Goal: Use online tool/utility: Utilize a website feature to perform a specific function

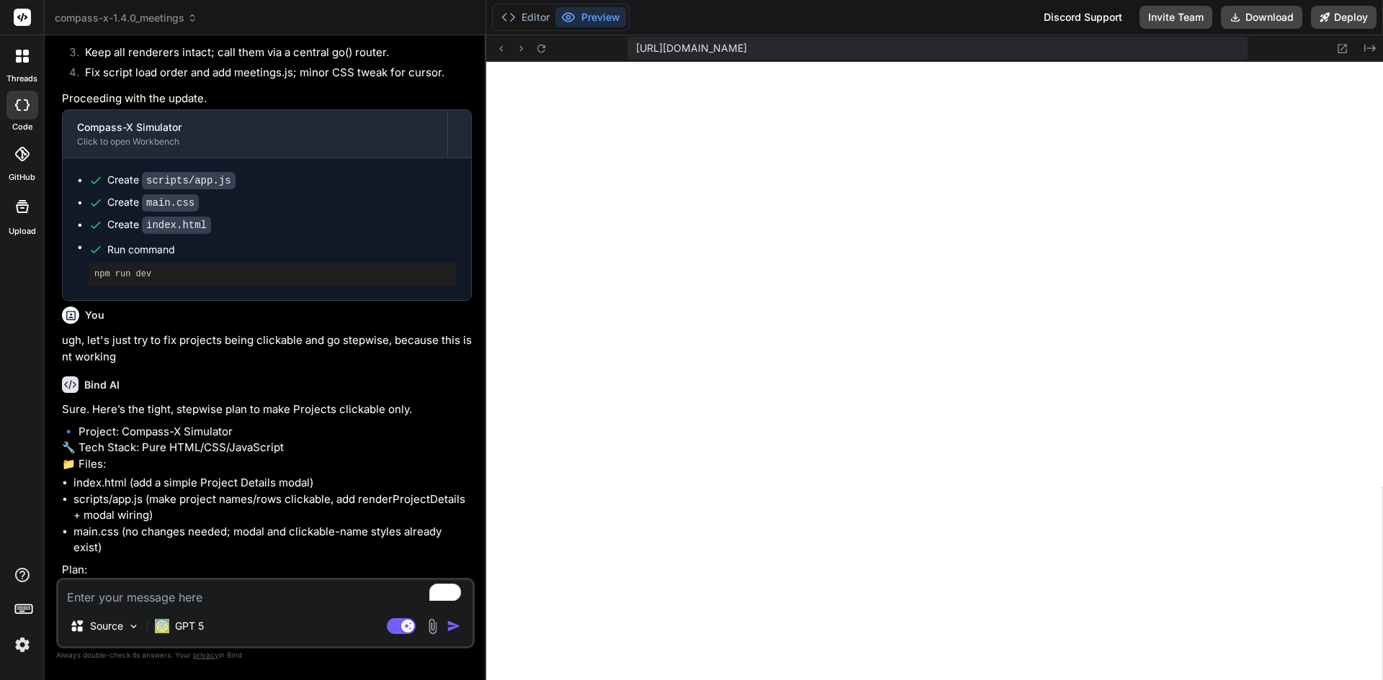
scroll to position [40269, 0]
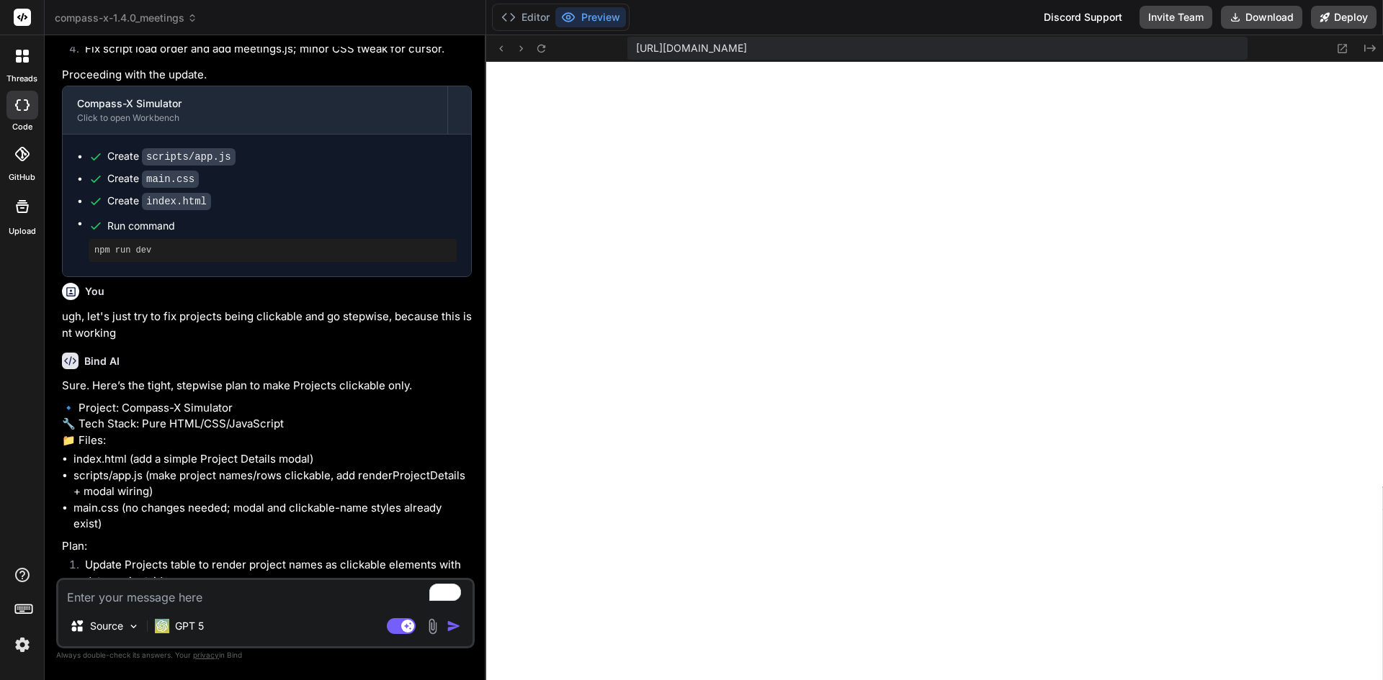
click at [187, 588] on textarea "To enrich screen reader interactions, please activate Accessibility in Grammarl…" at bounding box center [265, 593] width 414 height 26
type textarea "y"
type textarea "x"
type textarea "ye"
type textarea "x"
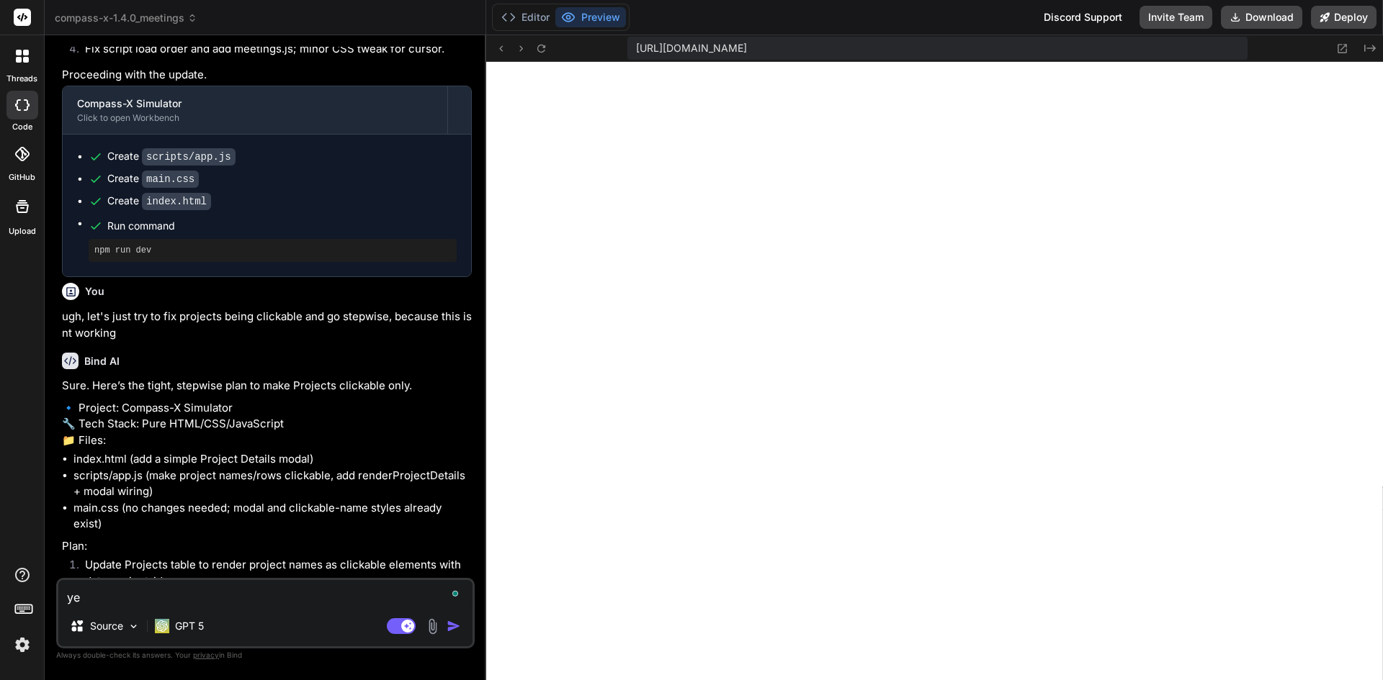
type textarea "yes"
type textarea "x"
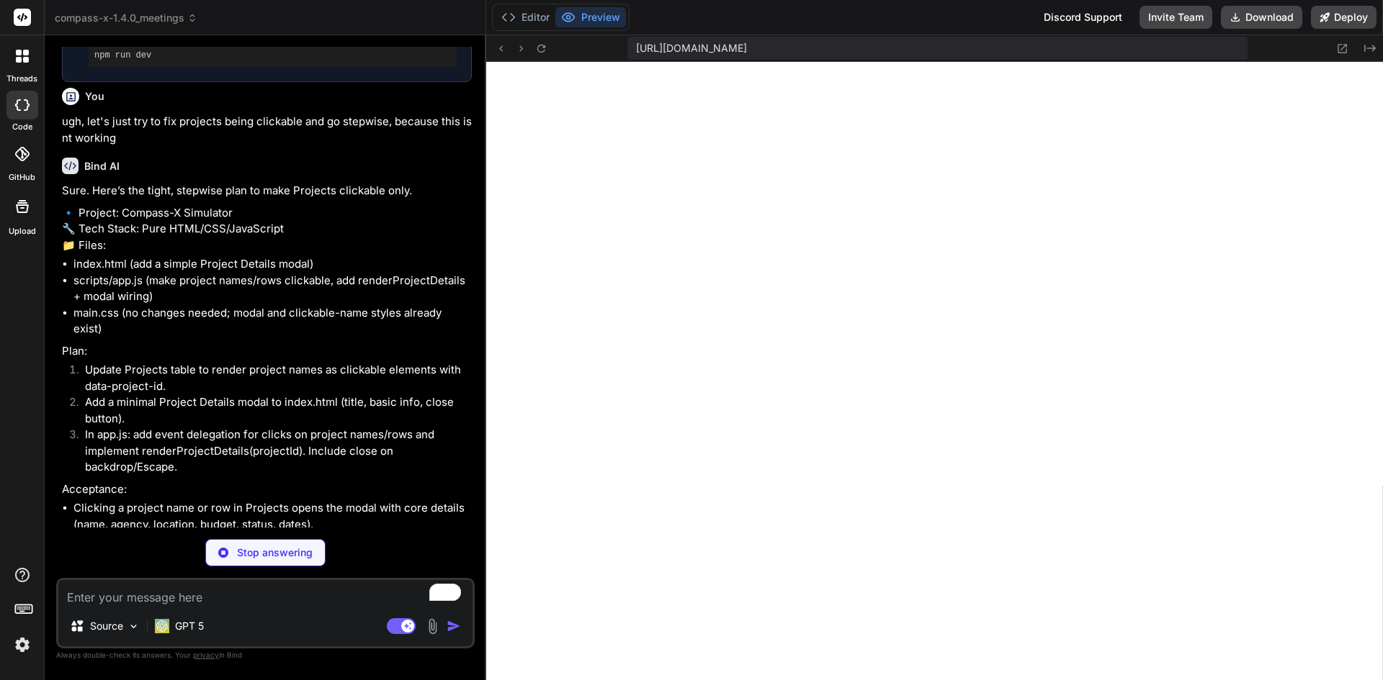
scroll to position [40623, 0]
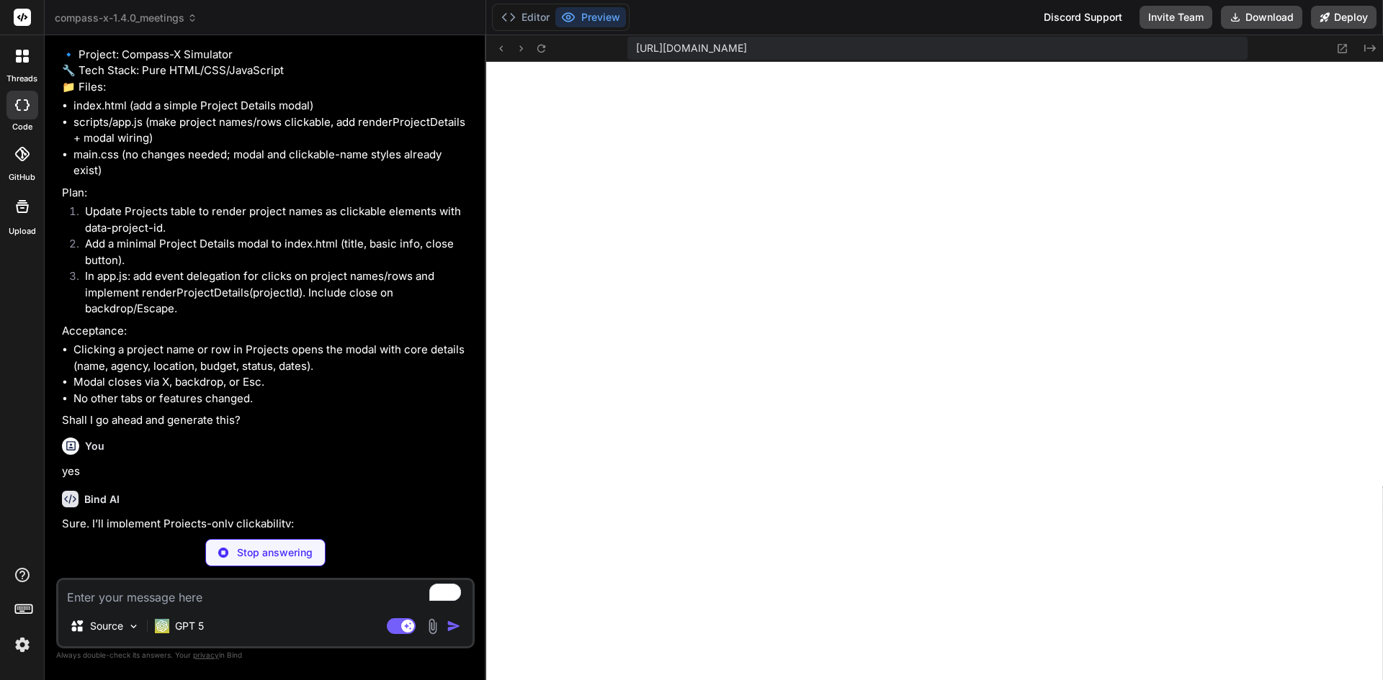
type textarea "x"
type textarea "wireWidgets(); wireReportModal(); wireProjectsClickability(); // initial render…"
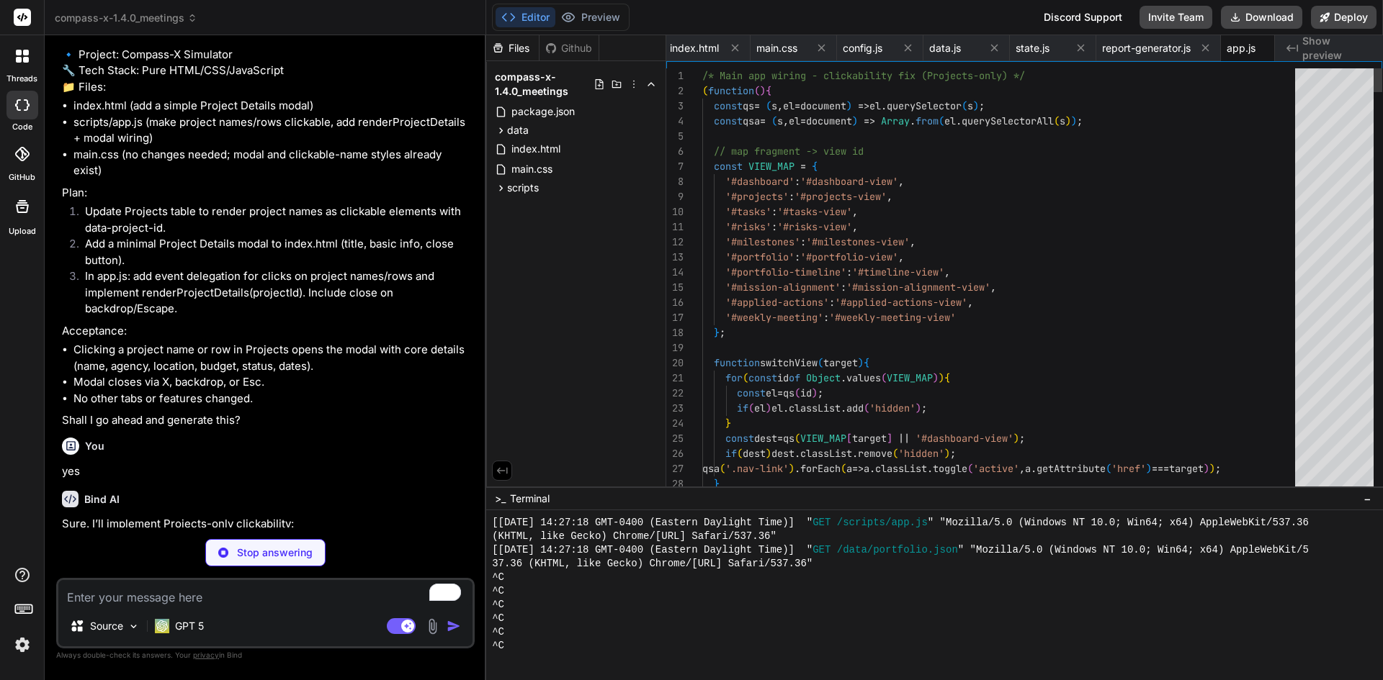
scroll to position [0, 235]
type textarea "x"
type textarea "</body> </html>"
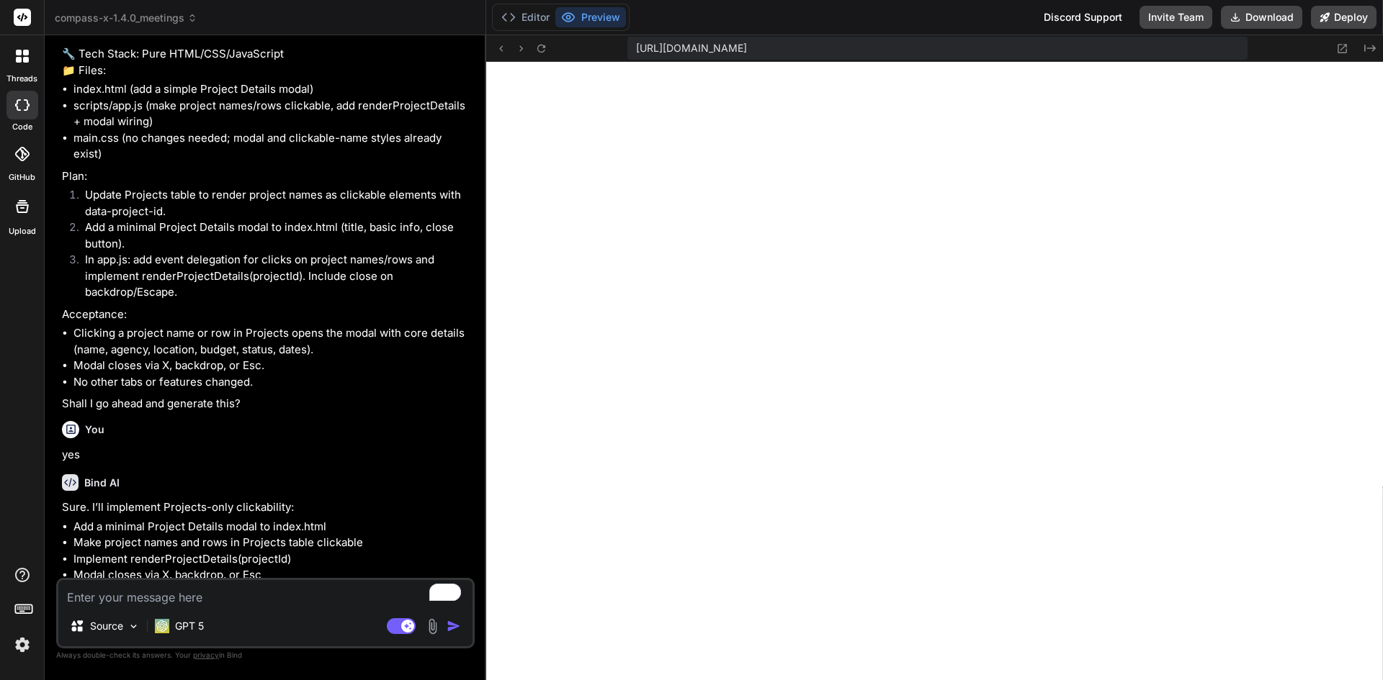
scroll to position [40648, 0]
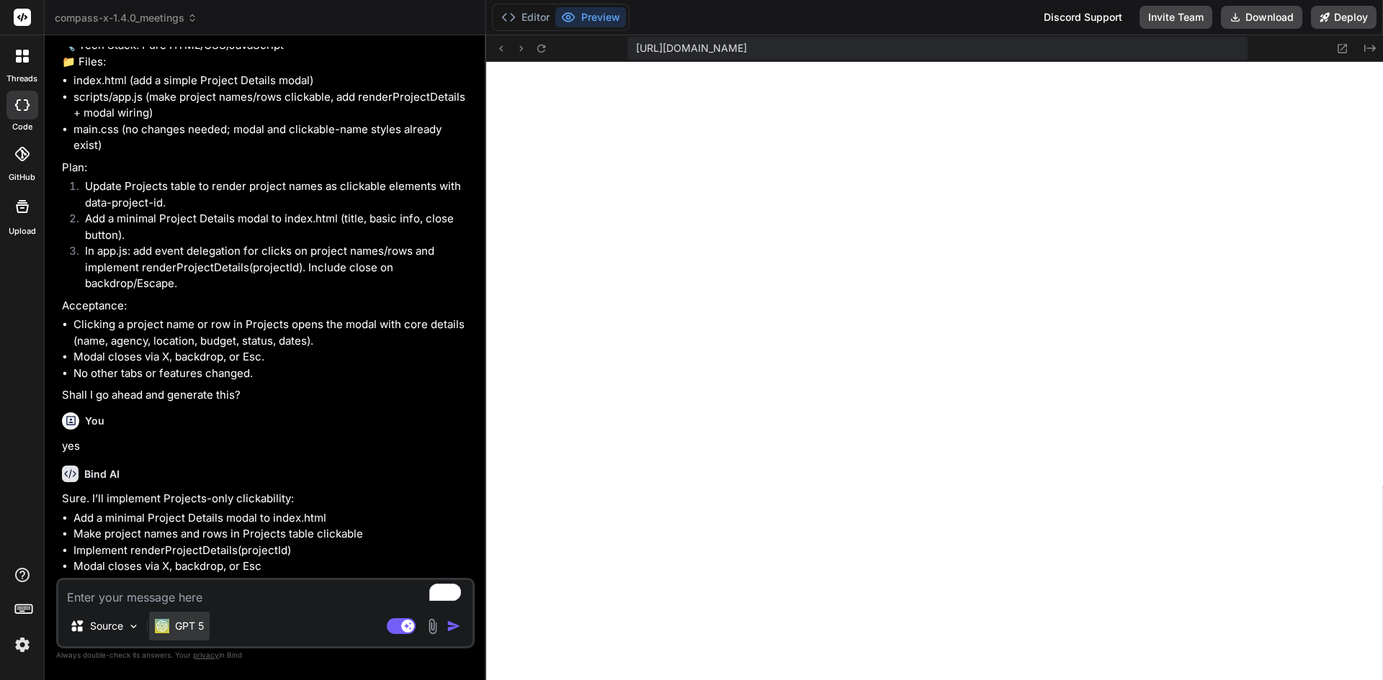
click at [194, 623] on p "GPT 5" at bounding box center [189, 626] width 29 height 14
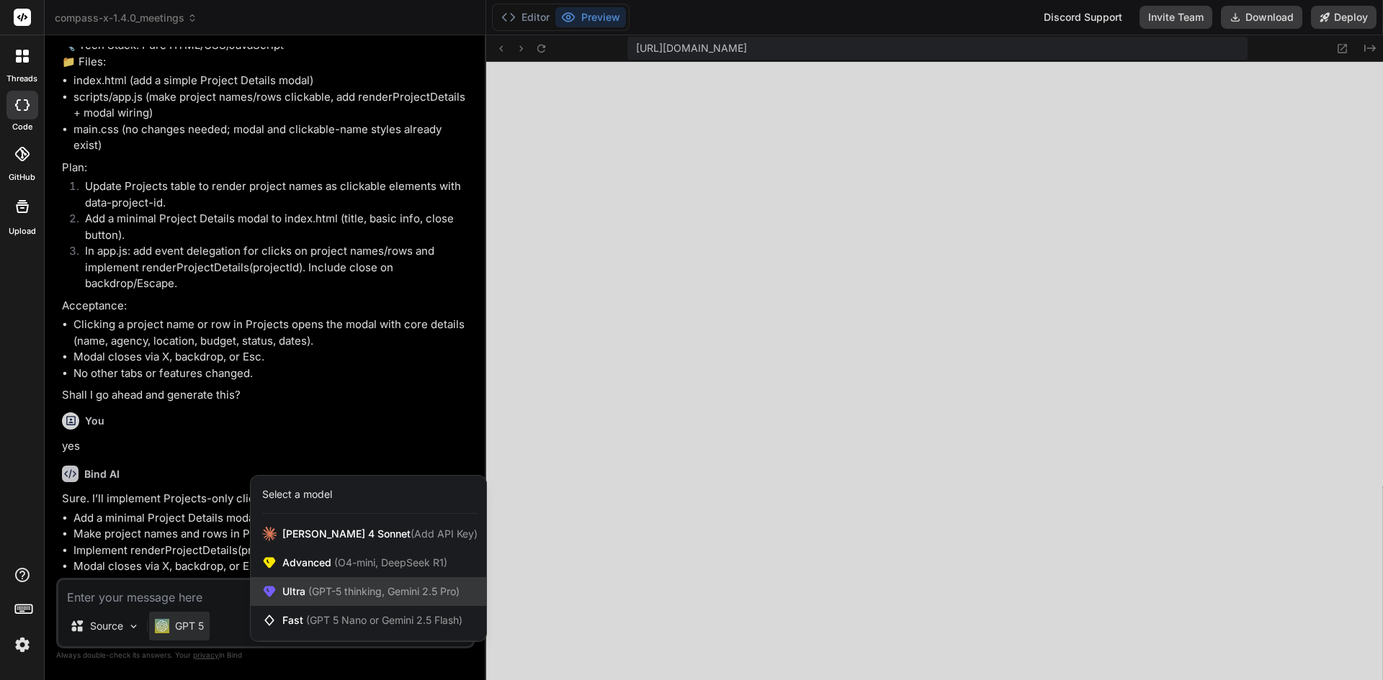
click at [319, 587] on span "(GPT-5 thinking, Gemini 2.5 Pro)" at bounding box center [382, 591] width 154 height 12
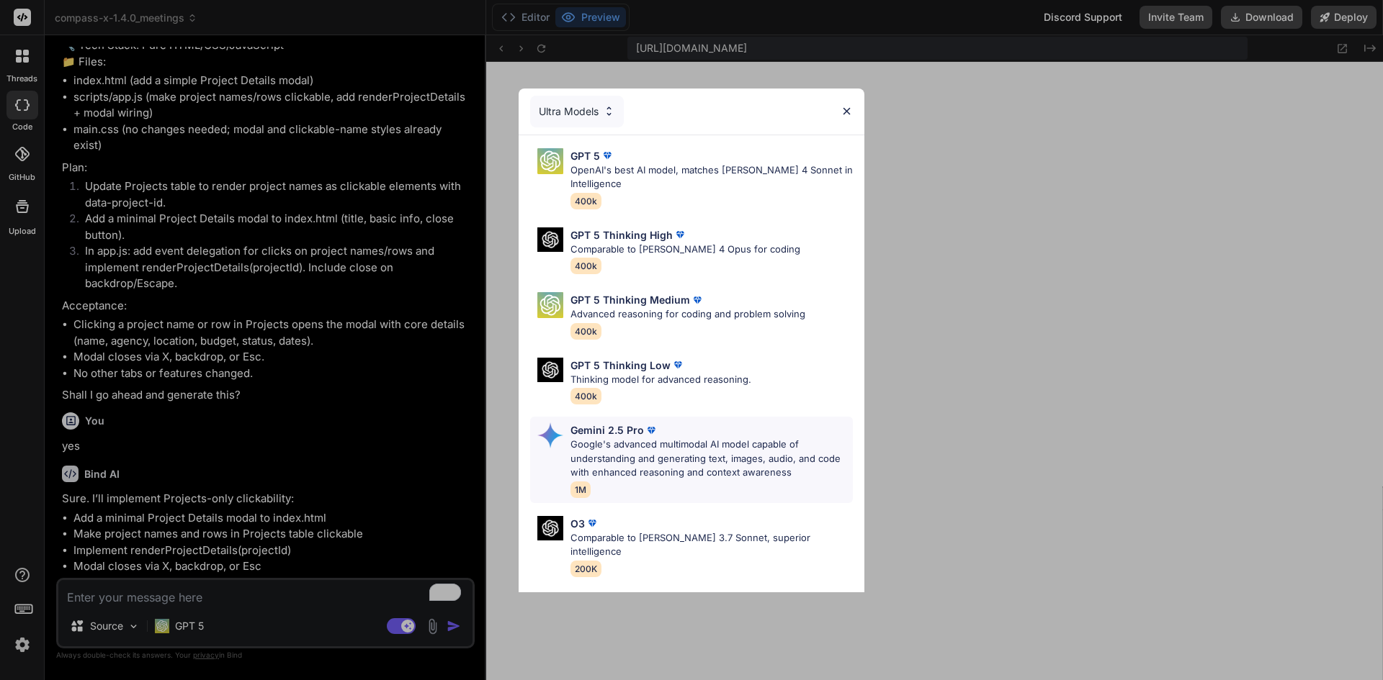
click at [637, 455] on p "Google's advanced multimodal AI model capable of understanding and generating t…" at bounding box center [711, 459] width 282 height 42
type textarea "x"
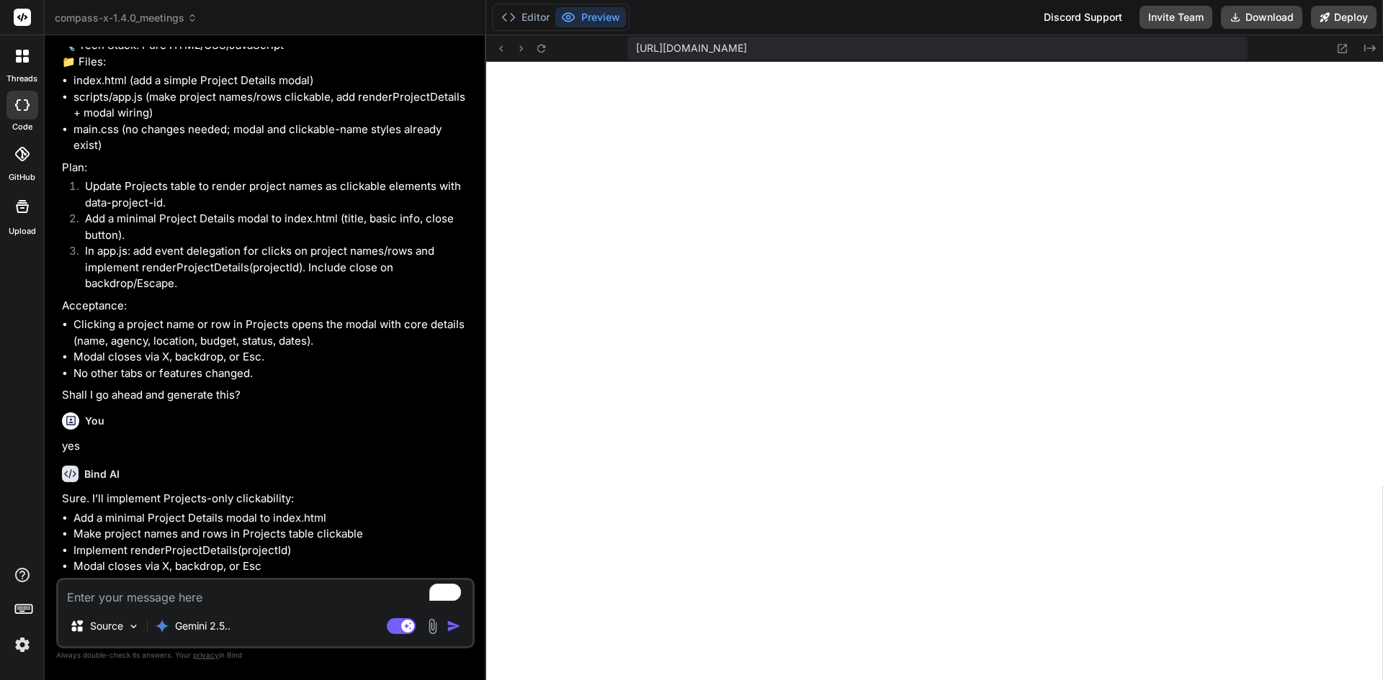
click at [322, 595] on textarea "To enrich screen reader interactions, please activate Accessibility in Grammarl…" at bounding box center [265, 593] width 414 height 26
type textarea "h"
type textarea "x"
type textarea "hm"
type textarea "x"
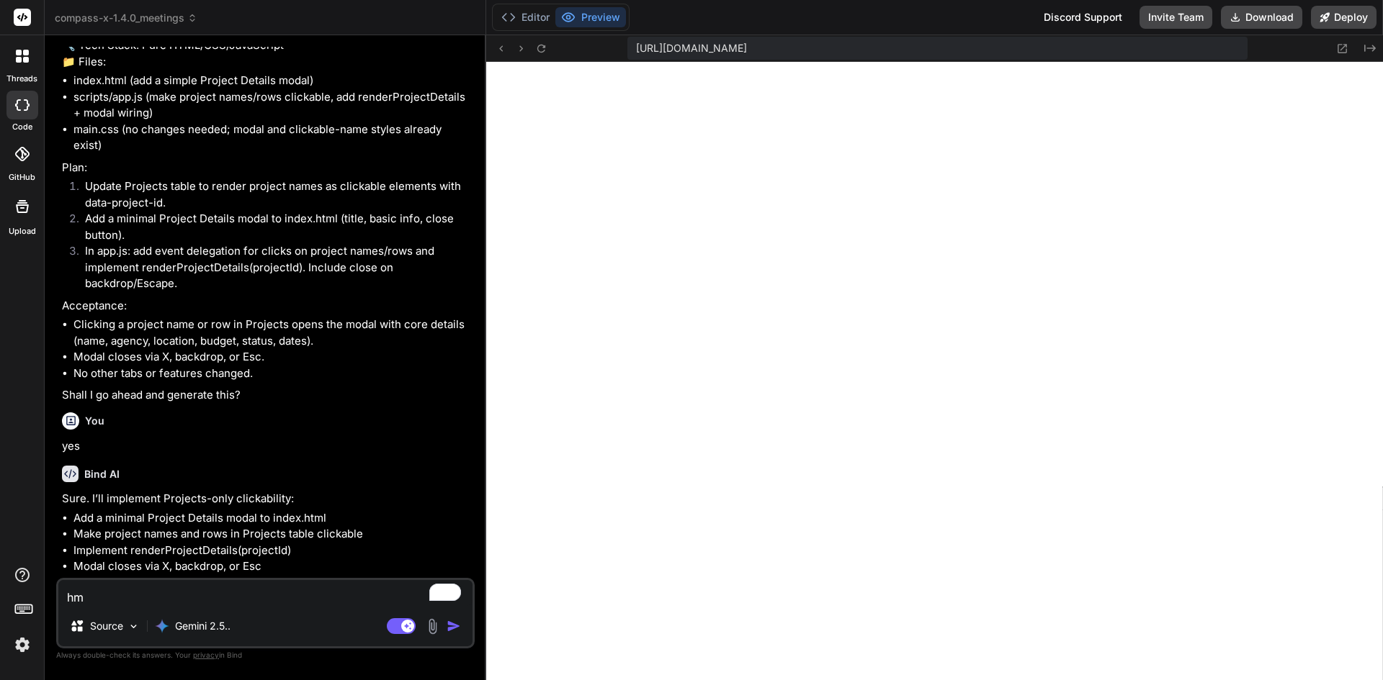
type textarea "hmm"
type textarea "x"
type textarea "hmm"
type textarea "x"
type textarea "hmm s"
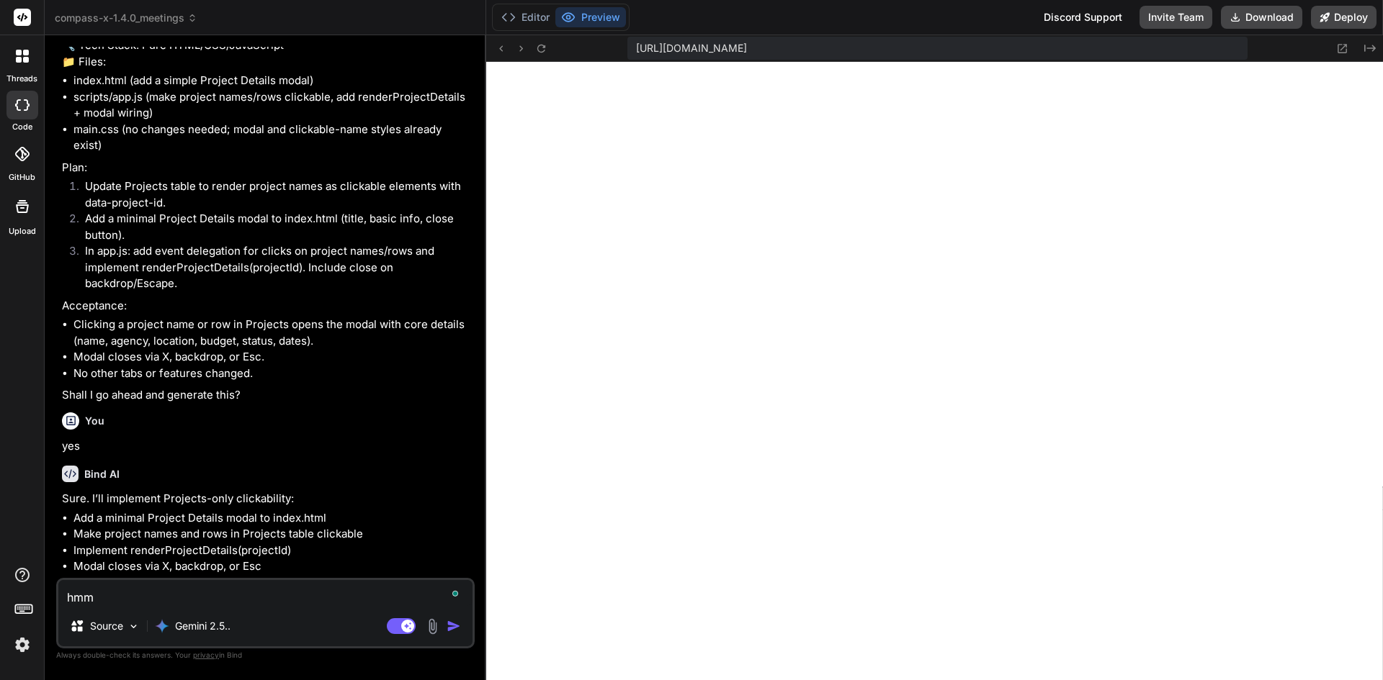
type textarea "x"
type textarea "hmm st"
type textarea "x"
type textarea "hmm sti"
type textarea "x"
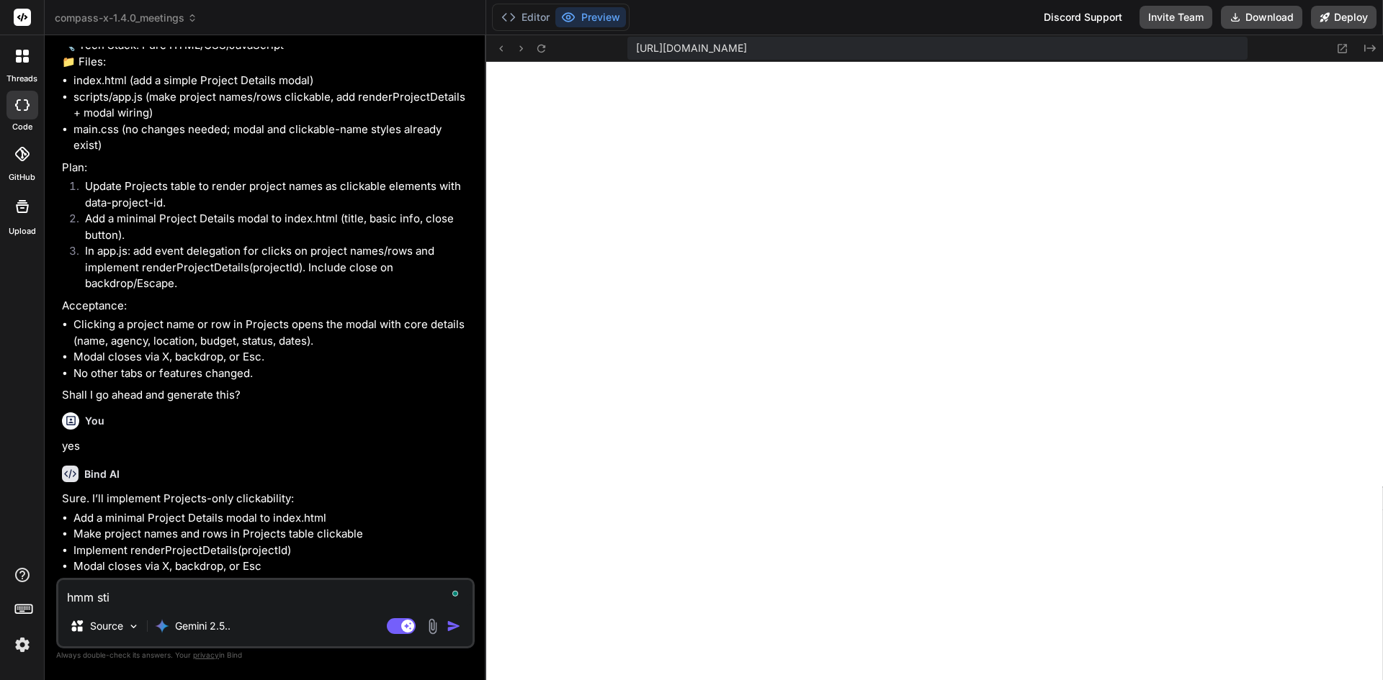
type textarea "hmm stil"
type textarea "x"
type textarea "hmm still"
type textarea "x"
type textarea "hmm still"
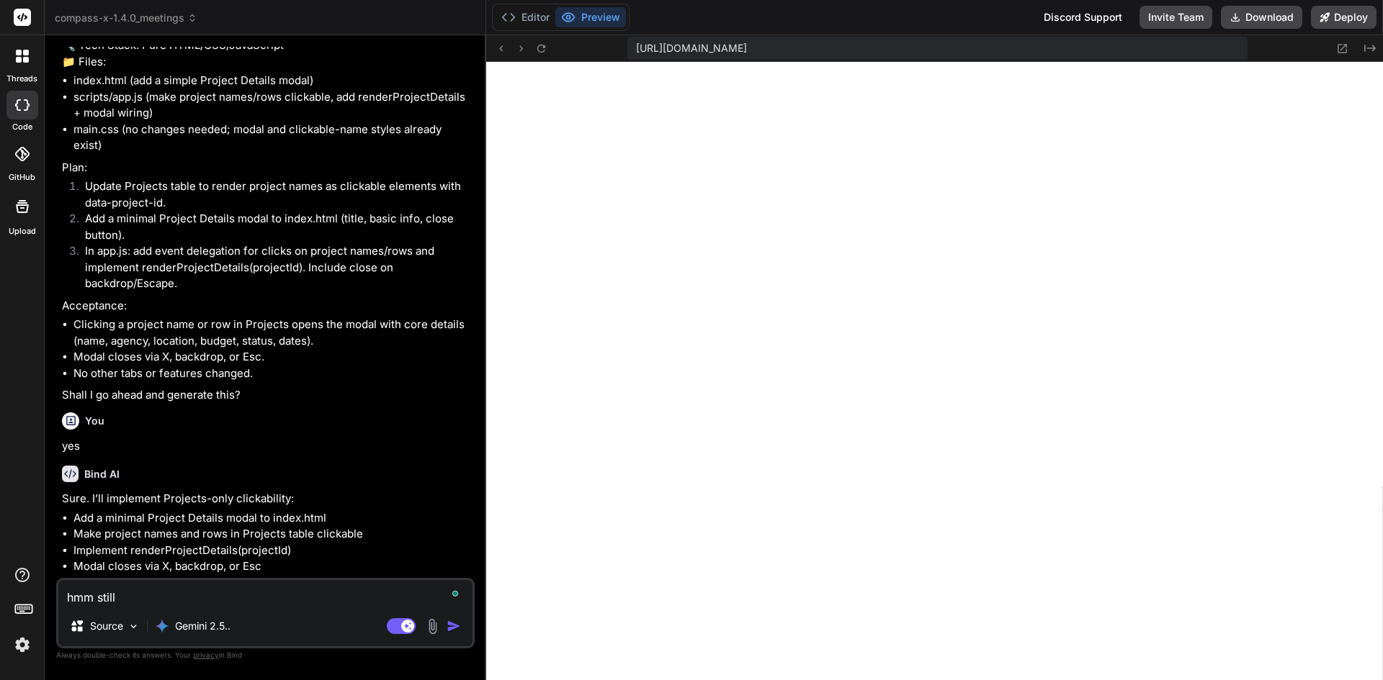
type textarea "x"
type textarea "hmm still n"
type textarea "x"
type textarea "hmm still no"
type textarea "x"
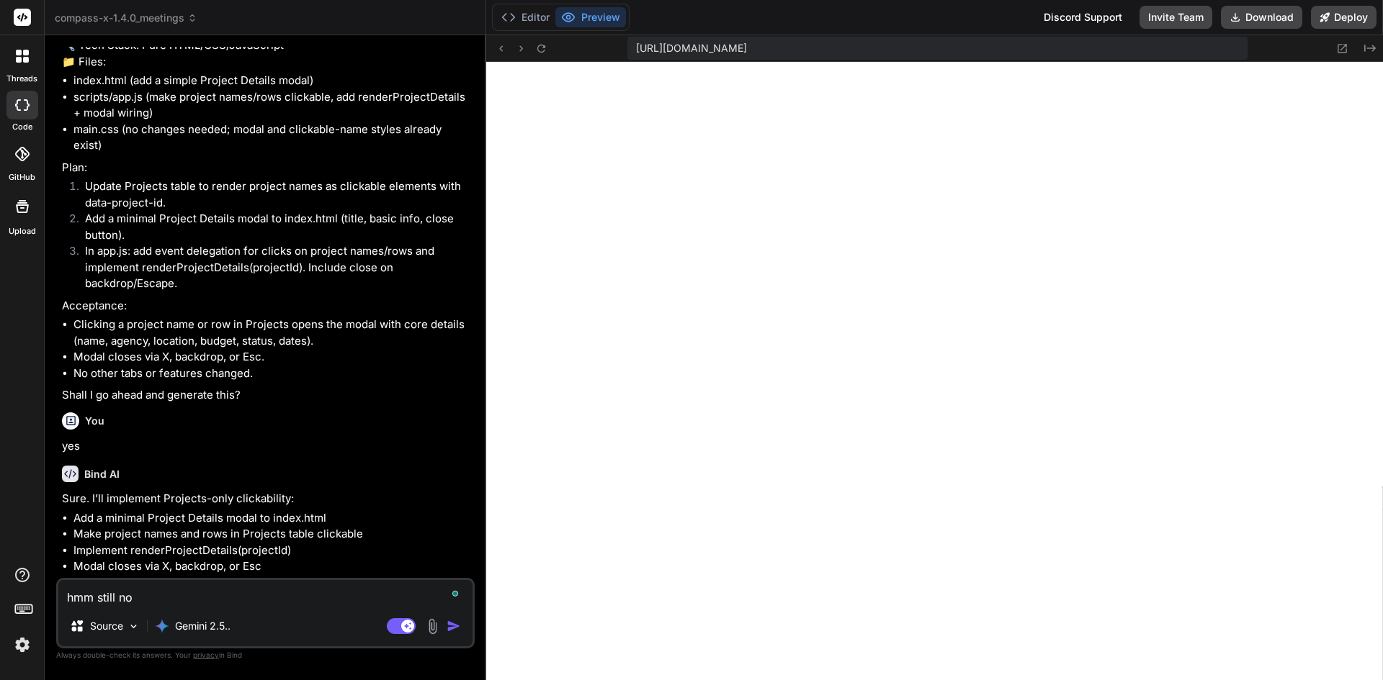
type textarea "hmm still not"
type textarea "x"
type textarea "hmm still not"
type textarea "x"
type textarea "hmm still not w"
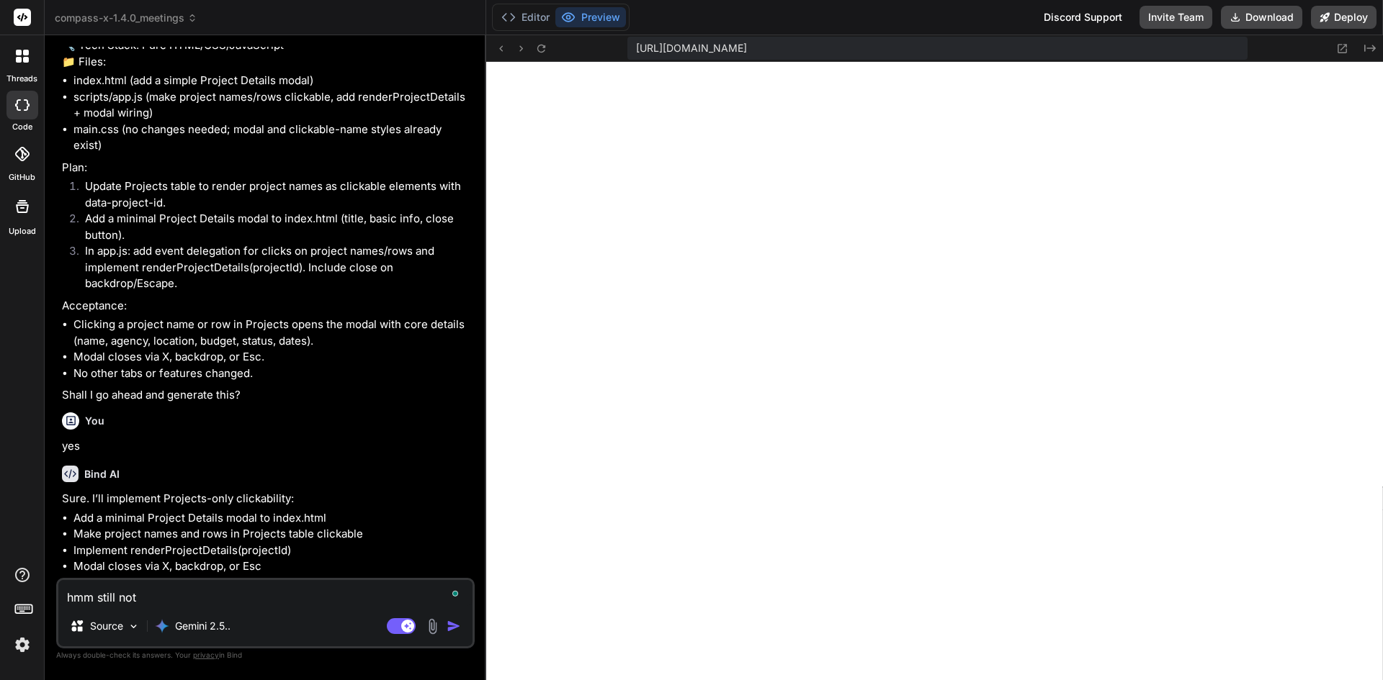
type textarea "x"
type textarea "hmm still not wo"
type textarea "x"
type textarea "hmm still not wor"
type textarea "x"
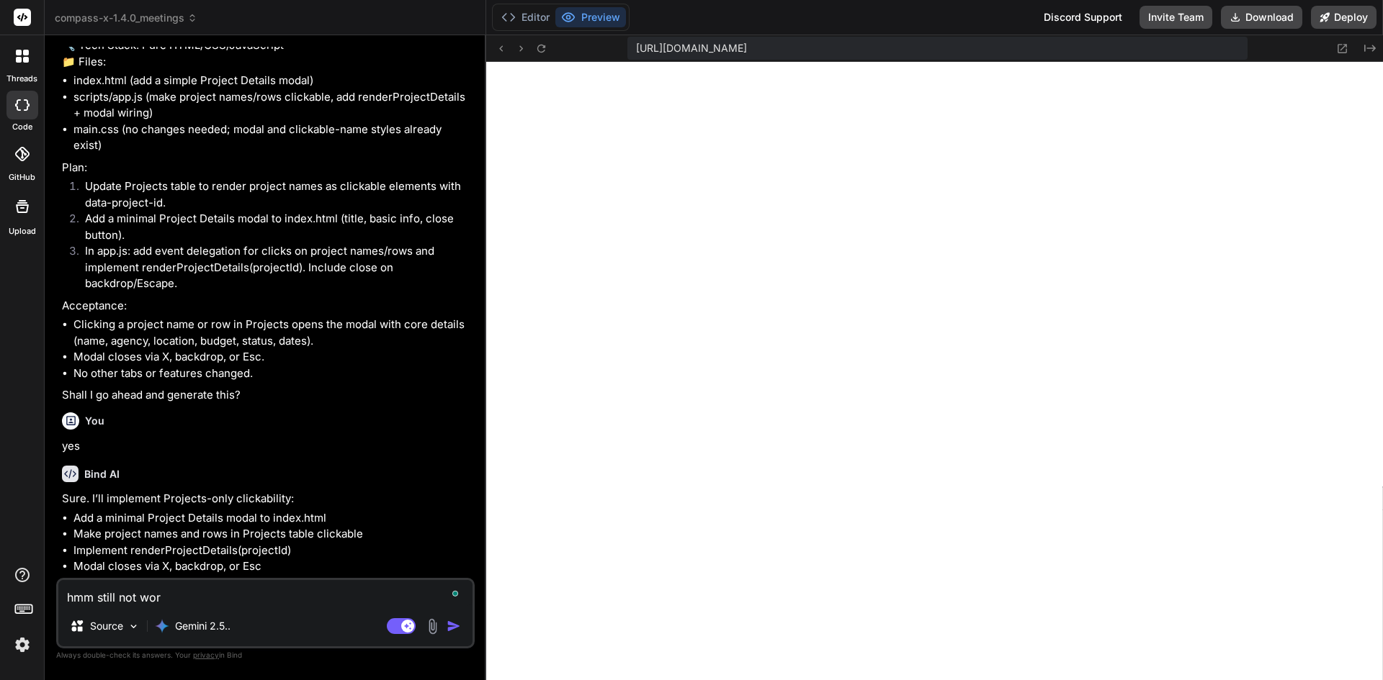
type textarea "hmm still not work"
type textarea "x"
type textarea "hmm still not worki"
type textarea "x"
type textarea "hmm still not workin"
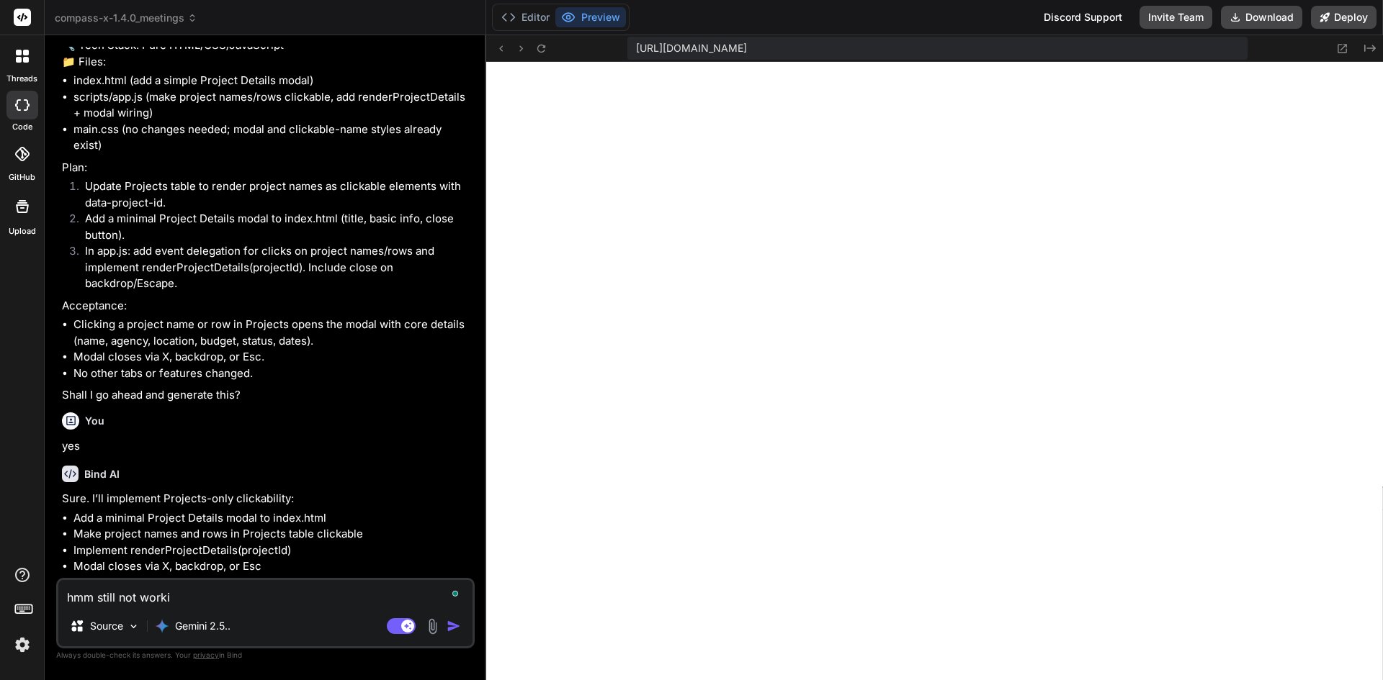
type textarea "x"
type textarea "hmm still not working"
type textarea "x"
type textarea "hmm still not working."
type textarea "x"
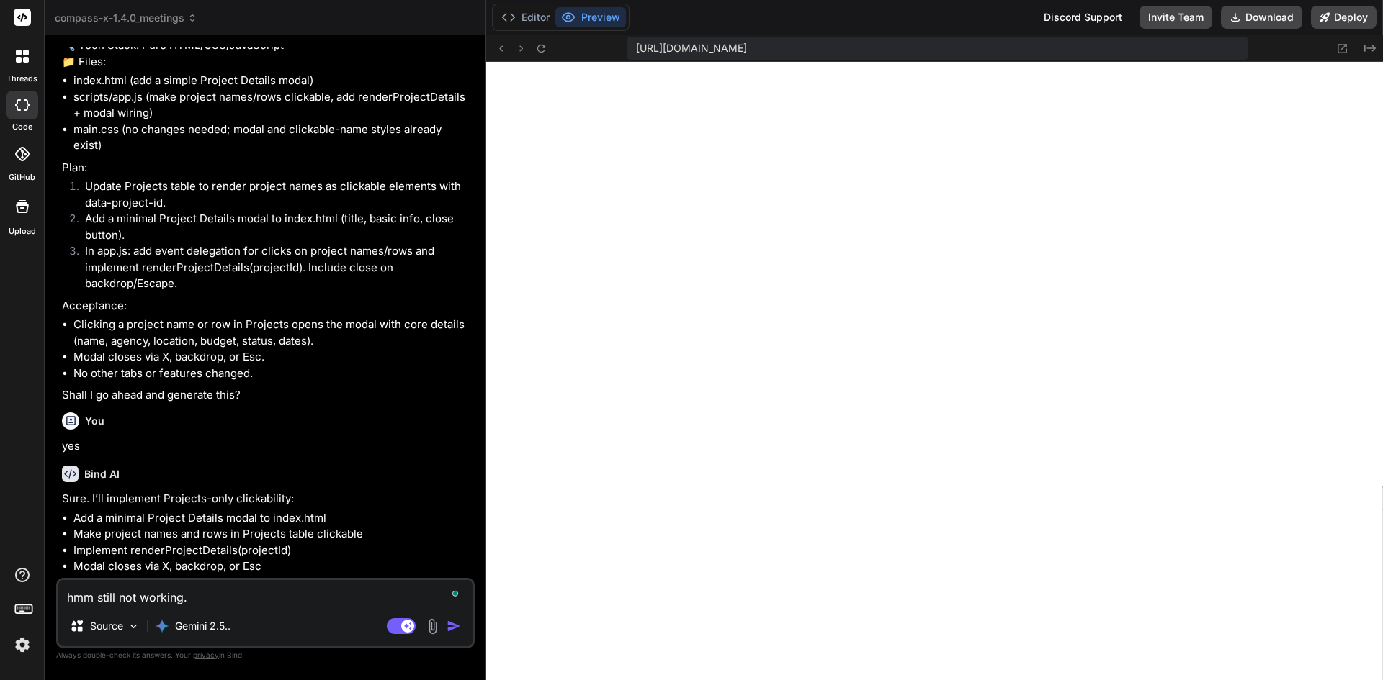
type textarea "hmm still not working."
type textarea "x"
type textarea "hmm still not working. c"
type textarea "x"
type textarea "hmm still not working. ca"
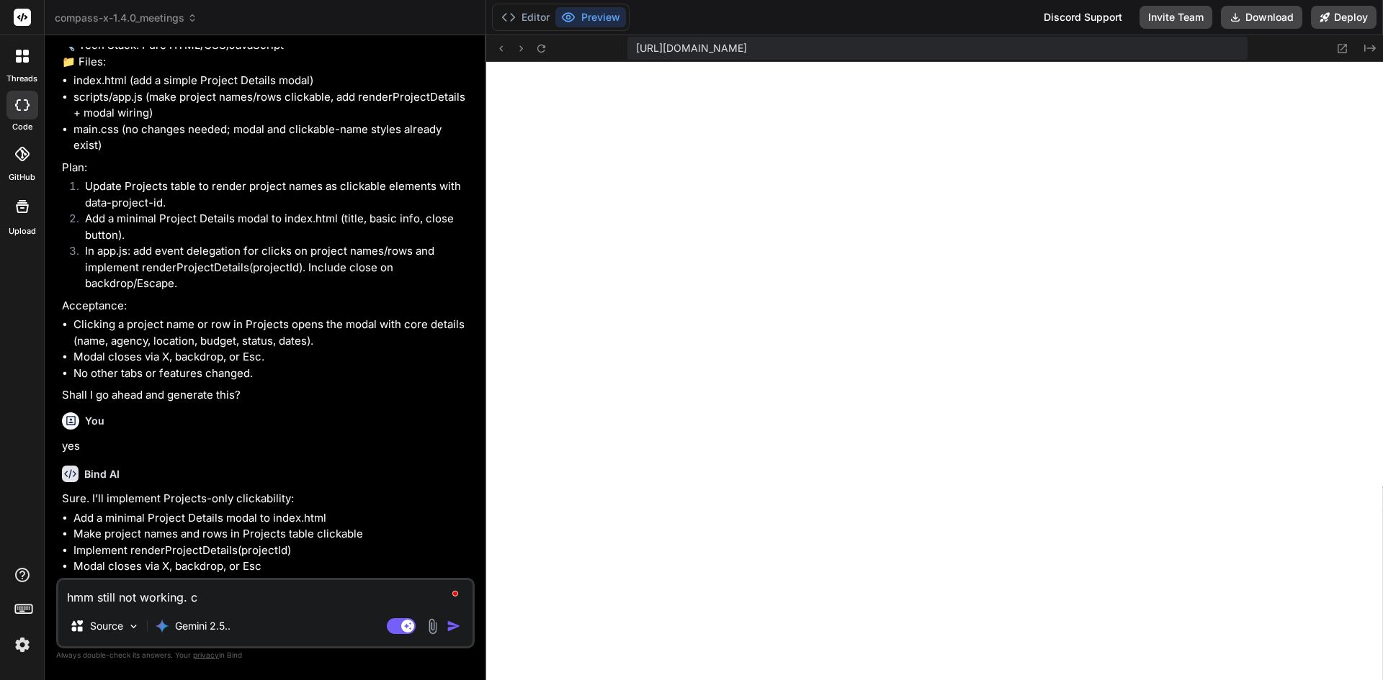
type textarea "x"
type textarea "hmm still not working. can"
type textarea "x"
type textarea "hmm still not working. can"
type textarea "x"
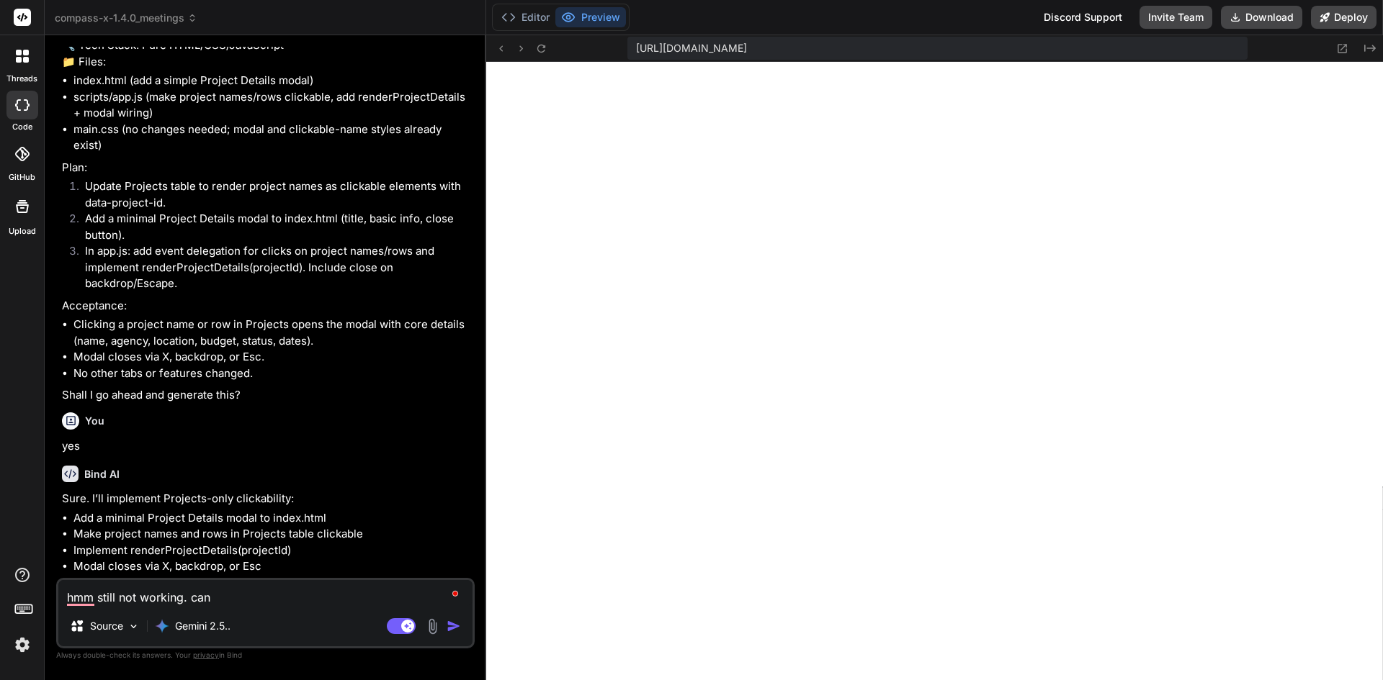
type textarea "hmm still not working. can y"
type textarea "x"
type textarea "hmm still not working. can yo"
type textarea "x"
type textarea "hmm still not working. can you"
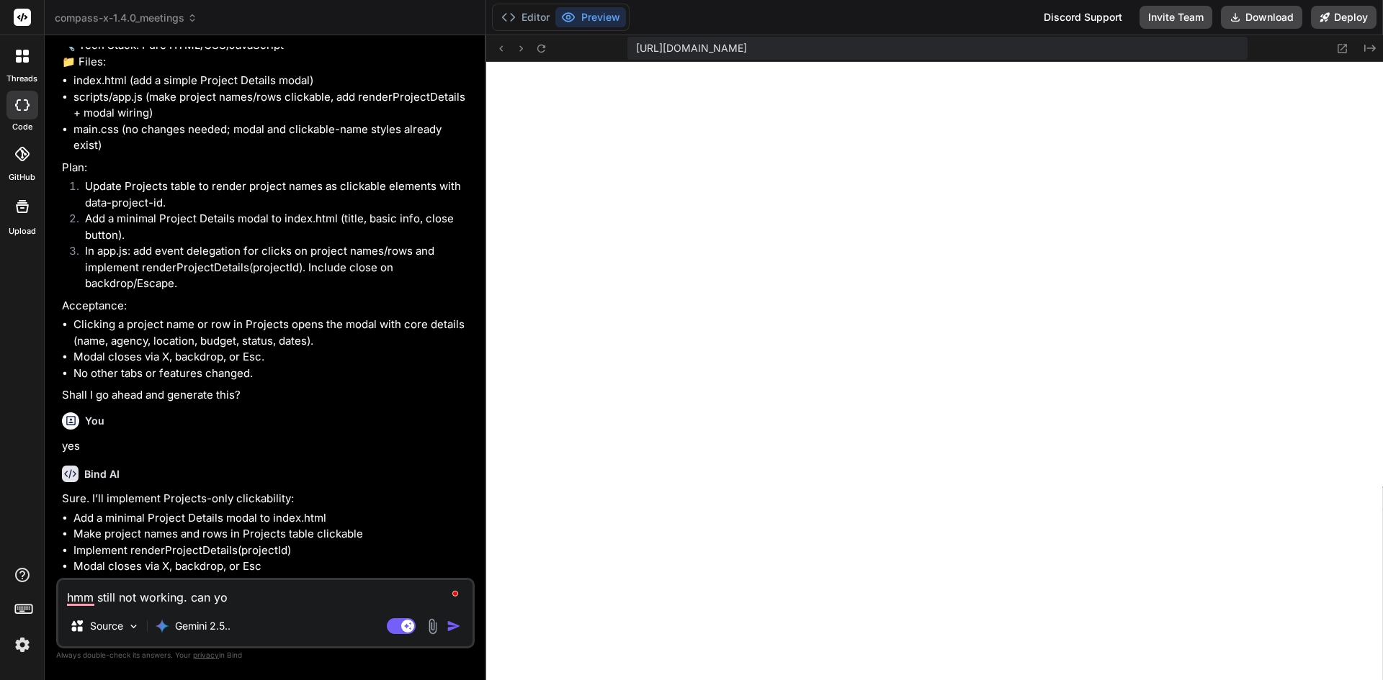
type textarea "x"
type textarea "hmm still not working. can you"
type textarea "x"
type textarea "hmm still not working. can you i"
type textarea "x"
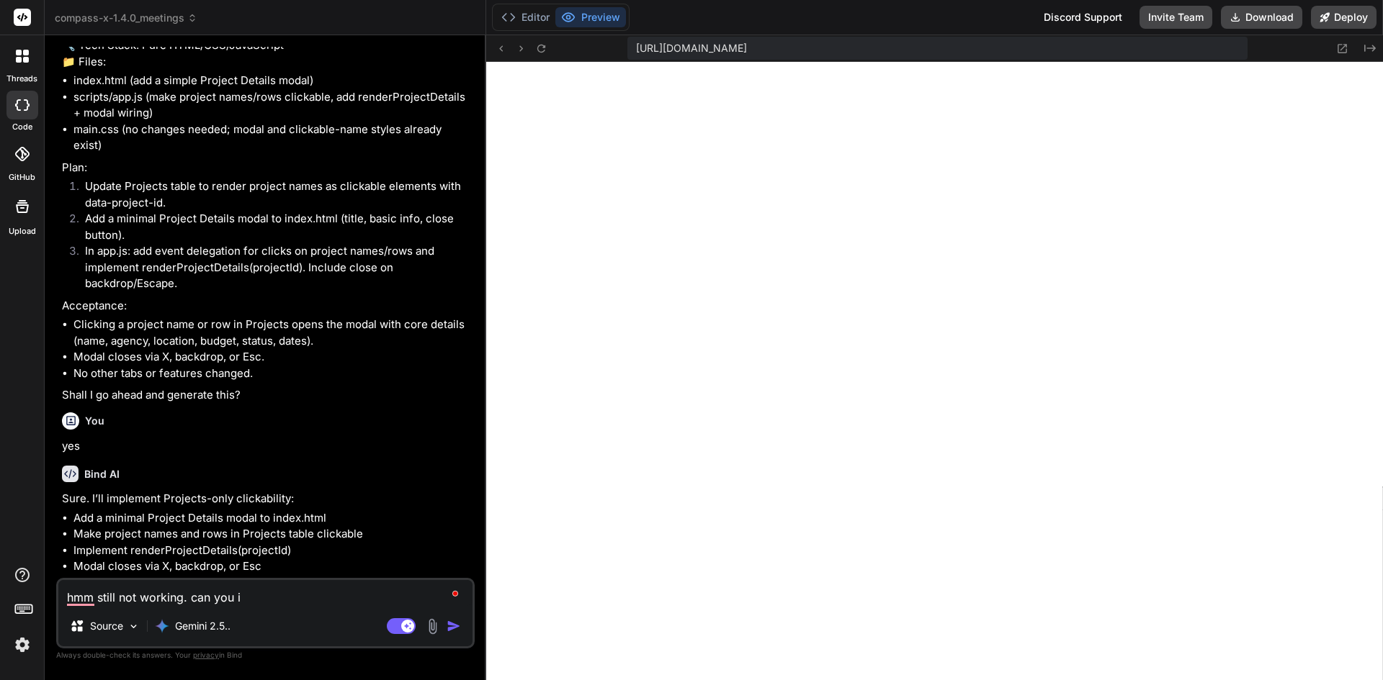
type textarea "hmm still not working. can you id"
type textarea "x"
type textarea "hmm still not working. can you ide"
type textarea "x"
type textarea "hmm still not working. can you iden"
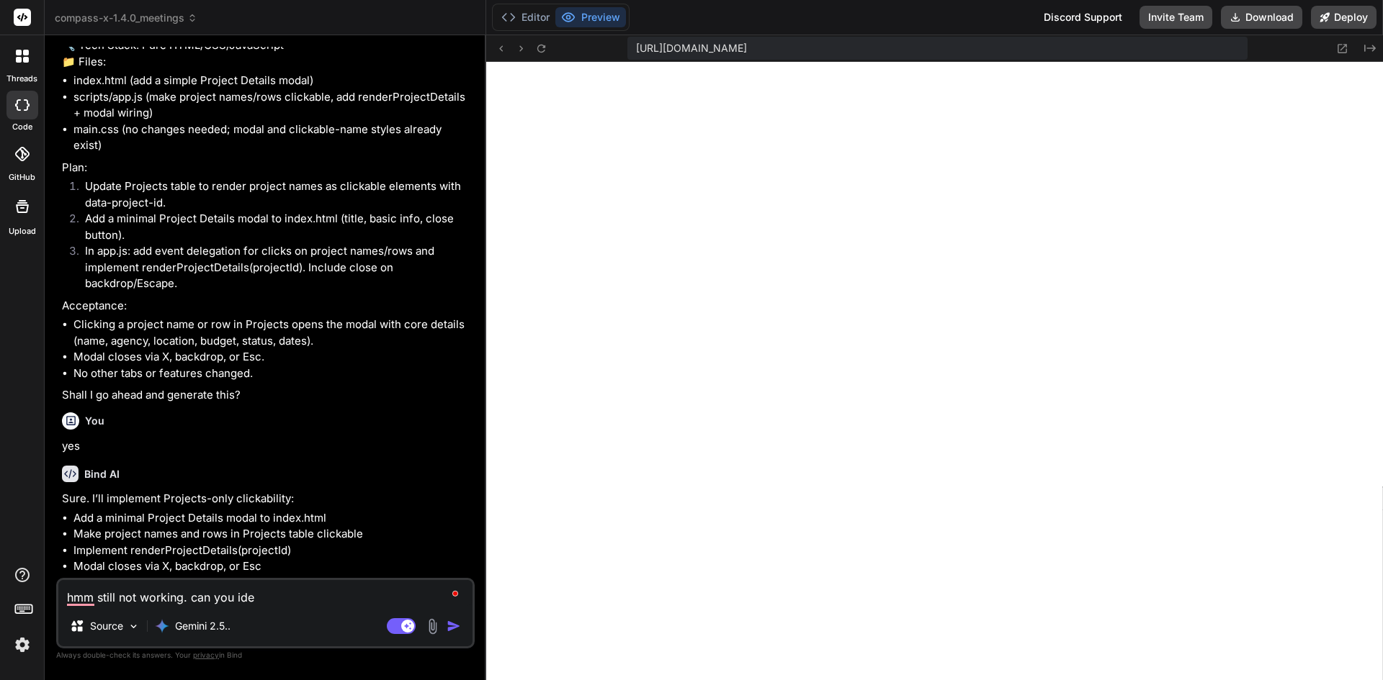
type textarea "x"
type textarea "hmm still not working. can you ident"
type textarea "x"
type textarea "hmm still not working. can you identi"
type textarea "x"
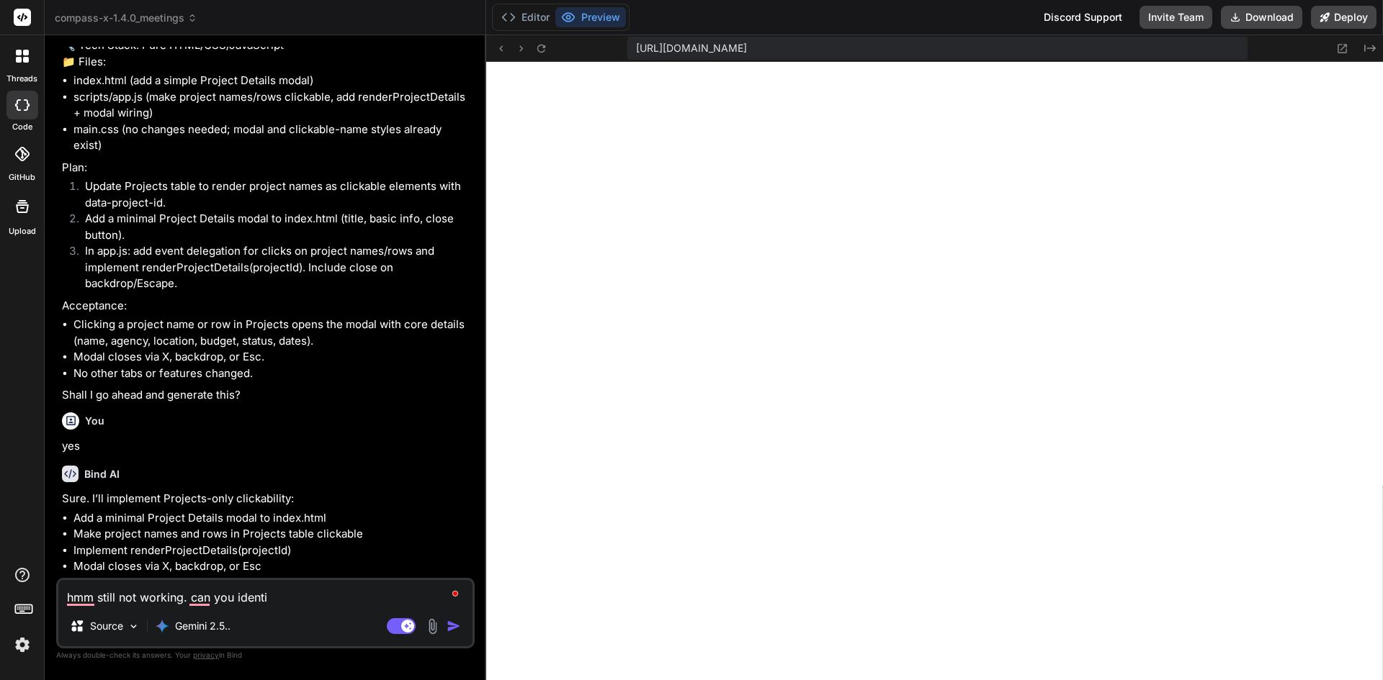
type textarea "hmm still not working. can you identif"
type textarea "x"
type textarea "hmm still not working. can you identify"
type textarea "x"
type textarea "hmm still not working. can you identify"
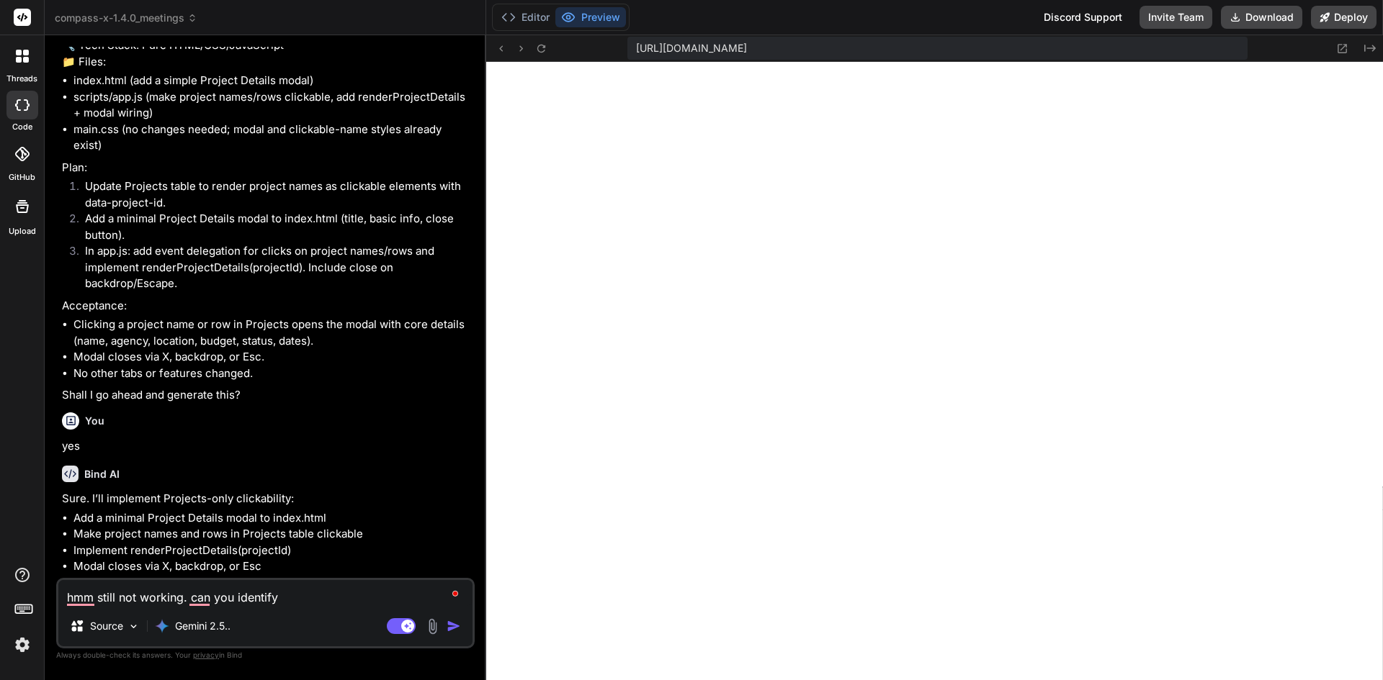
type textarea "x"
type textarea "hmm still not working. can you identify w"
type textarea "x"
type textarea "hmm still not working. can you identify wh"
type textarea "x"
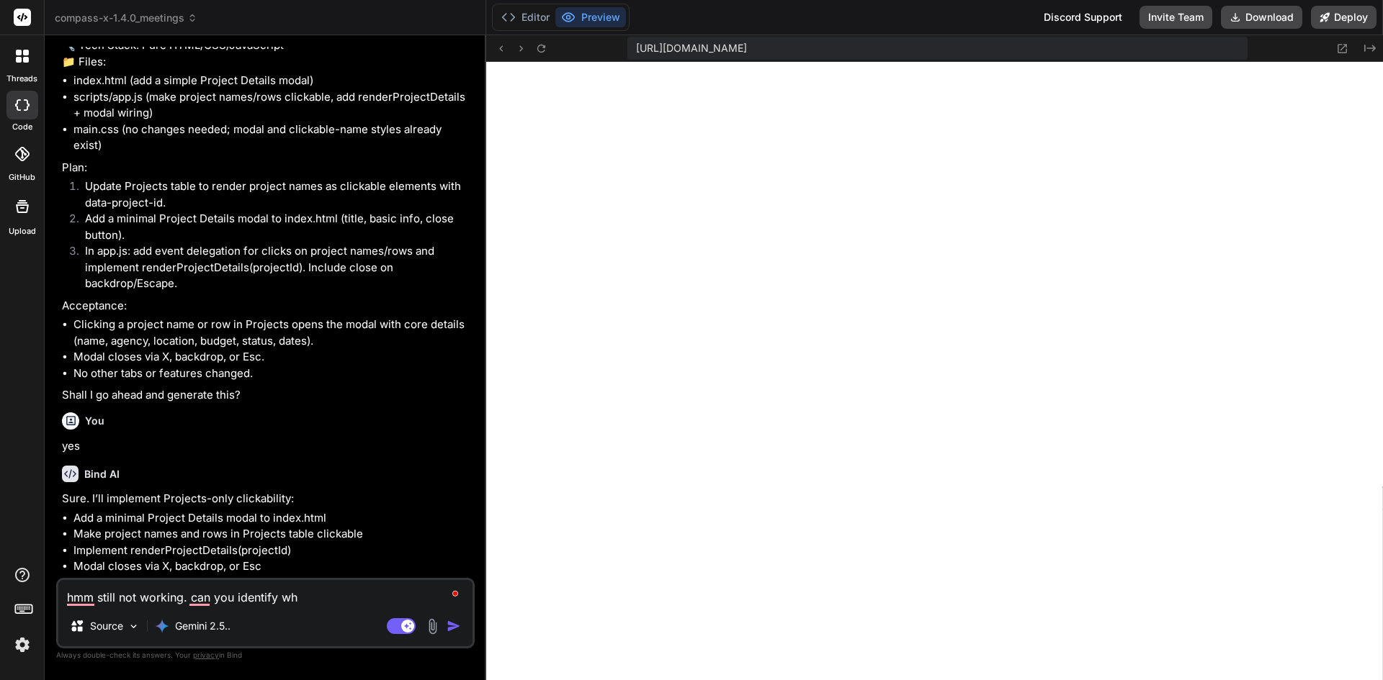
type textarea "hmm still not working. can you identify wha"
type textarea "x"
type textarea "hmm still not working. can you identify what"
type textarea "x"
type textarea "hmm still not working. can you identify whats"
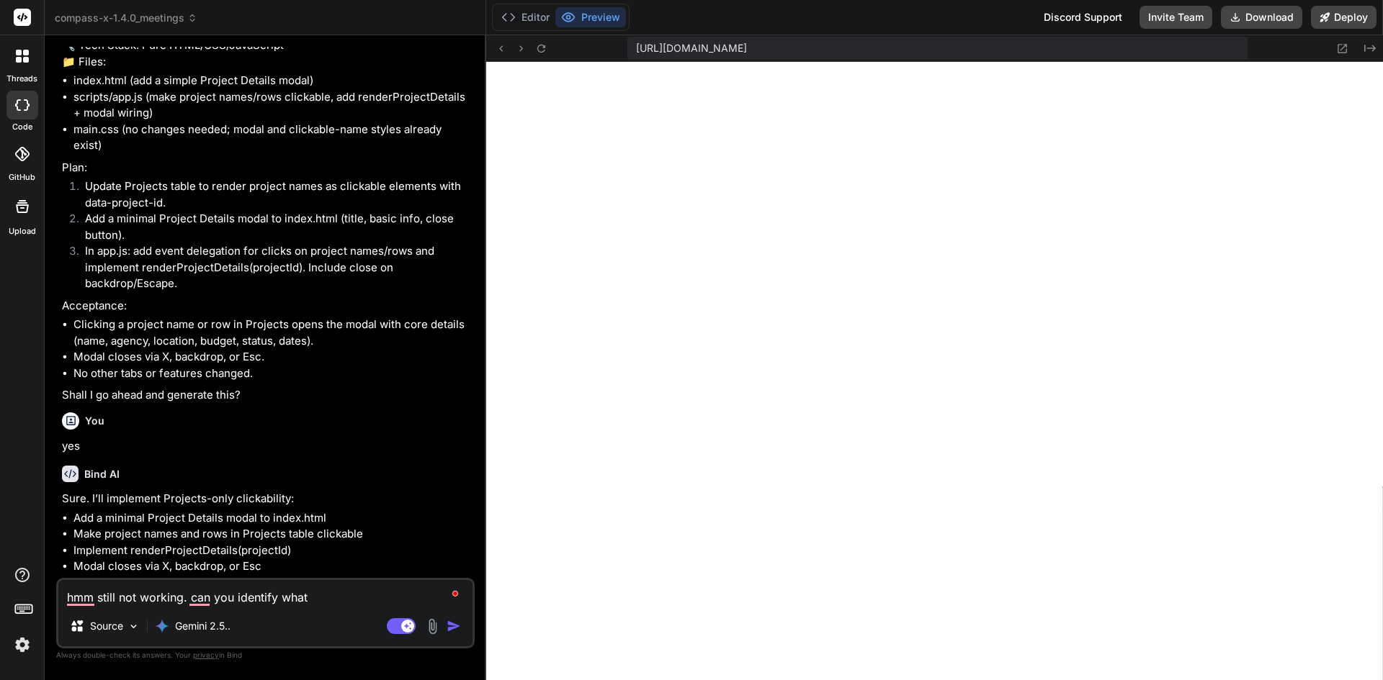
type textarea "x"
type textarea "hmm still not working. can you identify whats"
type textarea "x"
type textarea "hmm still not working. can you identify whats w"
type textarea "x"
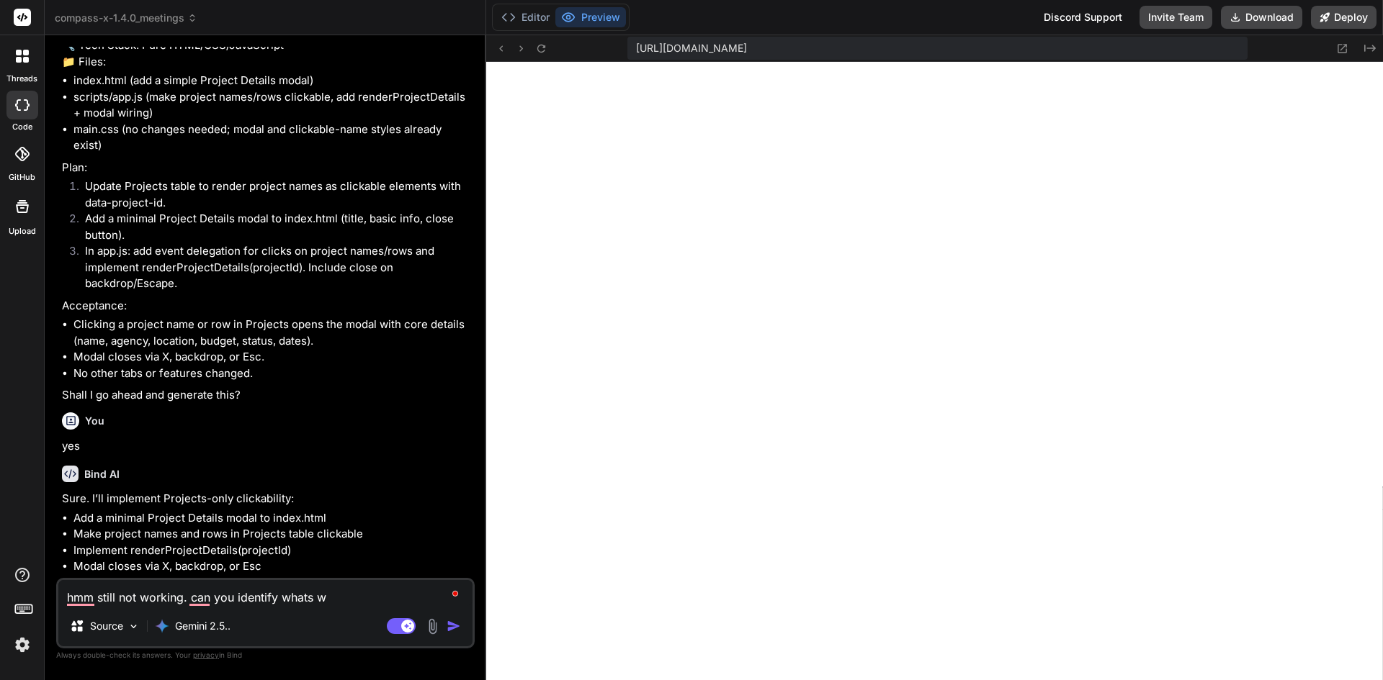
type textarea "hmm still not working. can you identify whats wr"
type textarea "x"
type textarea "hmm still not working. can you identify whats wro"
type textarea "x"
type textarea "hmm still not working. can you identify whats wron"
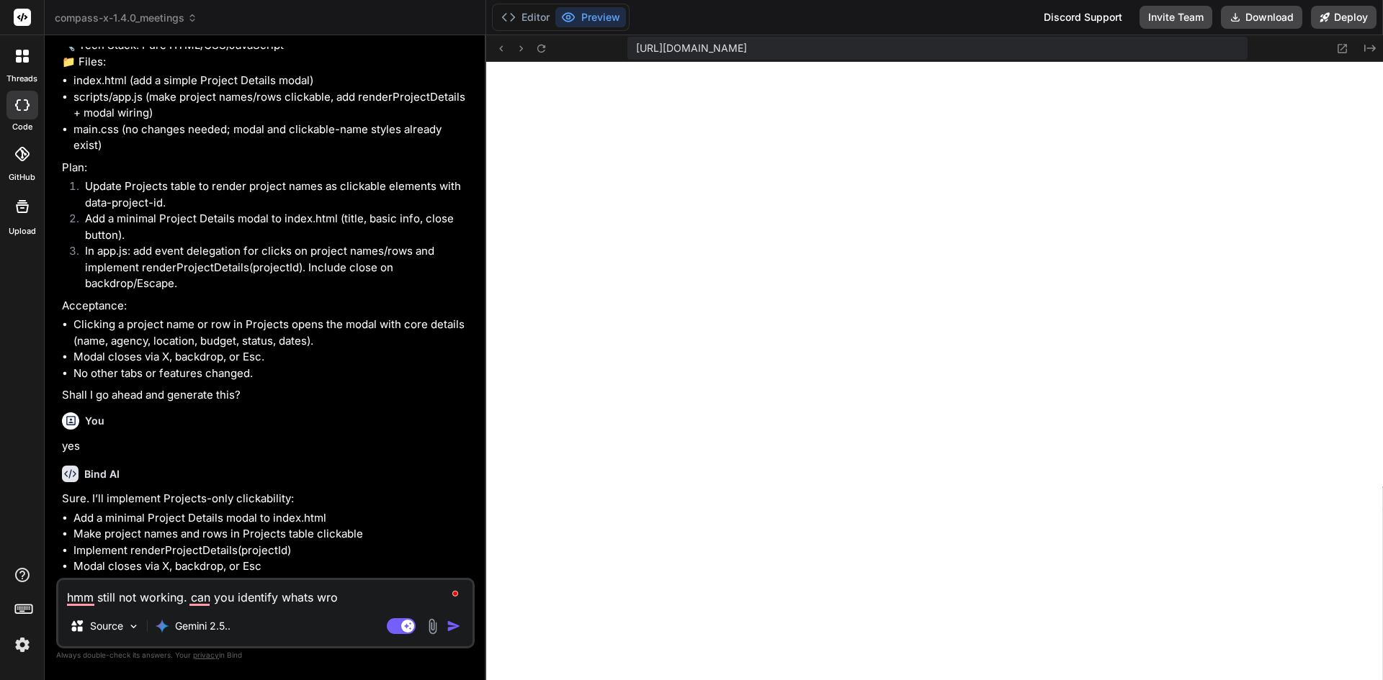
type textarea "x"
type textarea "hmm still not working. can you identify whats wrong"
type textarea "x"
type textarea "hmm still not working. can you identify whats wrong"
type textarea "x"
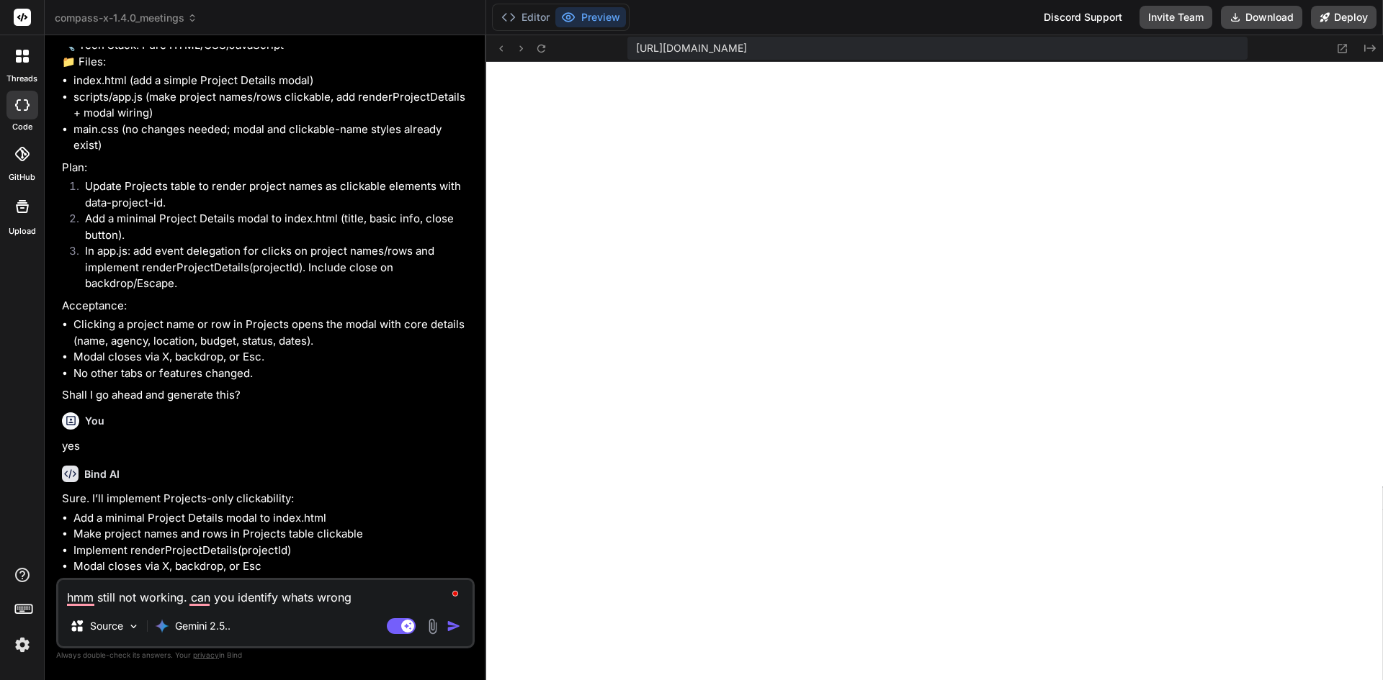
type textarea "hmm still not working. can you identify whats wrong a"
type textarea "x"
type textarea "hmm still not working. can you identify whats wrong an"
type textarea "x"
type textarea "hmm still not working. can you identify whats wrong and"
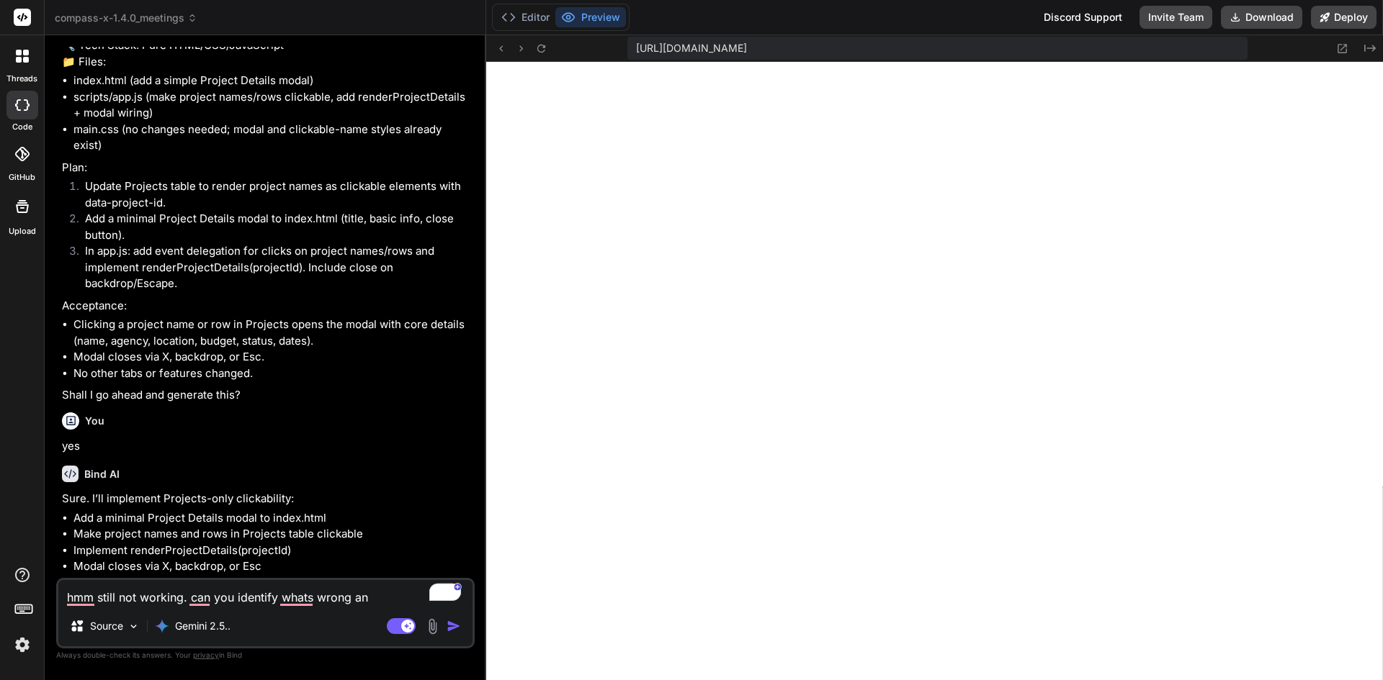
type textarea "x"
type textarea "hmm still not working. can you identify whats wrong and"
type textarea "x"
type textarea "hmm still not working. can you identify whats wrong and f"
type textarea "x"
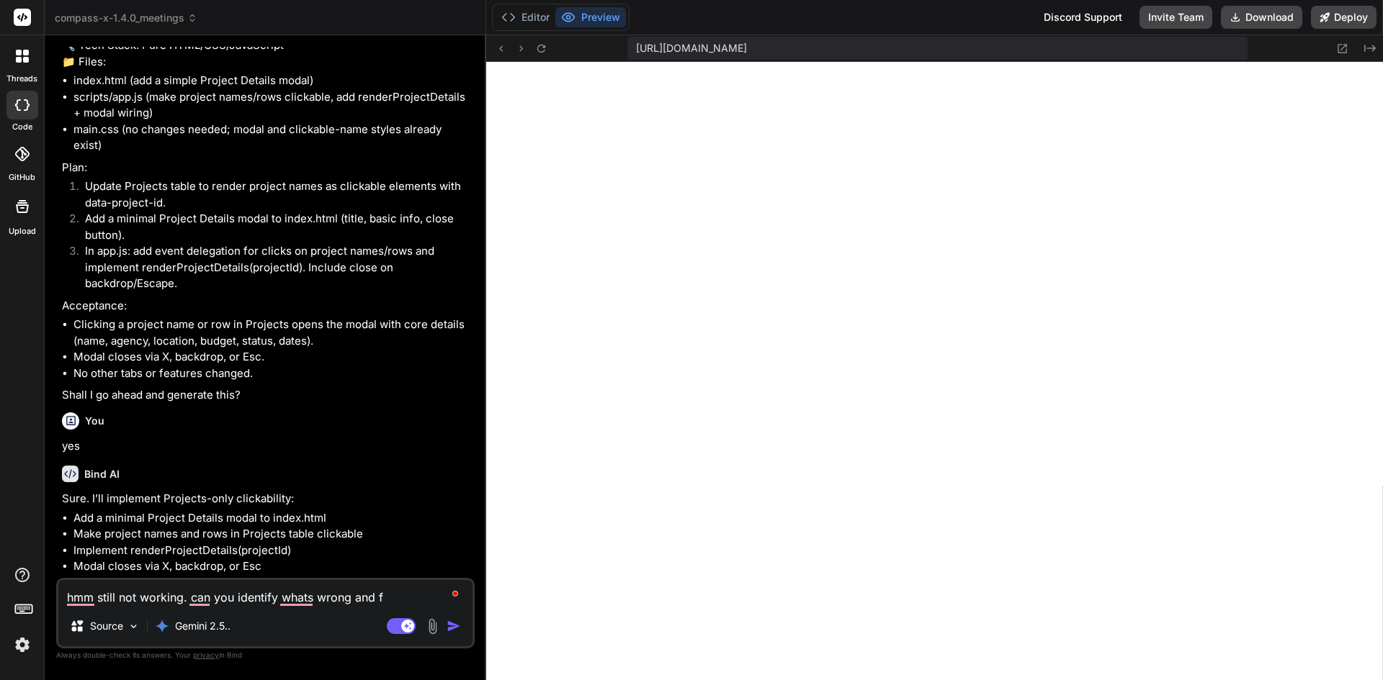
type textarea "hmm still not working. can you identify whats wrong and fi"
type textarea "x"
type textarea "hmm still not working. can you identify whats wrong and fix"
type textarea "x"
type textarea "hmm still not working. can you identify whats wrong and fix?"
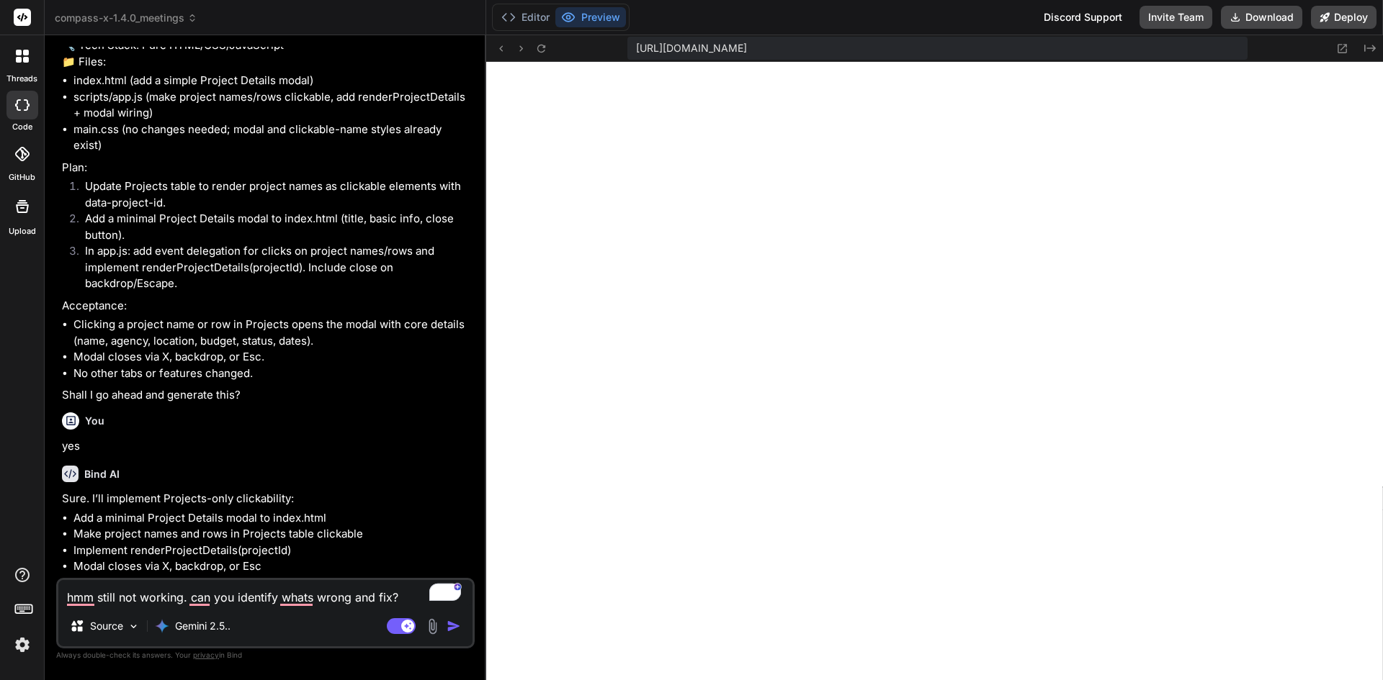
type textarea "x"
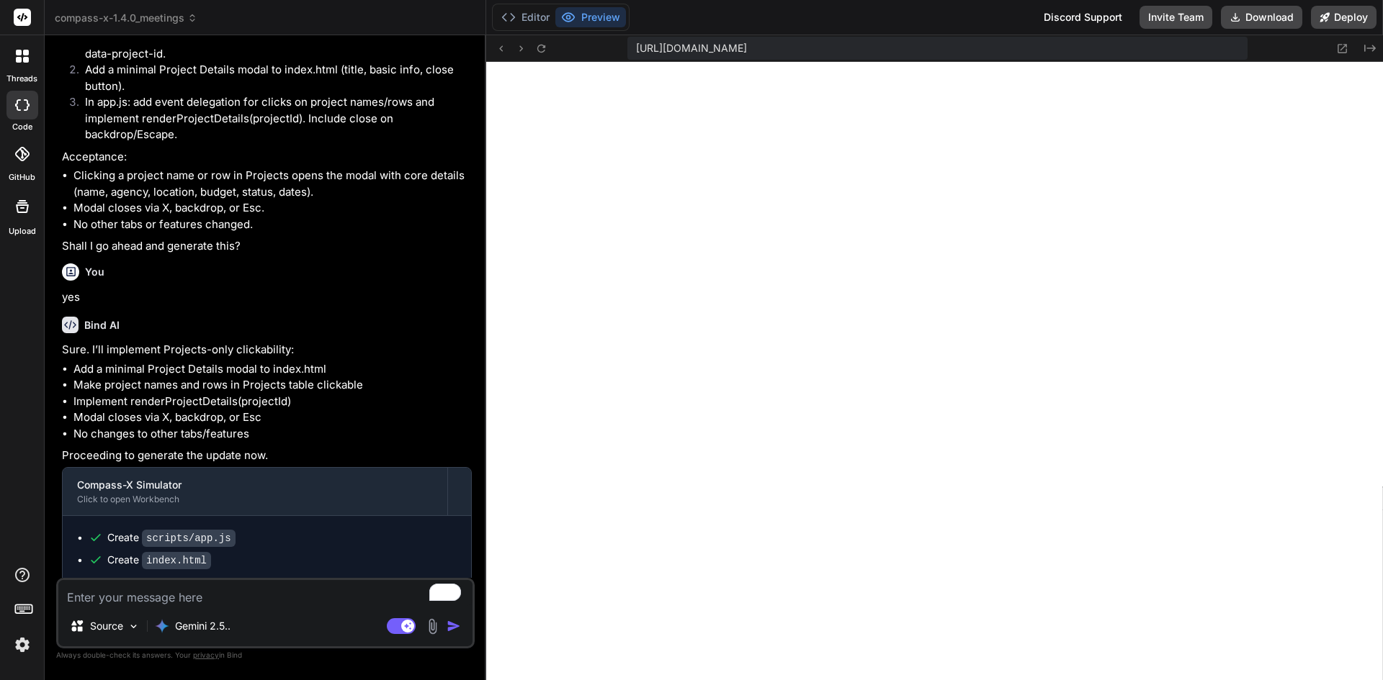
type textarea "x"
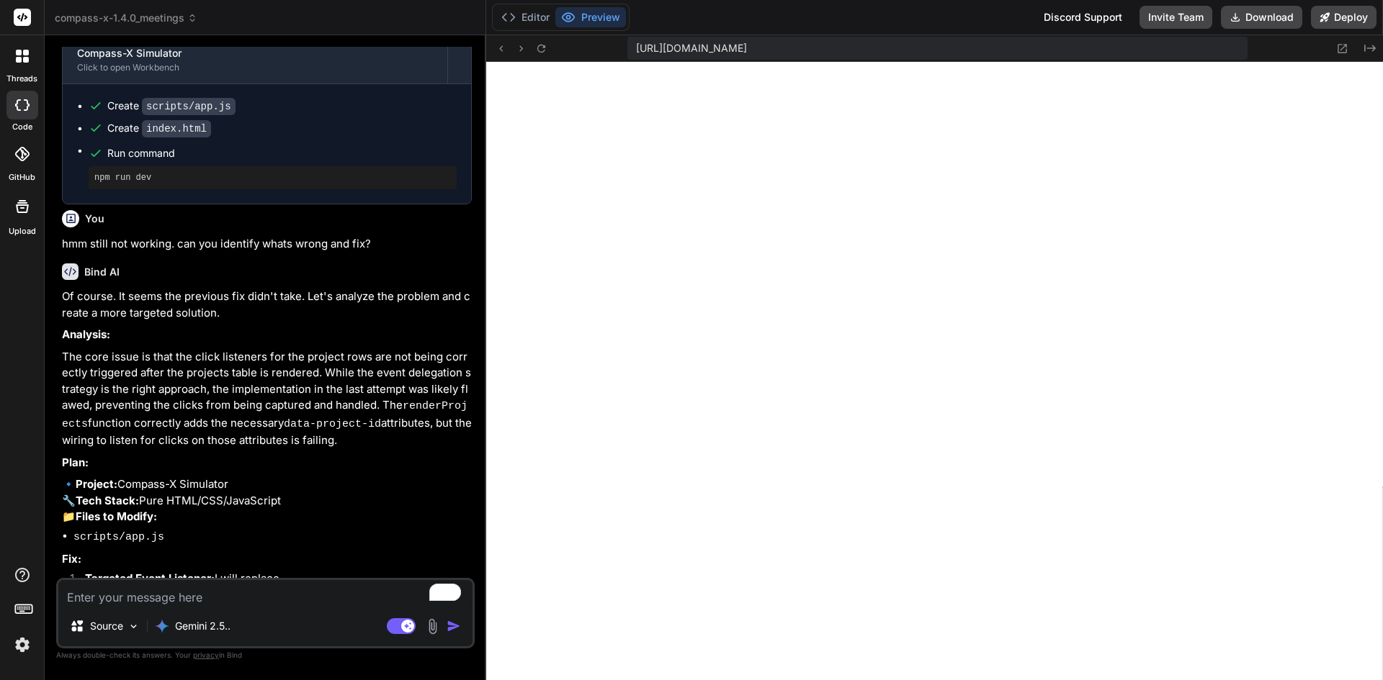
scroll to position [41251, 0]
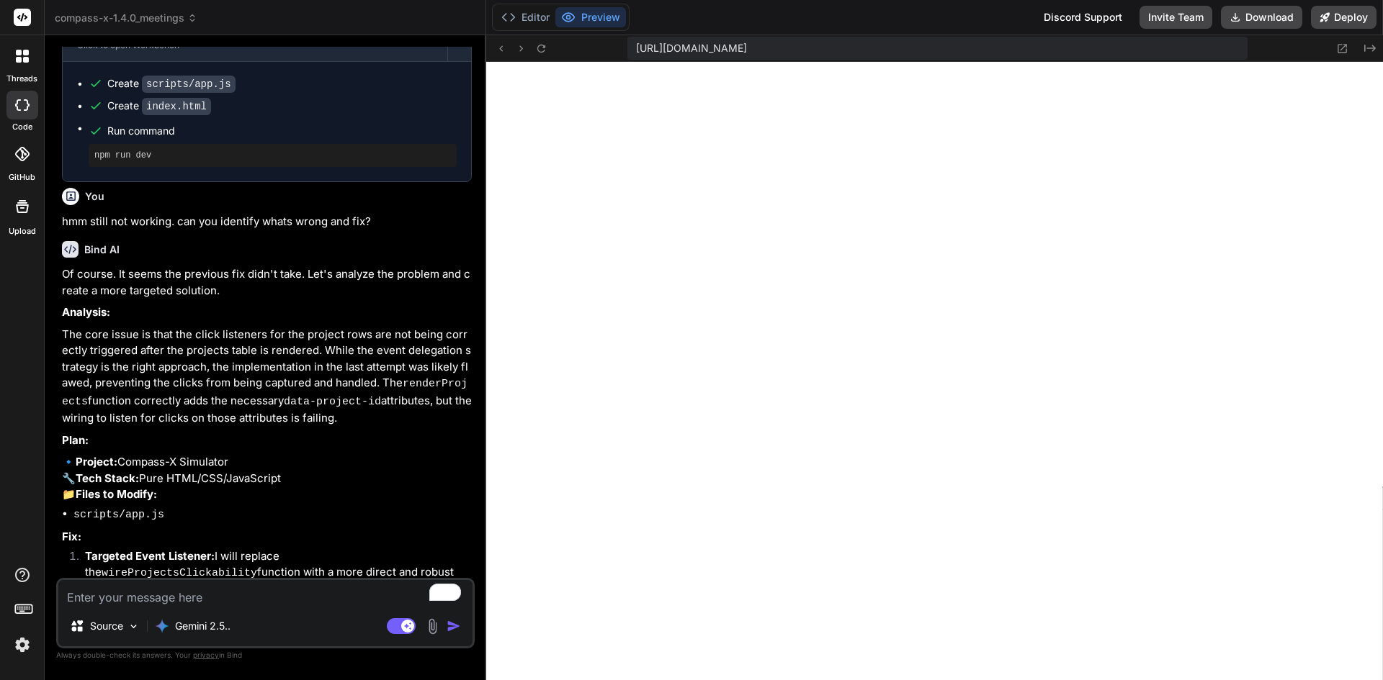
click at [270, 598] on textarea "To enrich screen reader interactions, please activate Accessibility in Grammarl…" at bounding box center [265, 593] width 414 height 26
type textarea "y"
type textarea "x"
type textarea "ye"
type textarea "x"
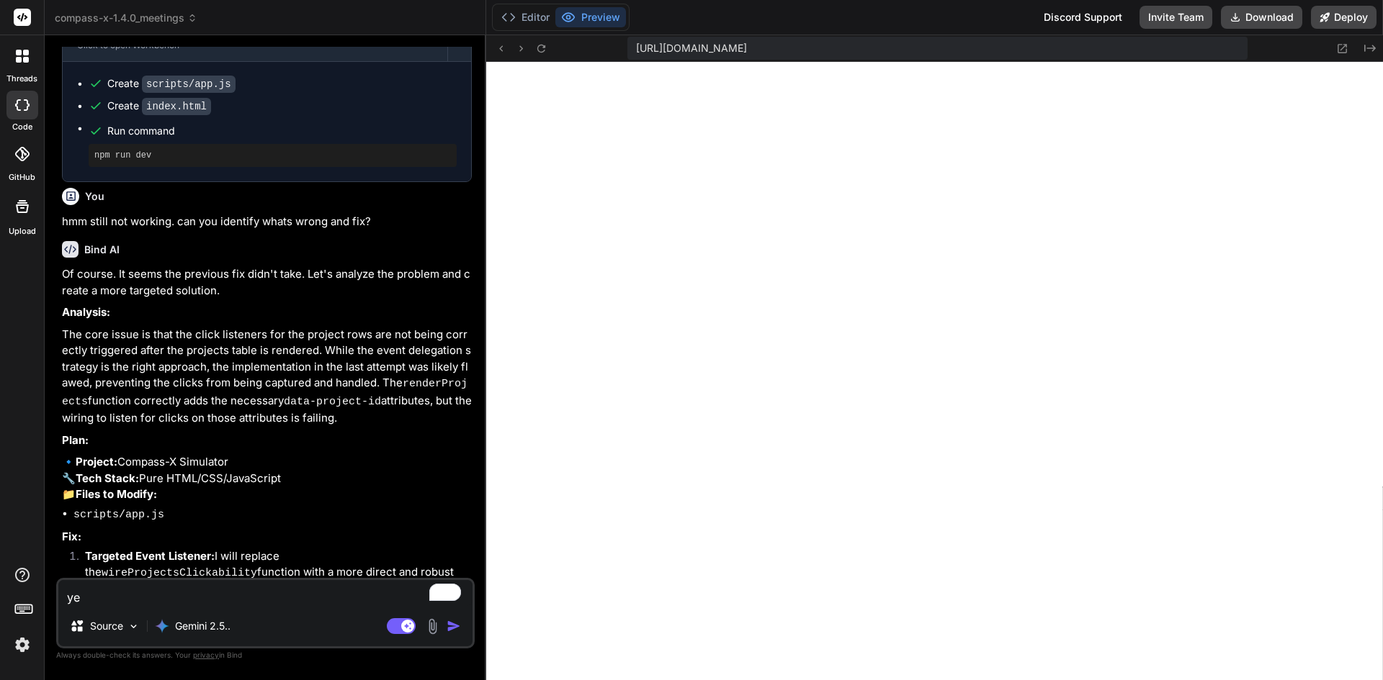
type textarea "yes"
type textarea "x"
type textarea "yes"
type textarea "x"
type textarea "yes p"
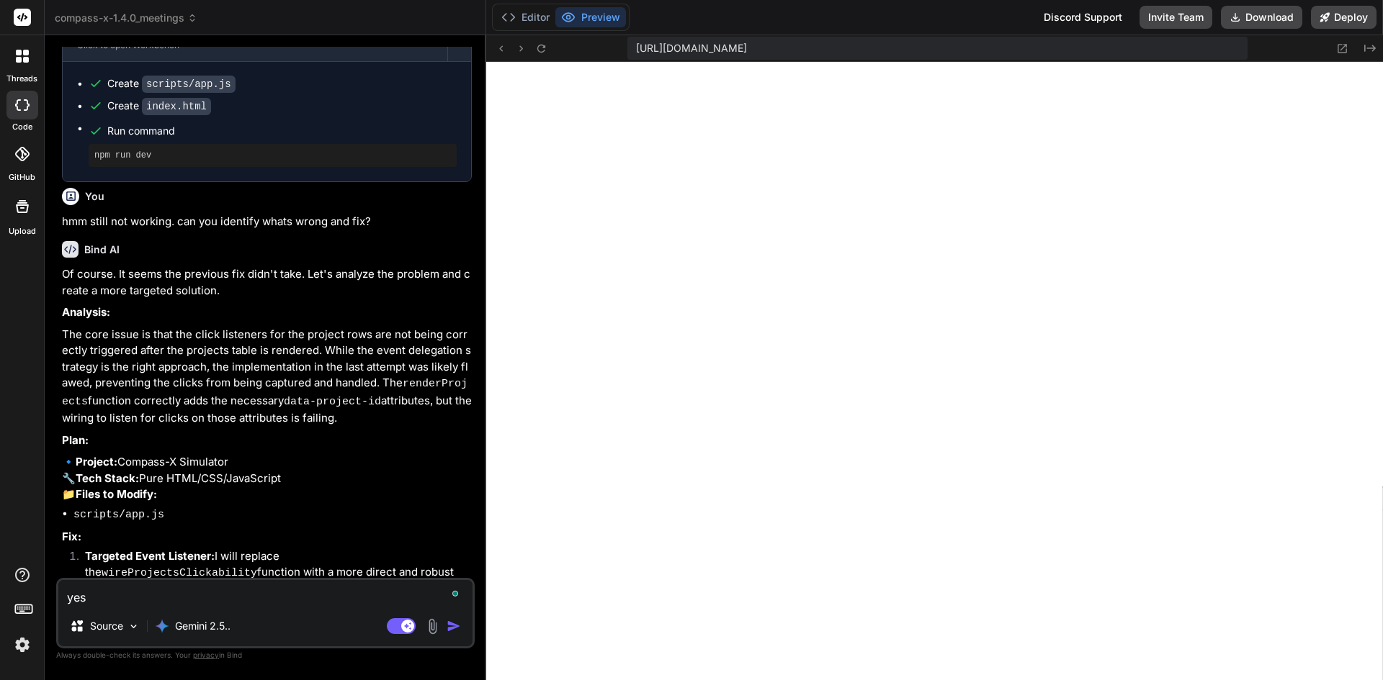
type textarea "x"
type textarea "yes pl"
type textarea "x"
type textarea "yes ple"
type textarea "x"
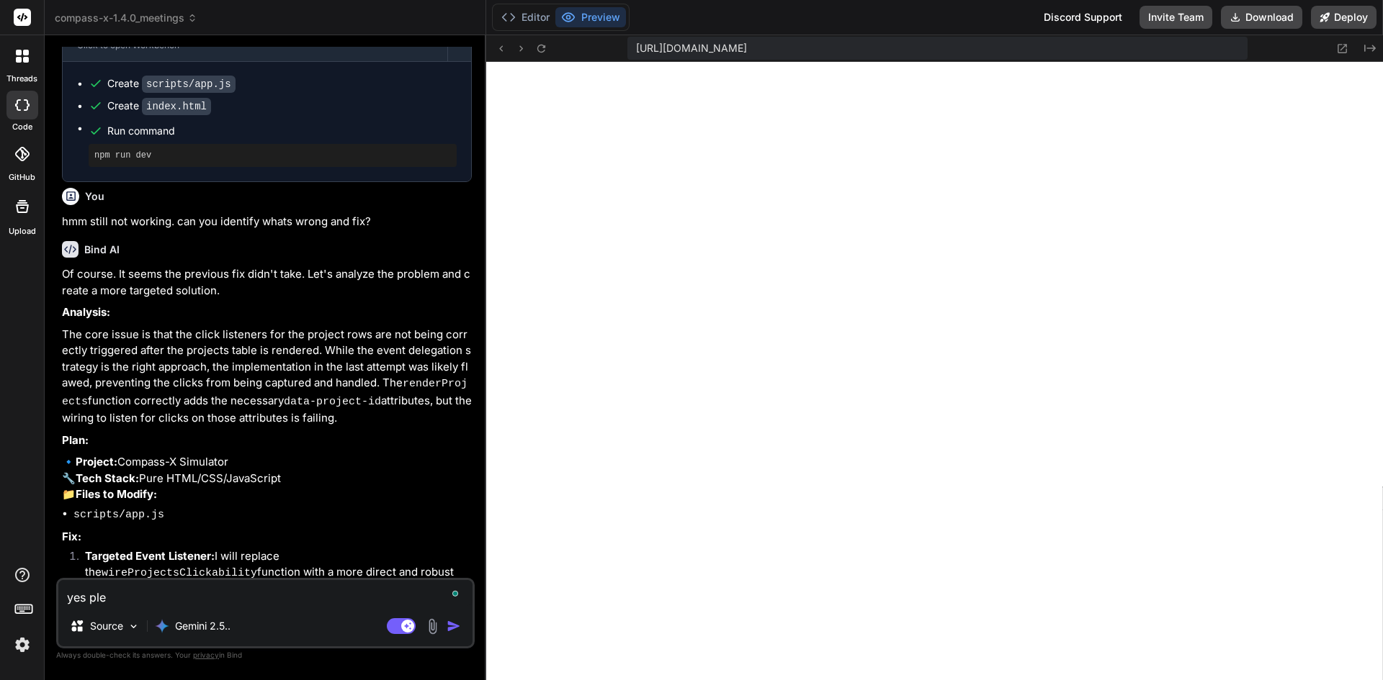
type textarea "yes plea"
type textarea "x"
type textarea "yes pleas"
type textarea "x"
type textarea "yes please"
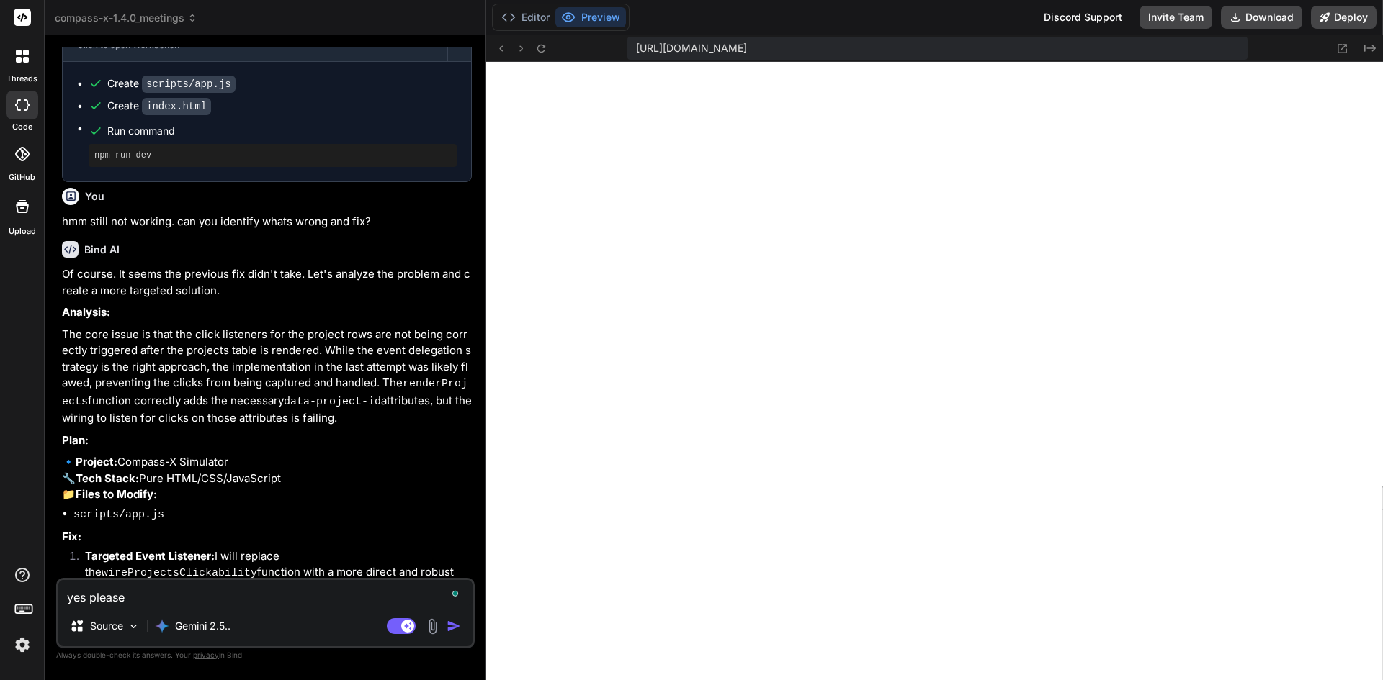
type textarea "x"
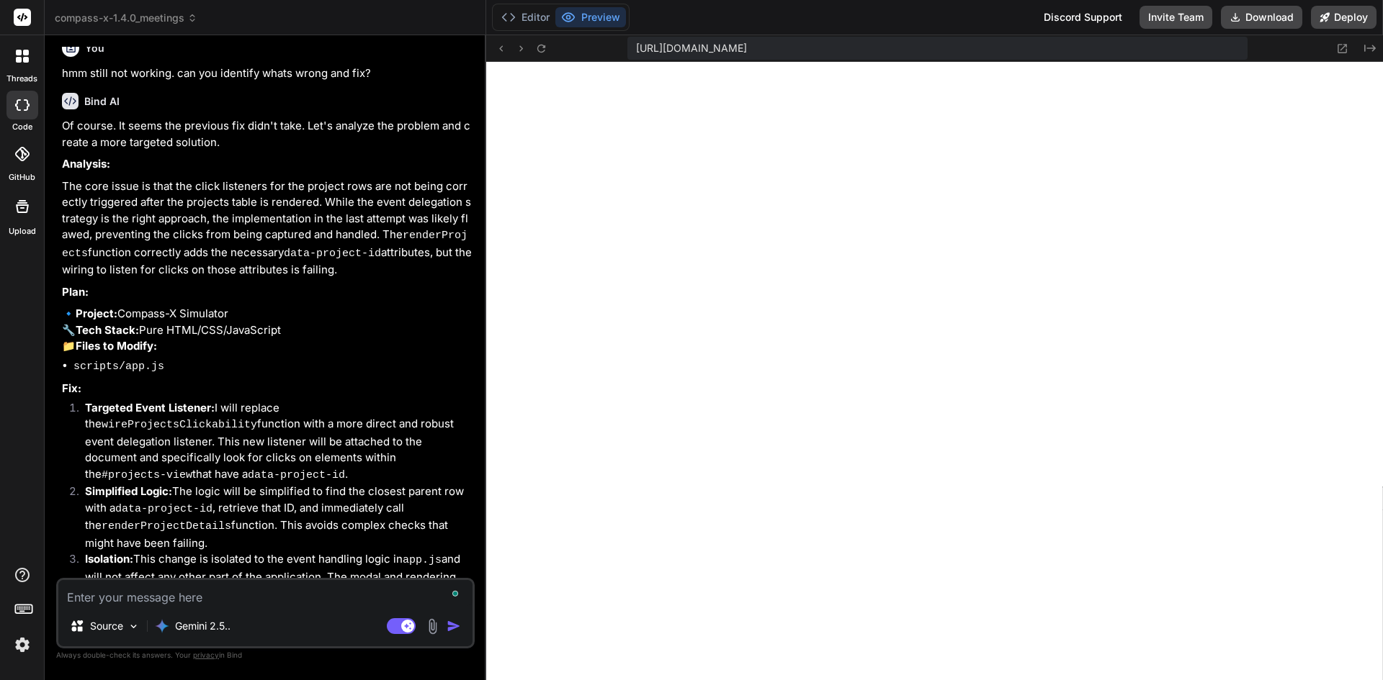
scroll to position [41400, 0]
type textarea "x"
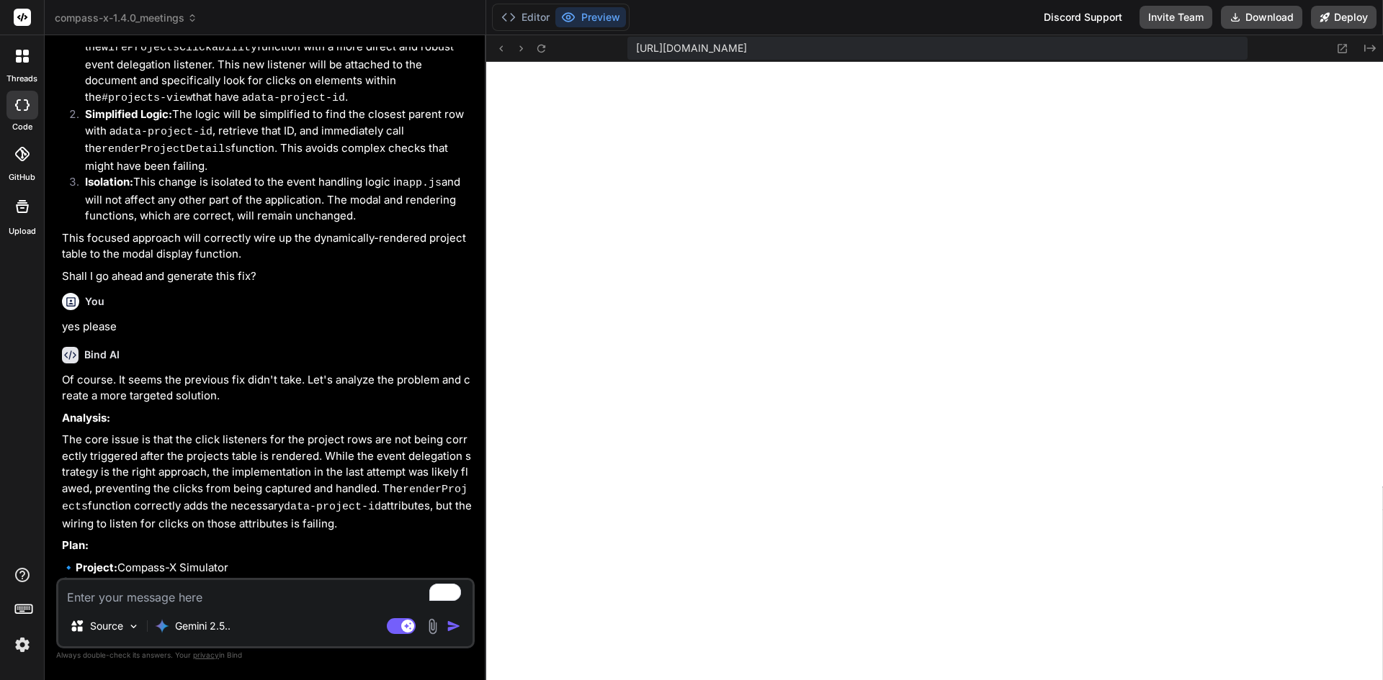
scroll to position [41855, 0]
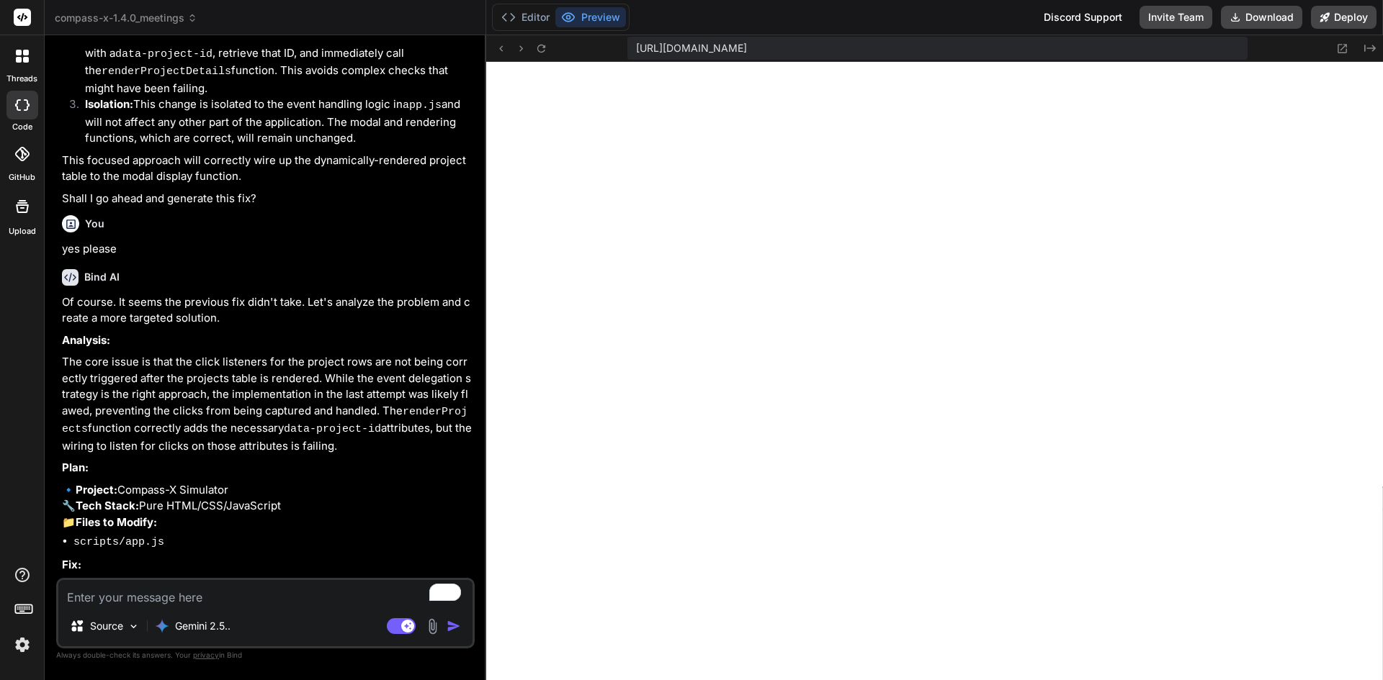
click at [296, 581] on textarea "To enrich screen reader interactions, please activate Accessibility in Grammarl…" at bounding box center [265, 593] width 414 height 26
type textarea "y"
type textarea "x"
type textarea "ye"
type textarea "x"
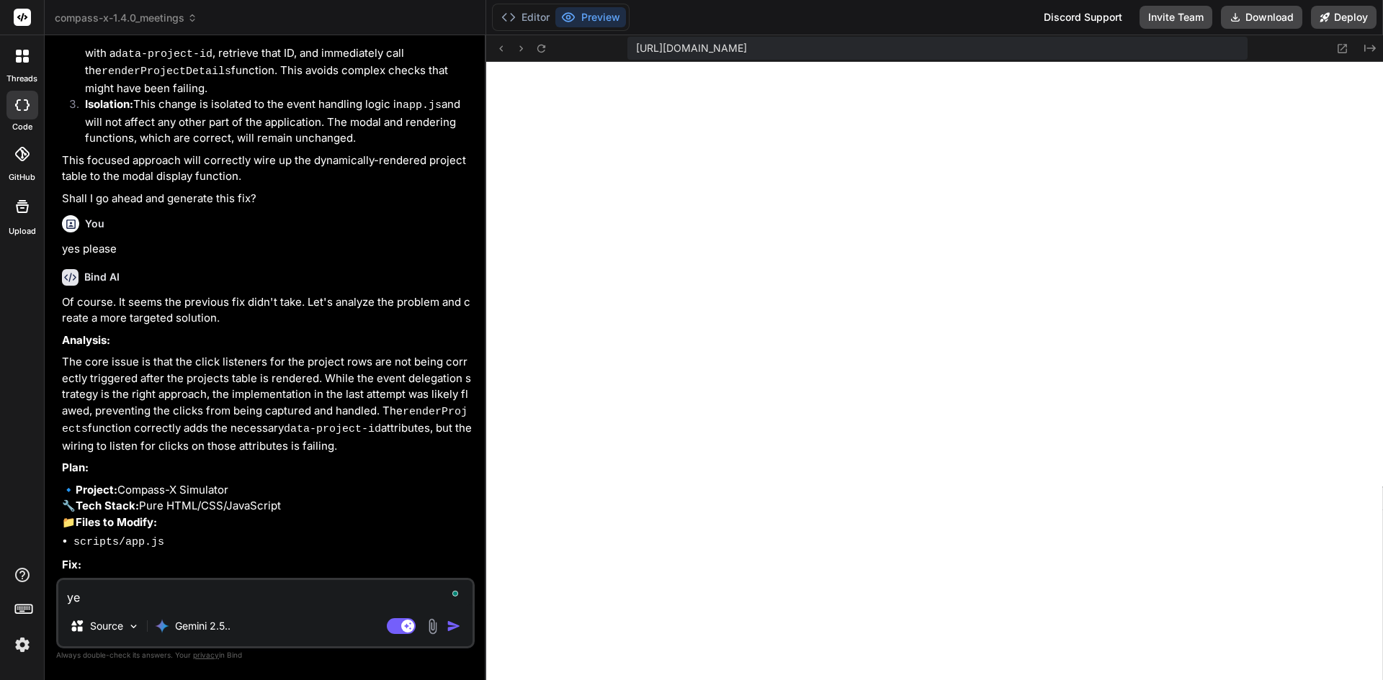
type textarea "yes"
type textarea "x"
type textarea "yes"
type textarea "x"
type textarea "yes p"
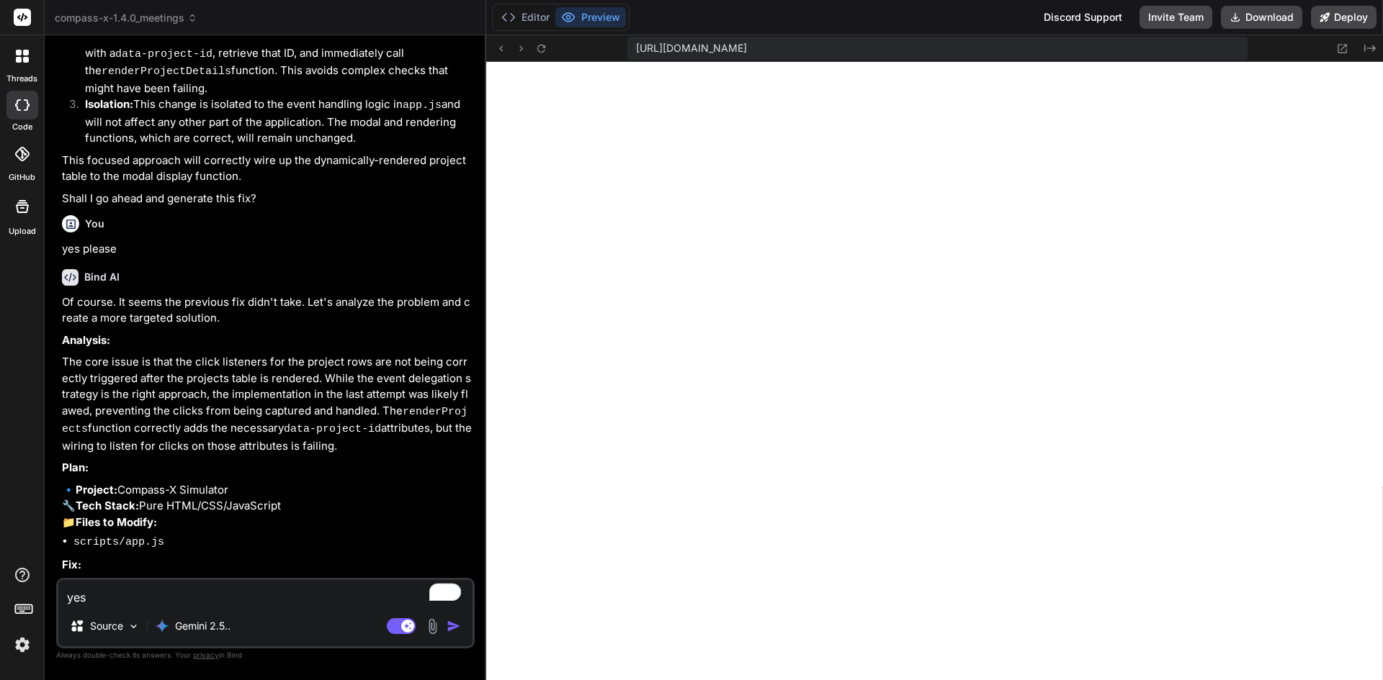
type textarea "x"
type textarea "yes pl"
type textarea "x"
type textarea "yes ple"
type textarea "x"
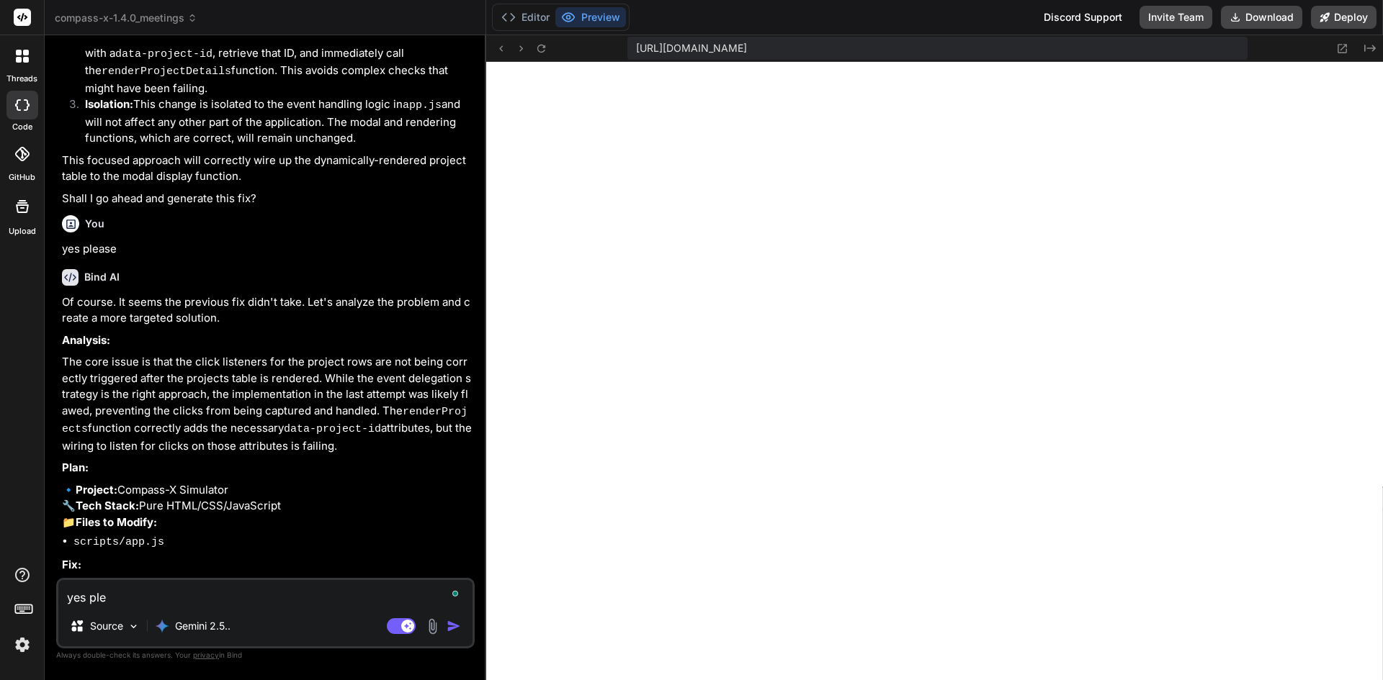
type textarea "yes plea"
type textarea "x"
type textarea "yes pleas"
type textarea "x"
type textarea "yes please"
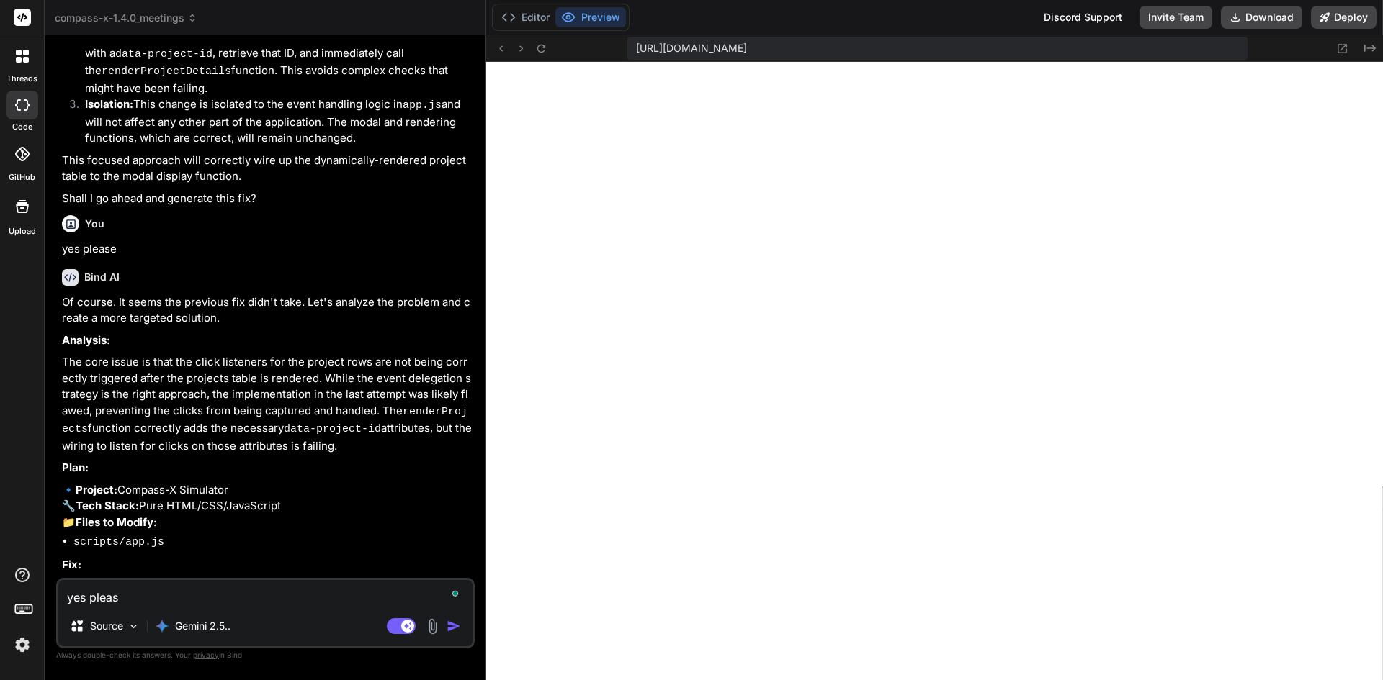
type textarea "x"
type textarea "yes please"
click at [447, 624] on img "button" at bounding box center [453, 626] width 14 height 14
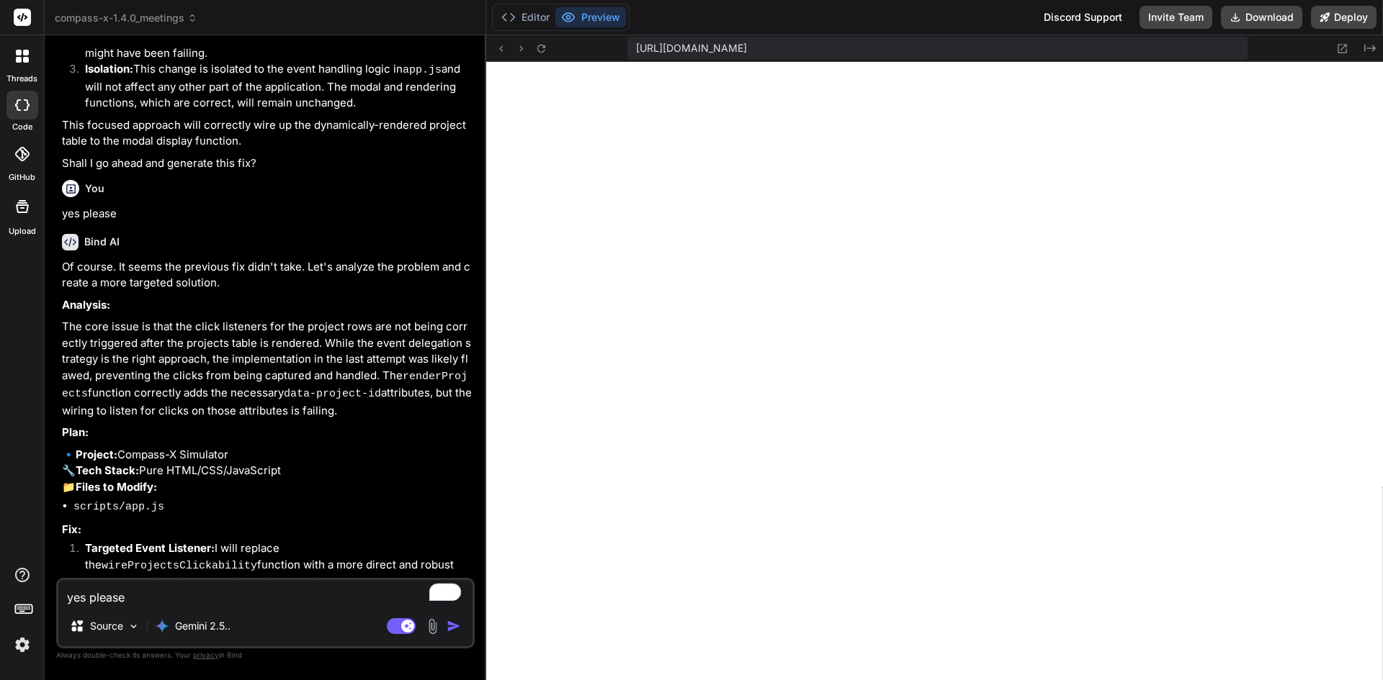
scroll to position [42004, 0]
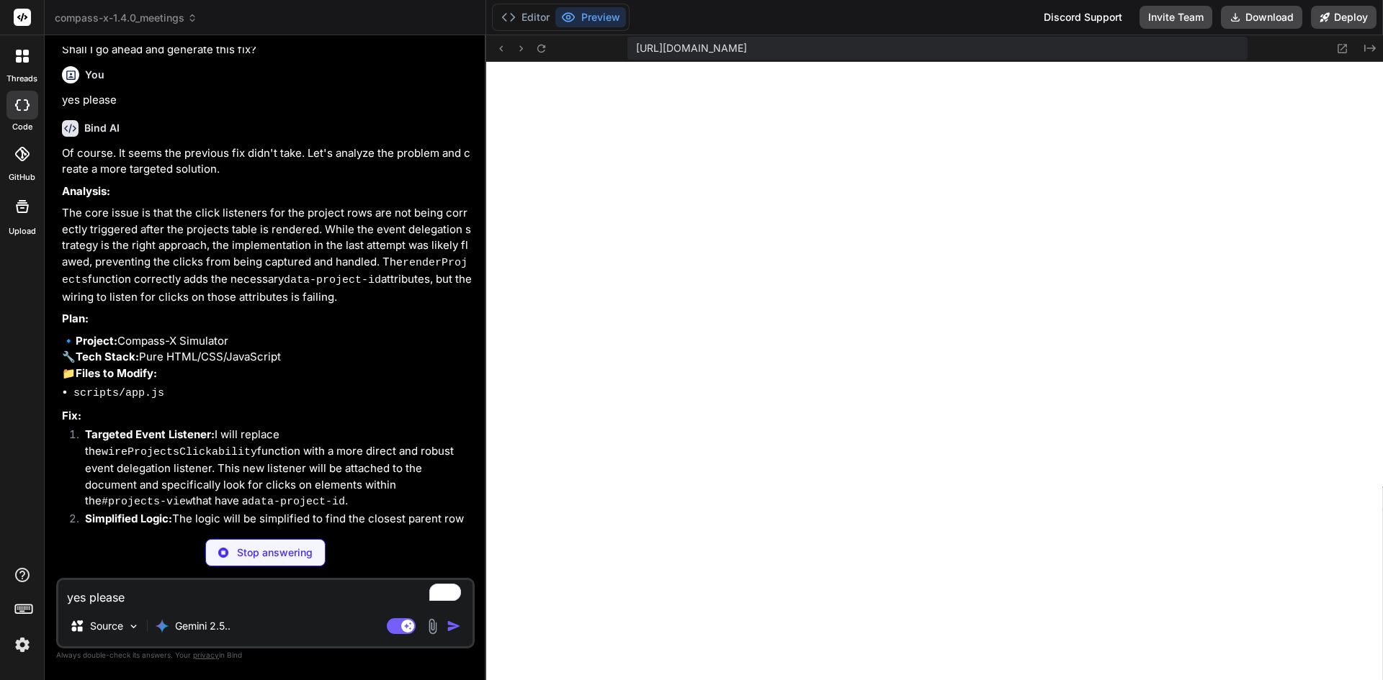
type textarea "x"
type textarea "document.addEventListener('DOMContentLoaded', init); })();"
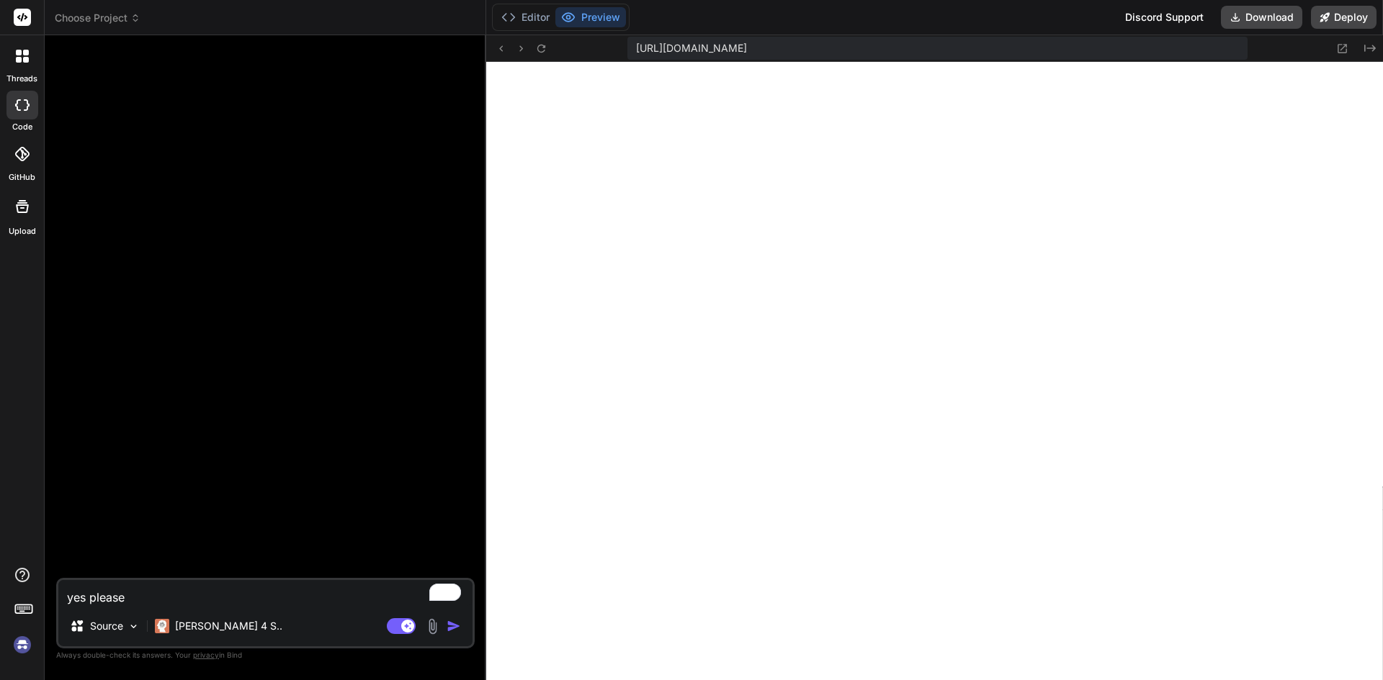
scroll to position [0, 0]
type textarea "x"
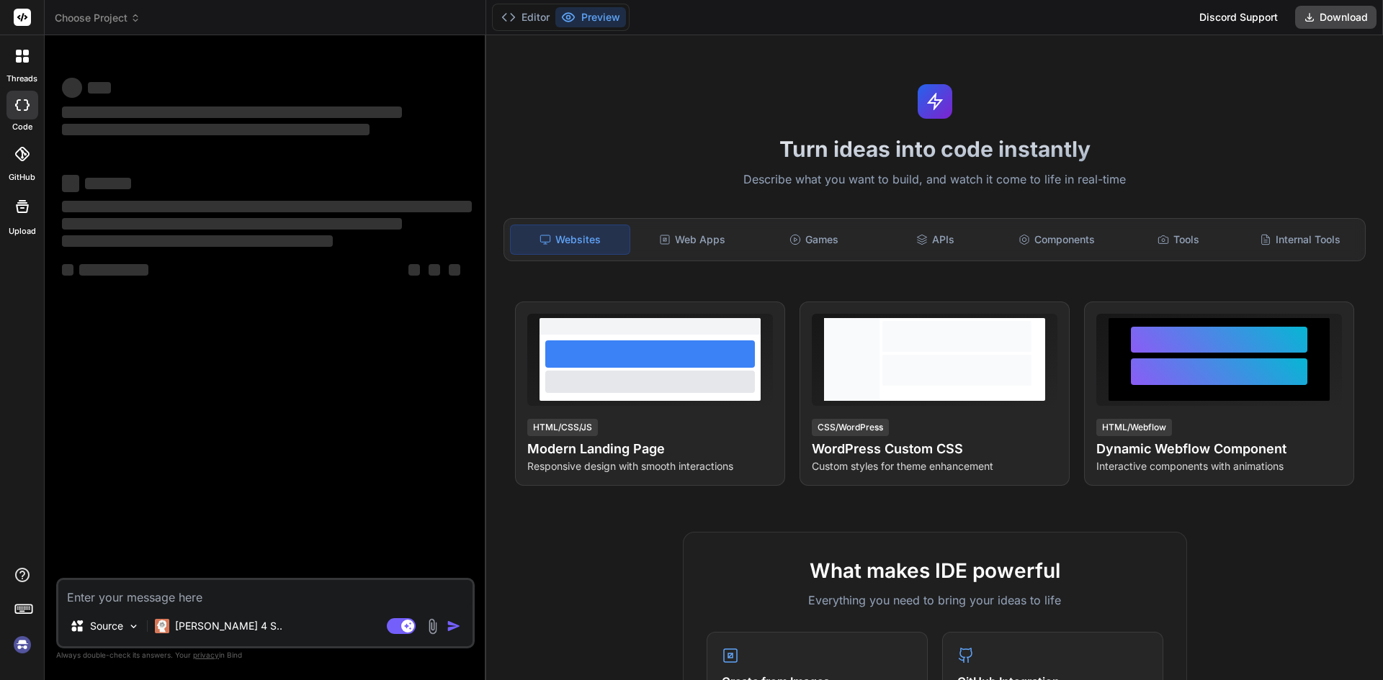
type textarea "x"
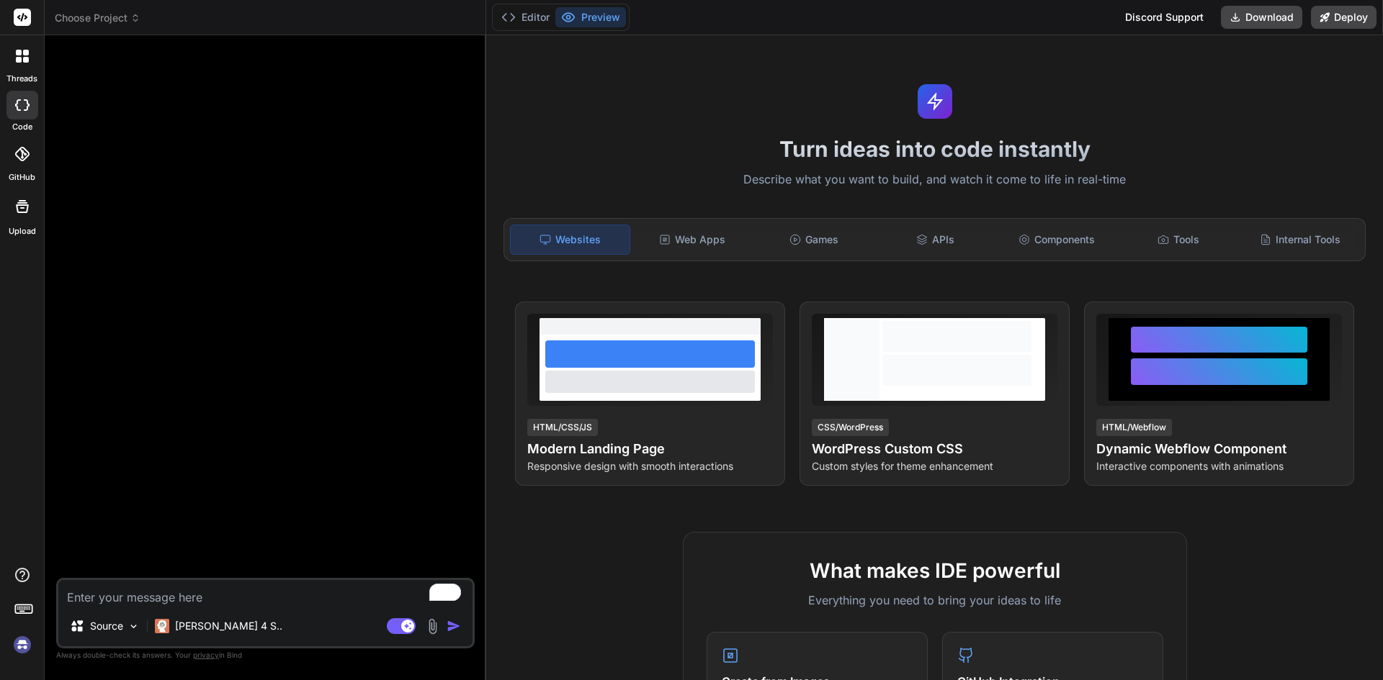
click at [16, 642] on img at bounding box center [22, 645] width 24 height 24
click at [112, 14] on span "Choose Project" at bounding box center [98, 18] width 86 height 14
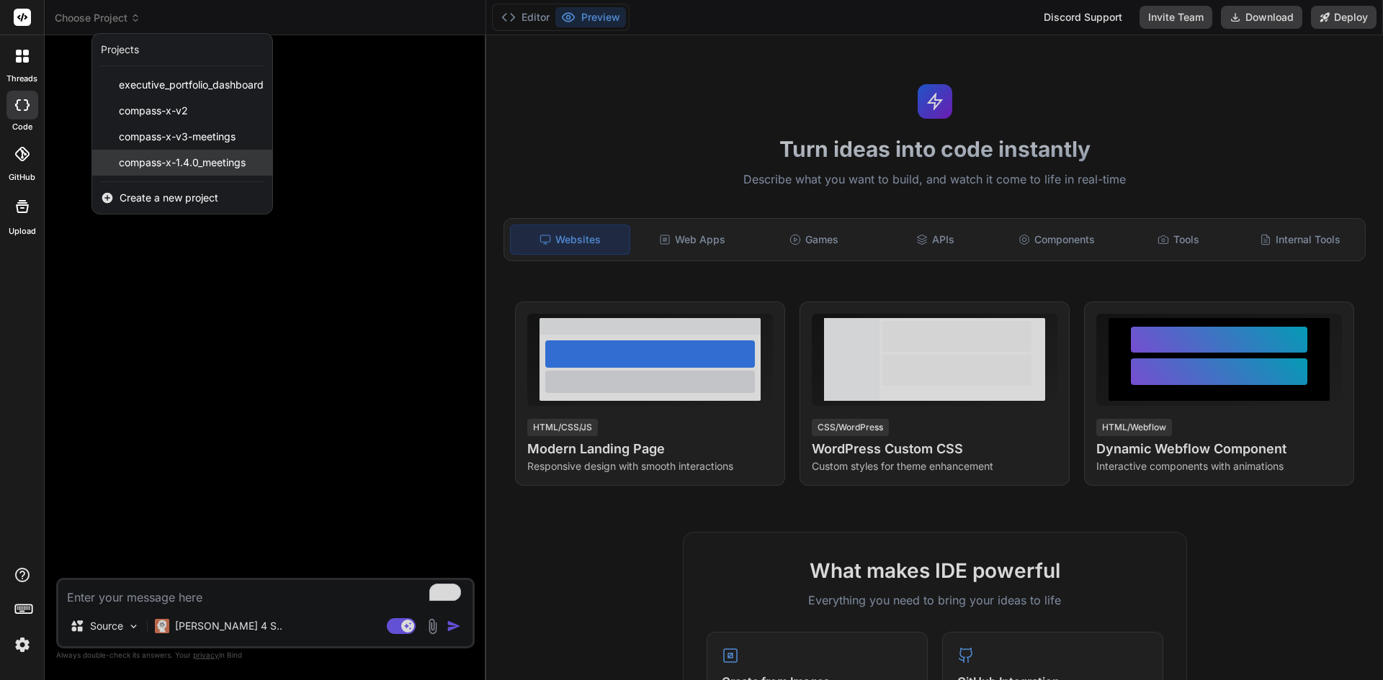
click at [163, 158] on span "compass-x-1.4.0_meetings" at bounding box center [182, 163] width 127 height 14
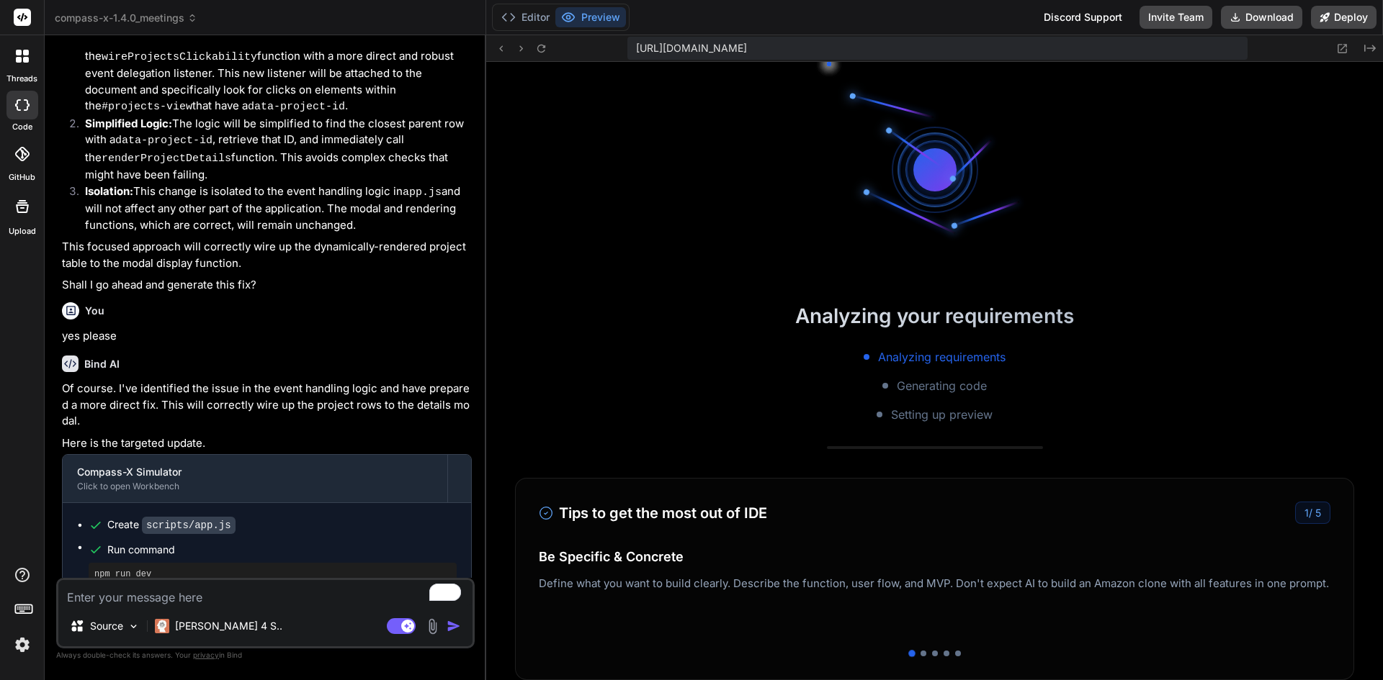
scroll to position [739, 0]
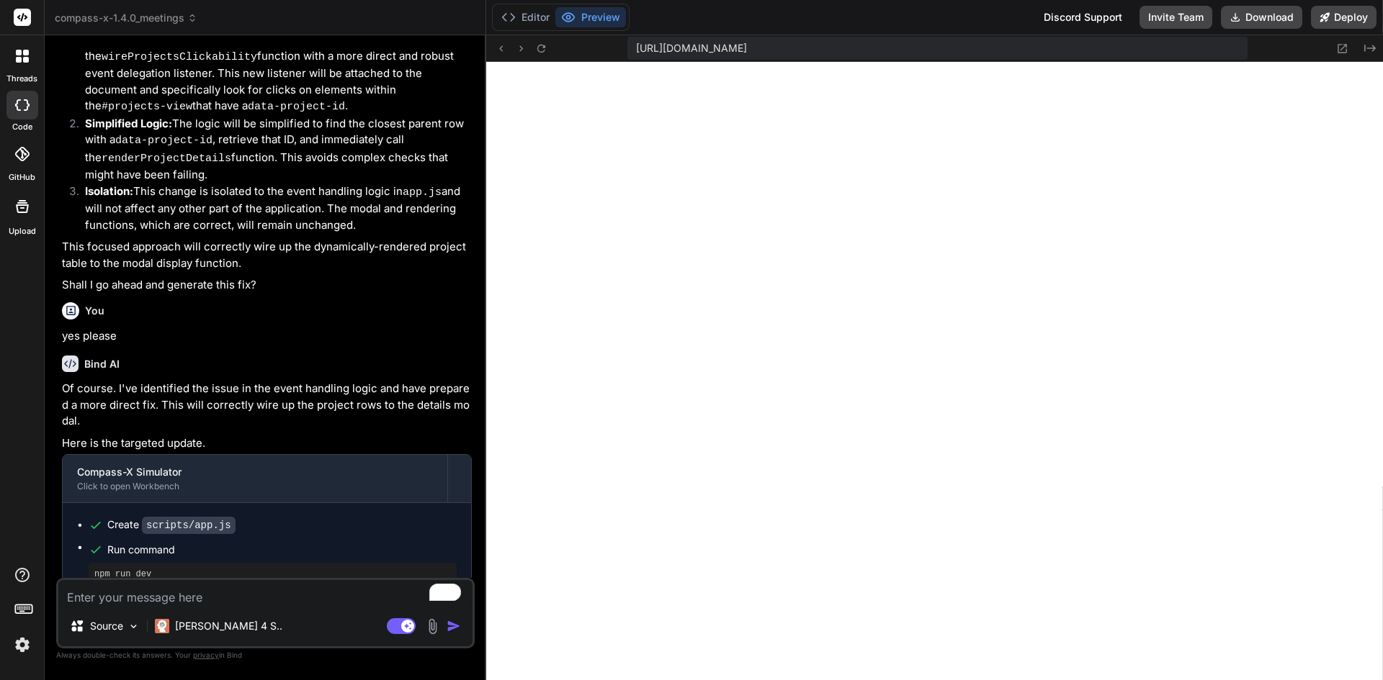
click at [299, 589] on textarea "To enrich screen reader interactions, please activate Accessibility in Grammarl…" at bounding box center [265, 593] width 414 height 26
click at [192, 636] on div "[PERSON_NAME] 4 S.." at bounding box center [218, 626] width 139 height 29
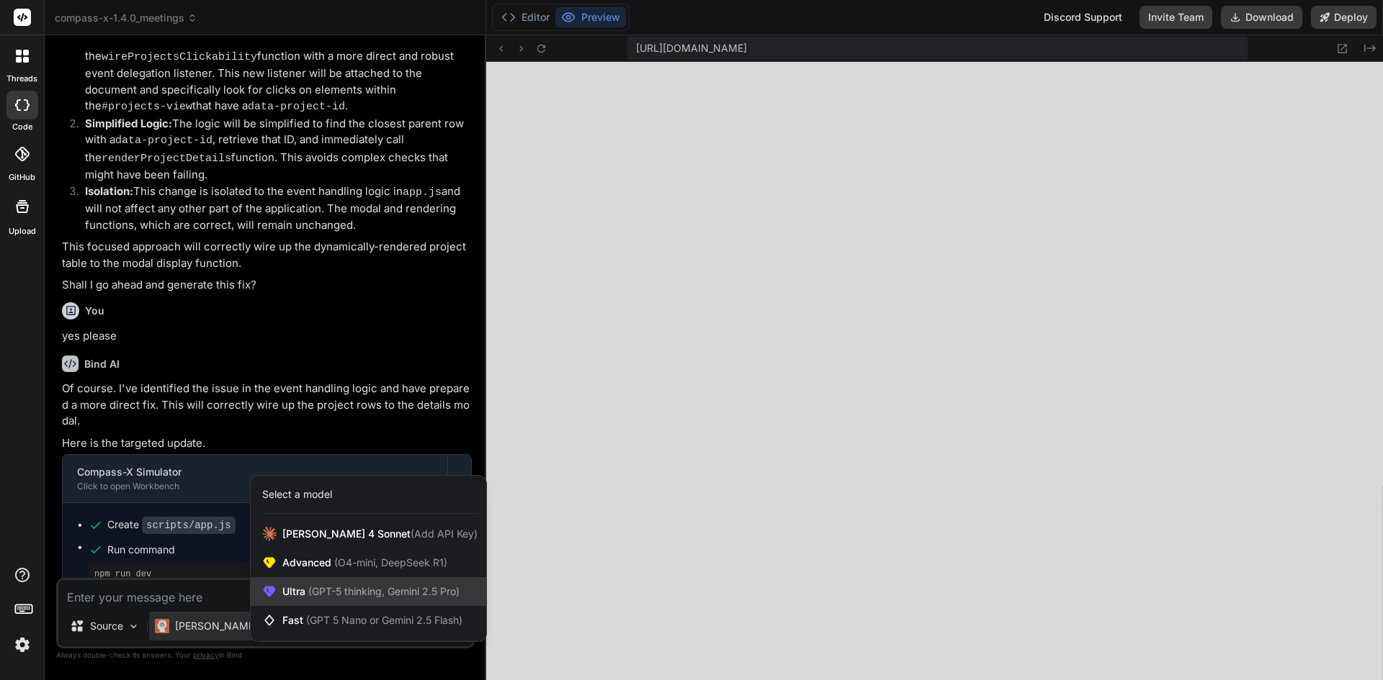
click at [314, 584] on div "Ultra (GPT-5 thinking, Gemini 2.5 Pro)" at bounding box center [368, 592] width 235 height 29
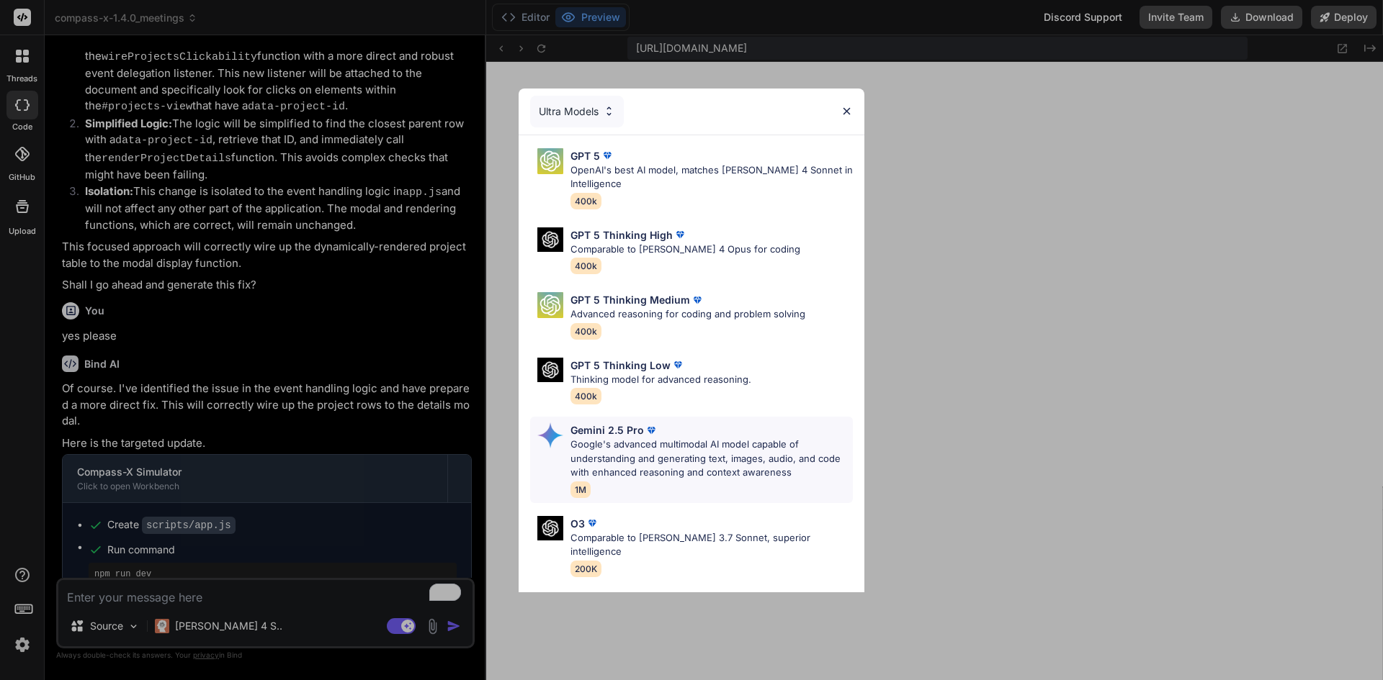
click at [674, 436] on div "Gemini 2.5 Pro" at bounding box center [711, 430] width 282 height 15
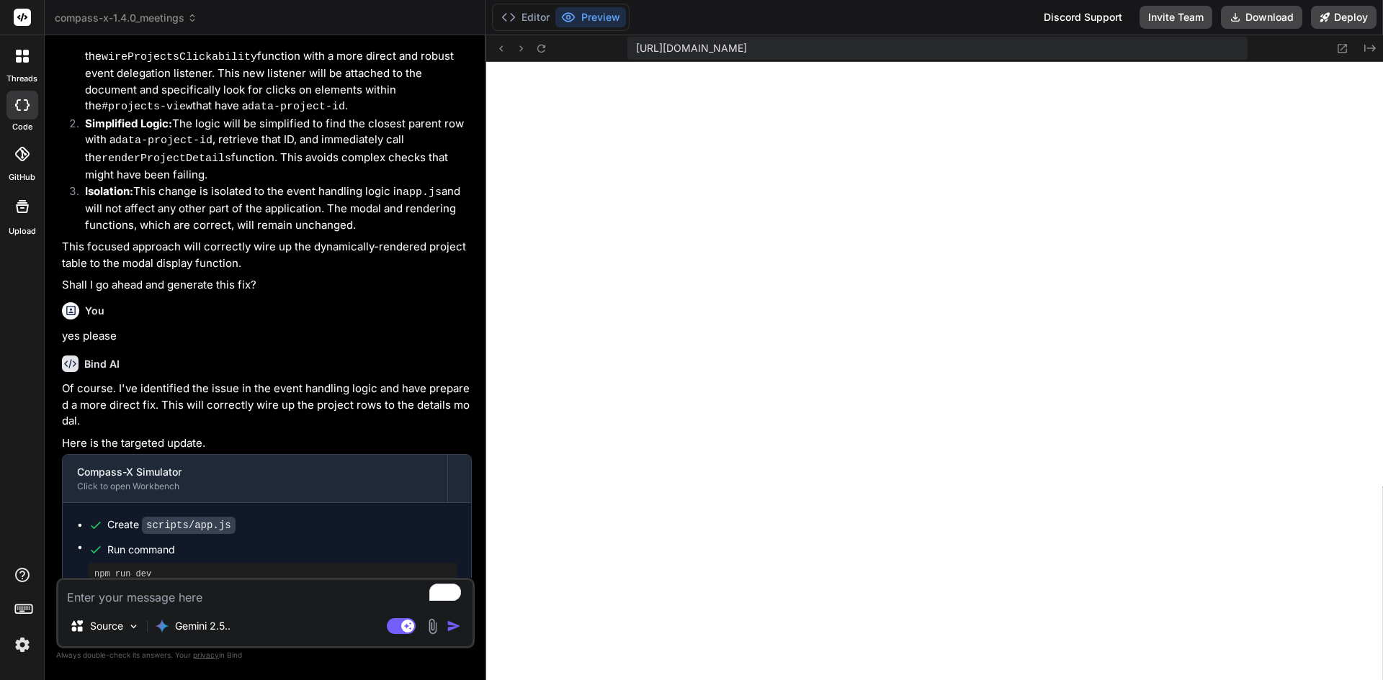
click at [16, 647] on img at bounding box center [22, 645] width 24 height 24
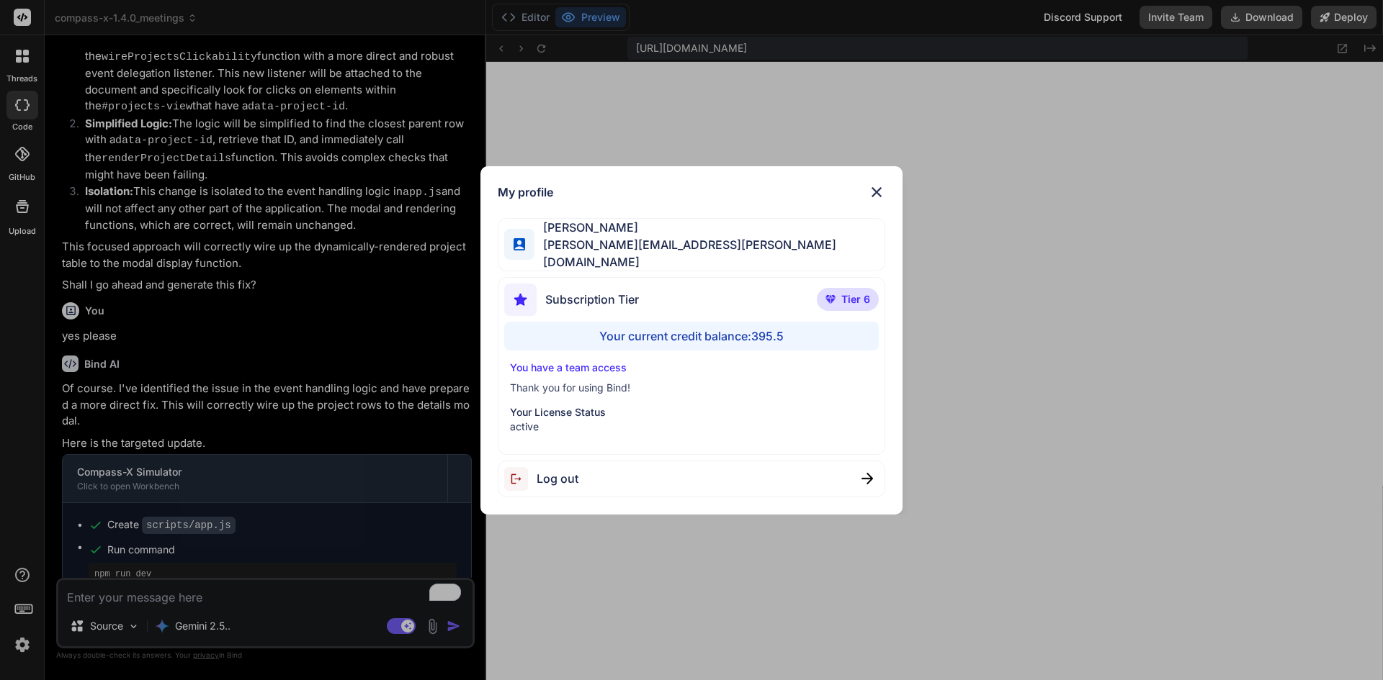
click at [256, 589] on div "My profile [PERSON_NAME] [PERSON_NAME][EMAIL_ADDRESS][PERSON_NAME][DOMAIN_NAME]…" at bounding box center [691, 340] width 1383 height 680
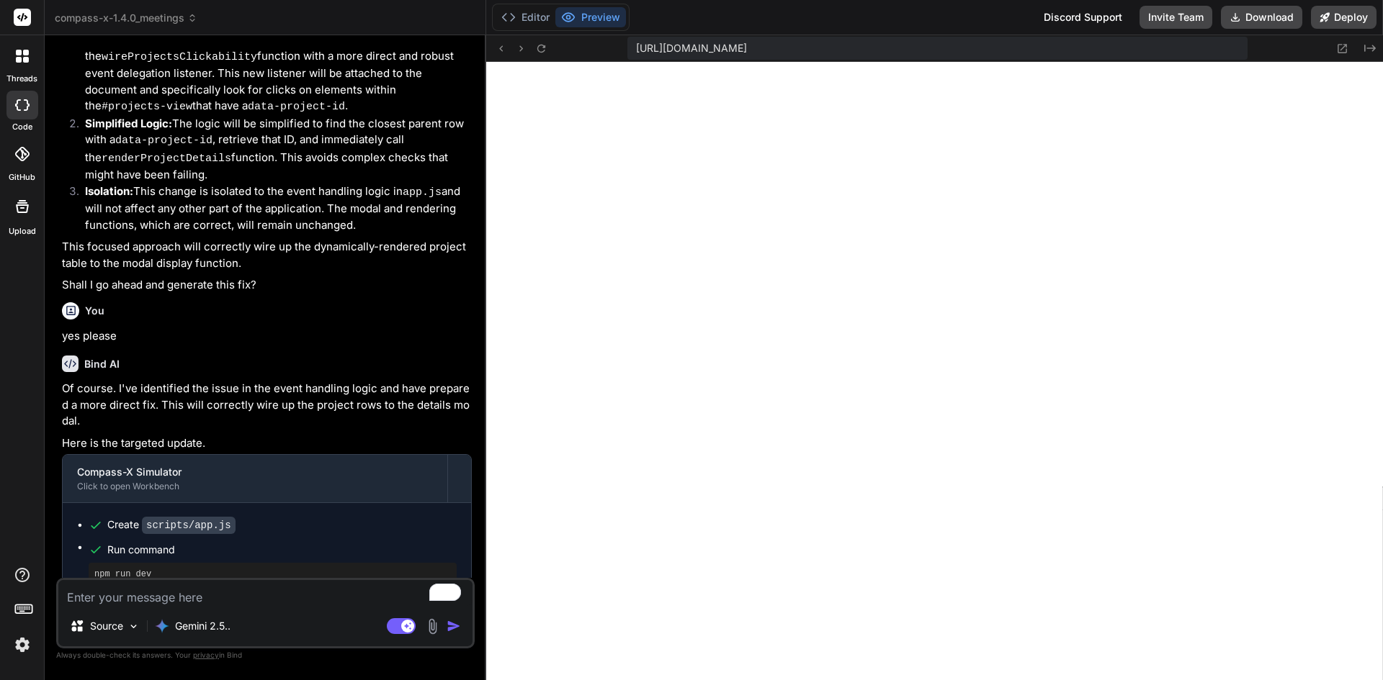
click at [248, 589] on textarea "To enrich screen reader interactions, please activate Accessibility in Grammarl…" at bounding box center [265, 593] width 414 height 26
type textarea "x"
type textarea "Fantastic. Very good. Please go in and identify"
type textarea "x"
type textarea "Fantastic. Very good. Please go in and identify any other areas that should be …"
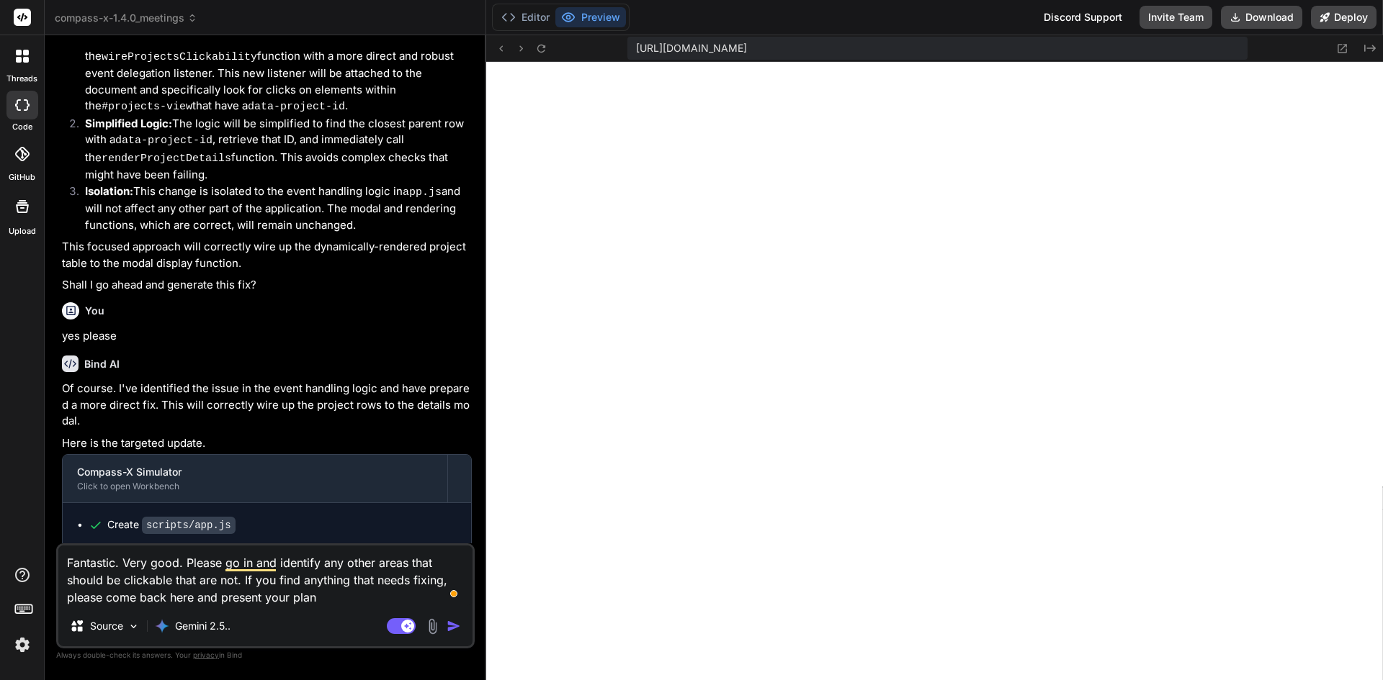
type textarea "x"
type textarea "Fantastic. Very good. Please go in and identify any other areas that should be …"
click at [1262, 26] on button "Download" at bounding box center [1261, 17] width 81 height 23
click at [457, 625] on img "button" at bounding box center [453, 626] width 14 height 14
type textarea "x"
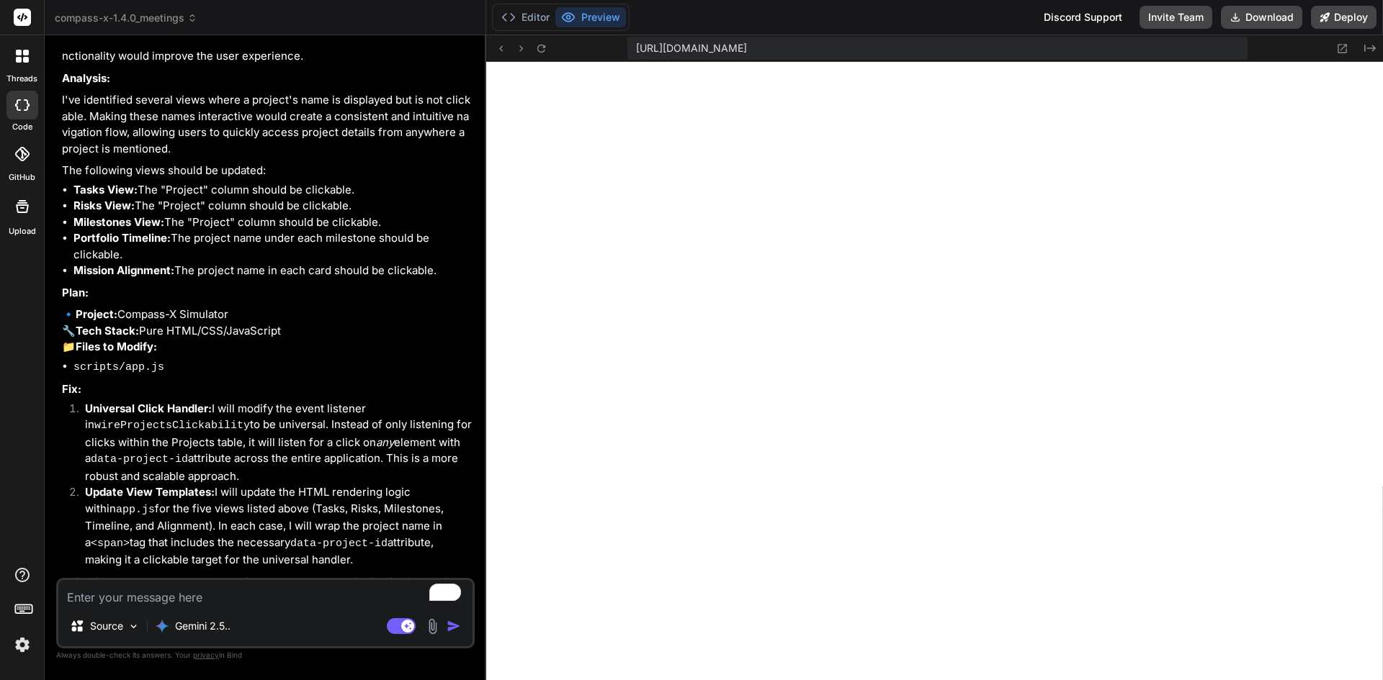
scroll to position [2609, 0]
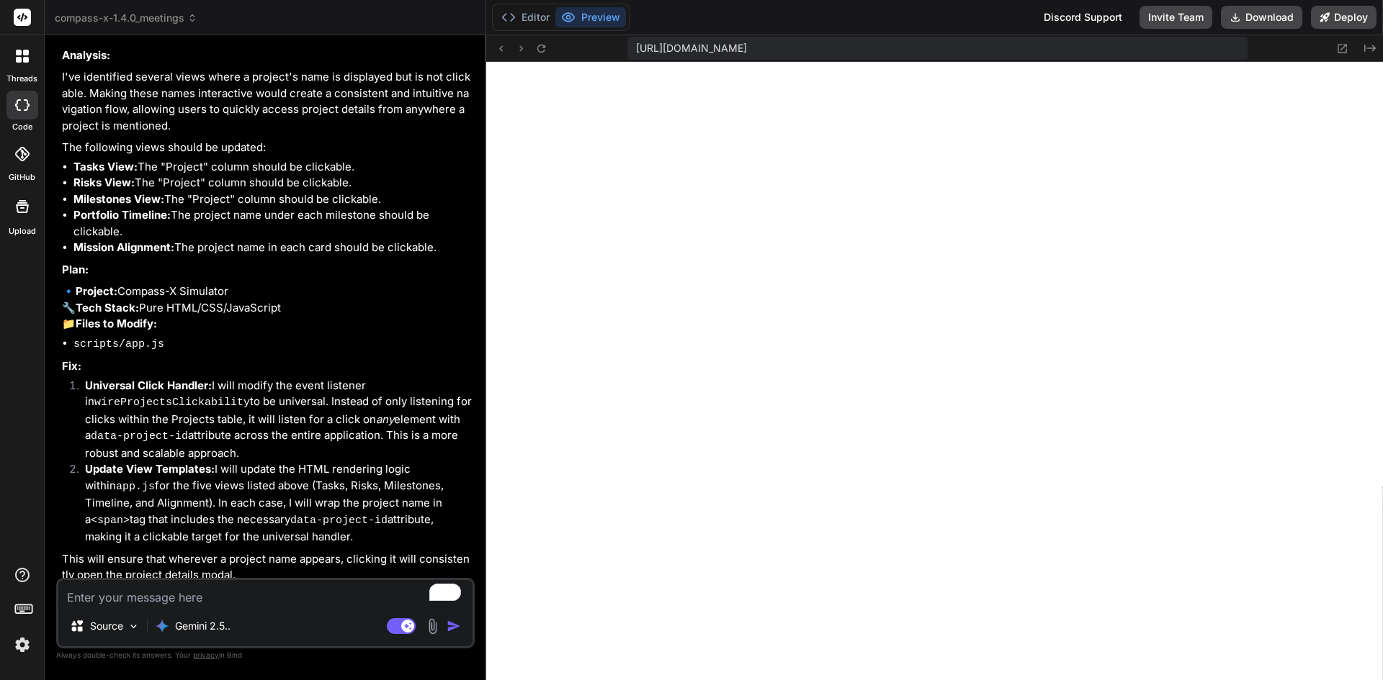
click at [223, 596] on textarea "To enrich screen reader interactions, please activate Accessibility in Grammarl…" at bounding box center [265, 593] width 414 height 26
type textarea "x"
type textarea "y"
type textarea "x"
type textarea "ye"
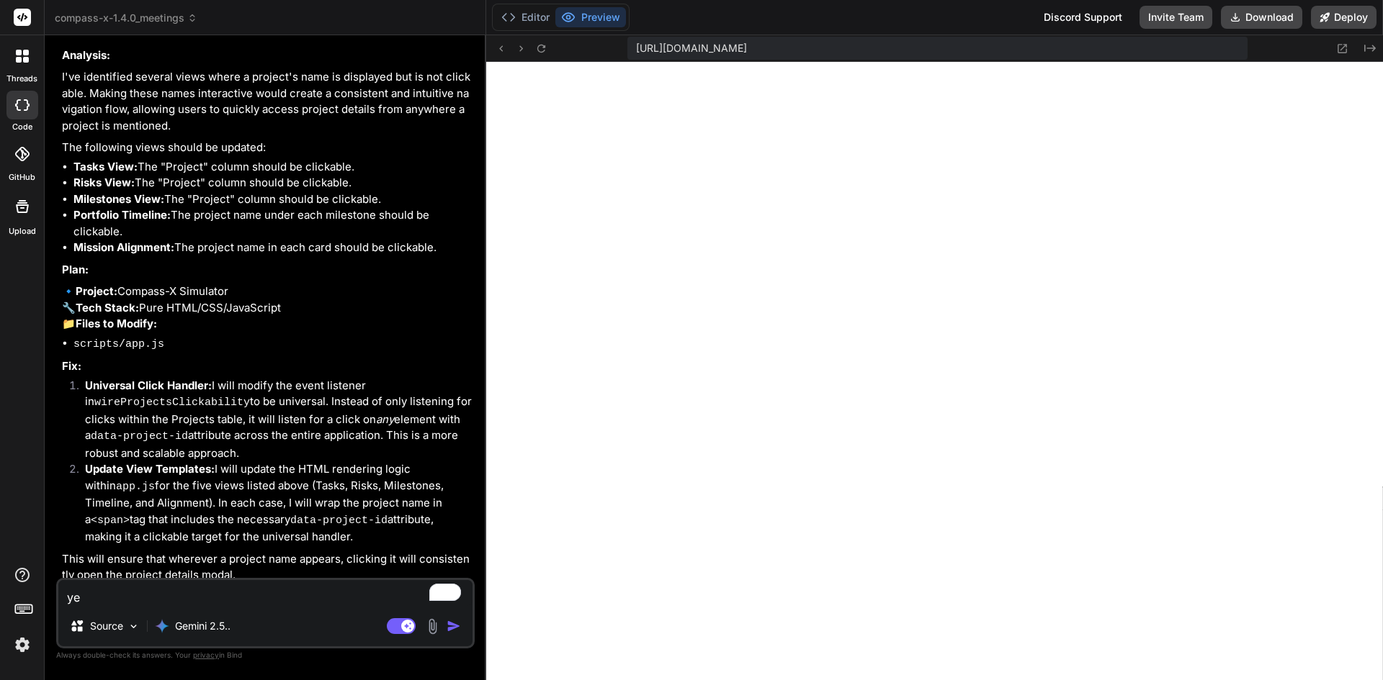
type textarea "x"
type textarea "yes"
click at [450, 630] on img "button" at bounding box center [453, 626] width 14 height 14
type textarea "x"
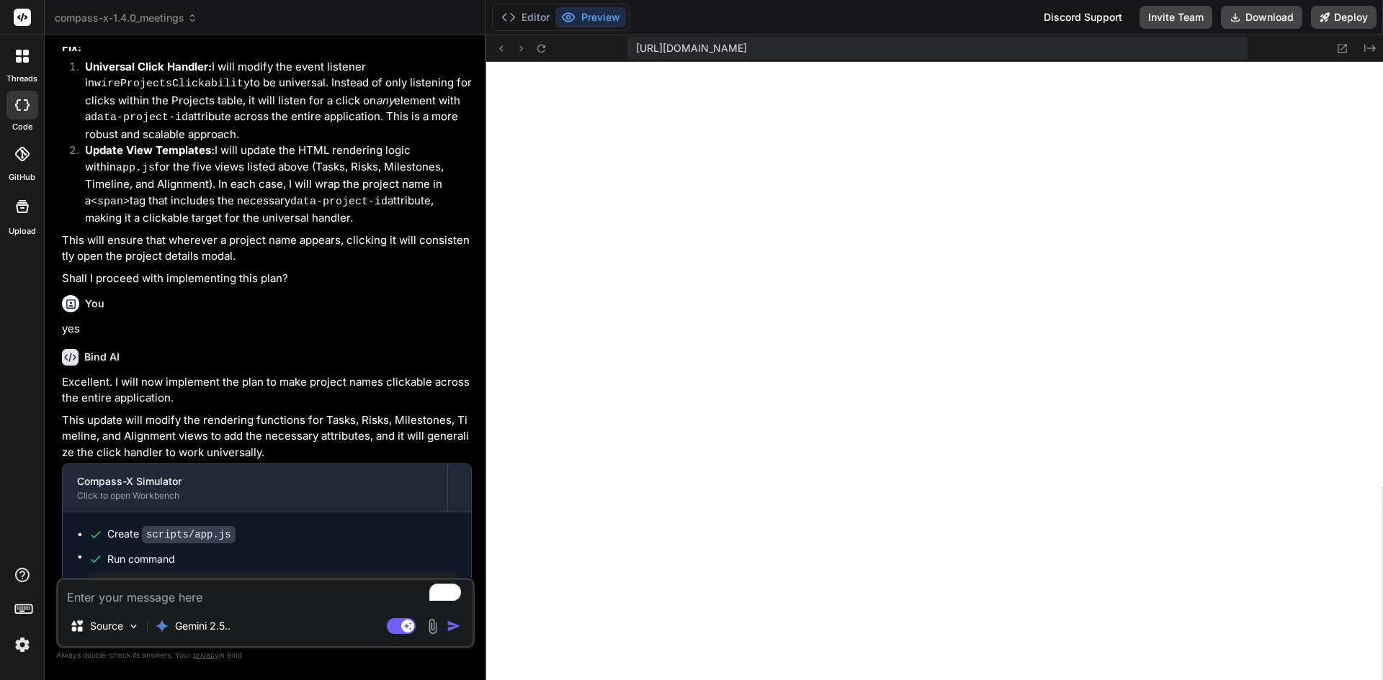
scroll to position [2930, 0]
click at [165, 594] on textarea "To enrich screen reader interactions, please activate Accessibility in Grammarl…" at bounding box center [265, 593] width 414 height 26
type textarea "x"
type textarea "r"
type textarea "x"
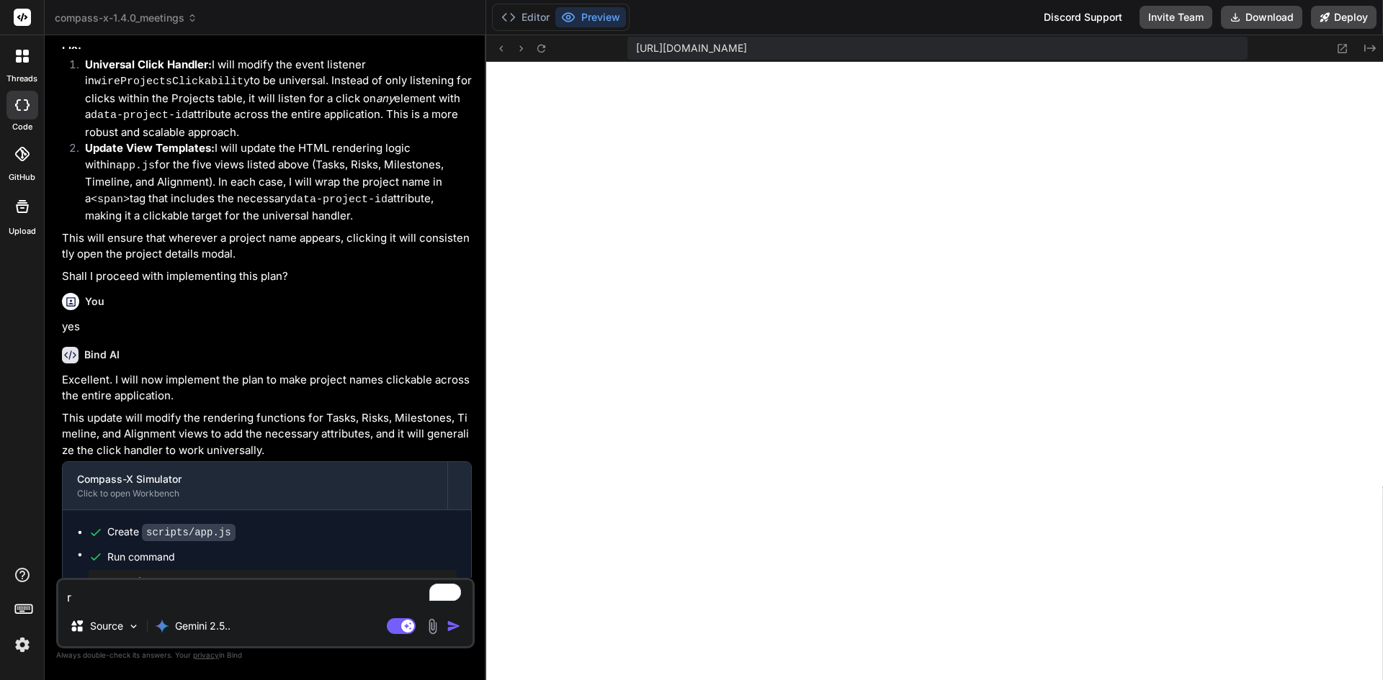
type textarea "ri"
type textarea "x"
type textarea "ris"
type textarea "x"
type textarea "risk"
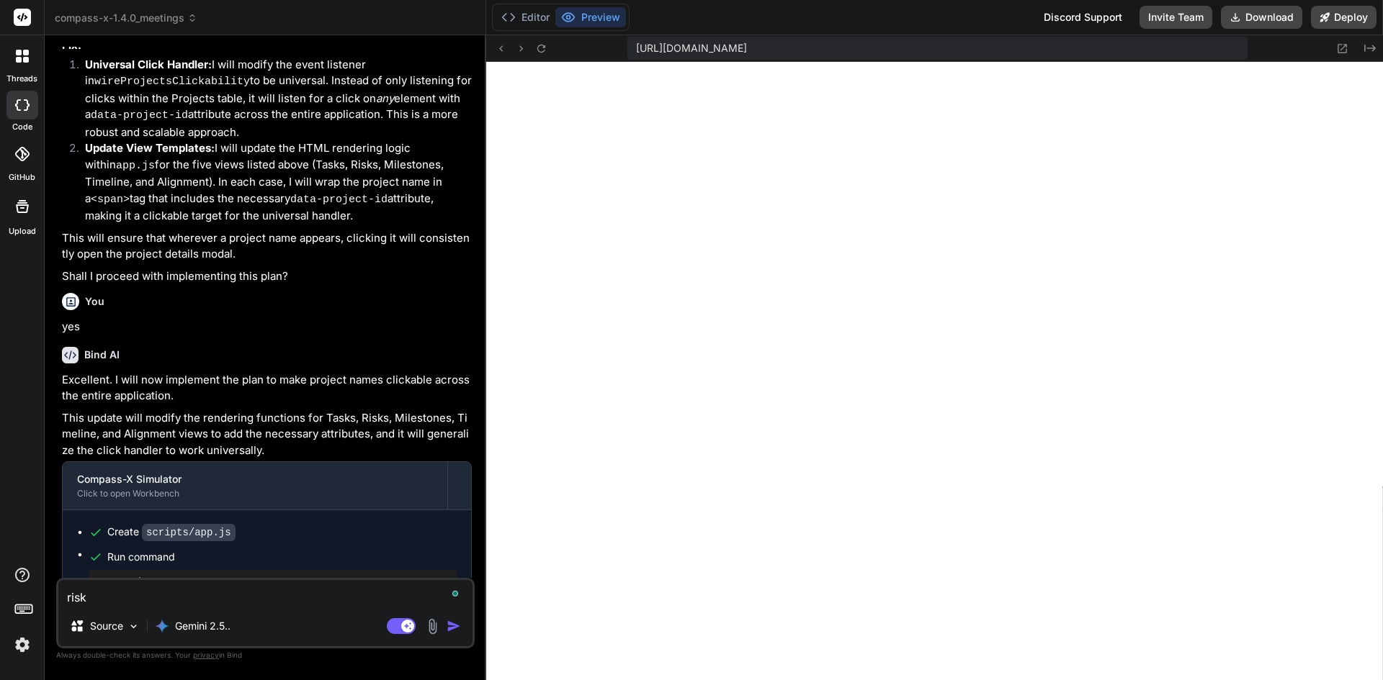
type textarea "x"
type textarea "risks"
type textarea "x"
type textarea "risks"
type textarea "x"
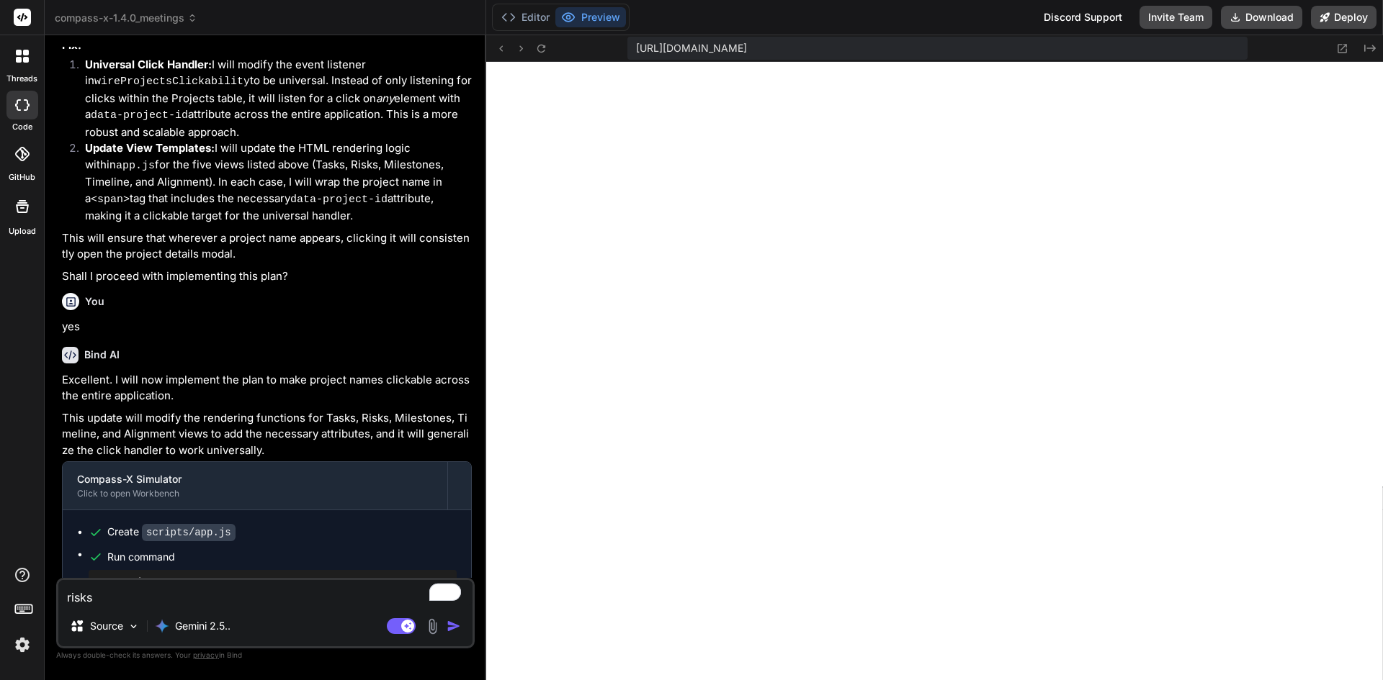
type textarea "risks c"
type textarea "x"
type textarea "risks ca"
type textarea "x"
type textarea "risks ca [PERSON_NAME] upstairs and start [PERSON_NAME]"
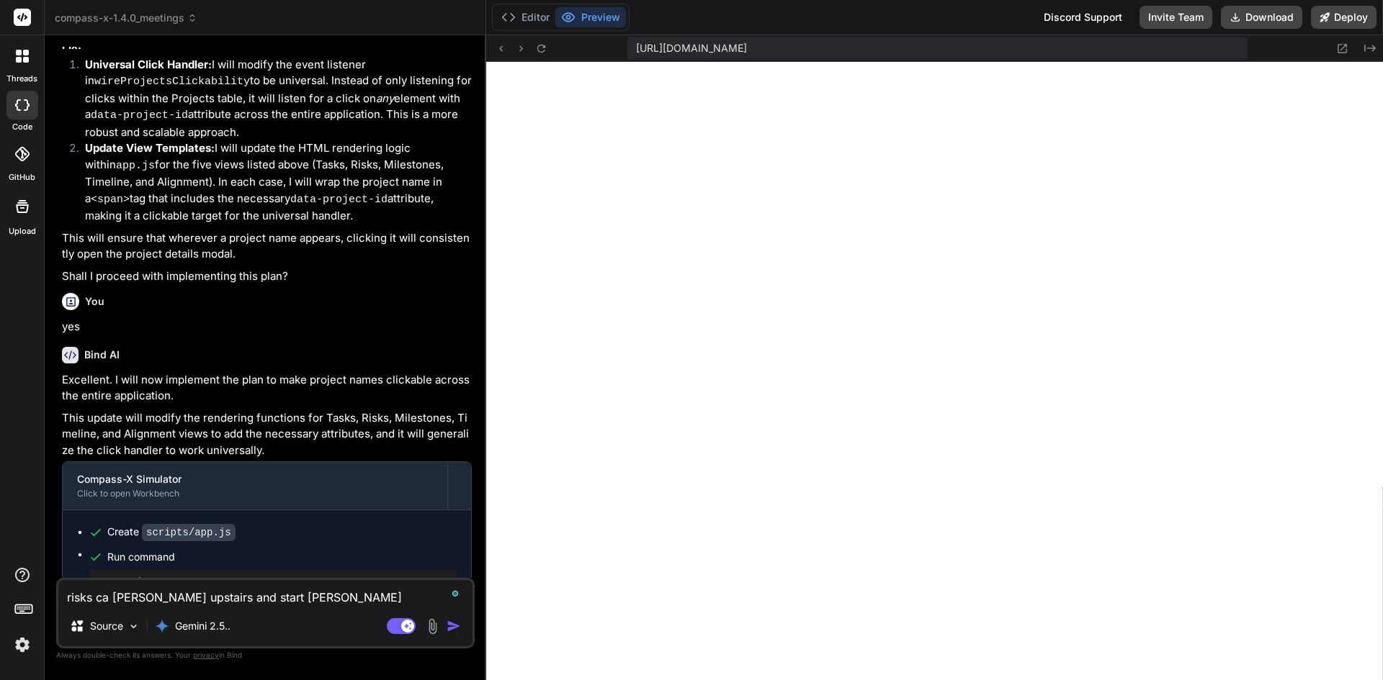
type textarea "x"
type textarea "risks ca [PERSON_NAME] go upstairs and start rushingn"
type textarea "x"
type textarea "risks ca Mia go upstairs and start rushingnn"
type textarea "x"
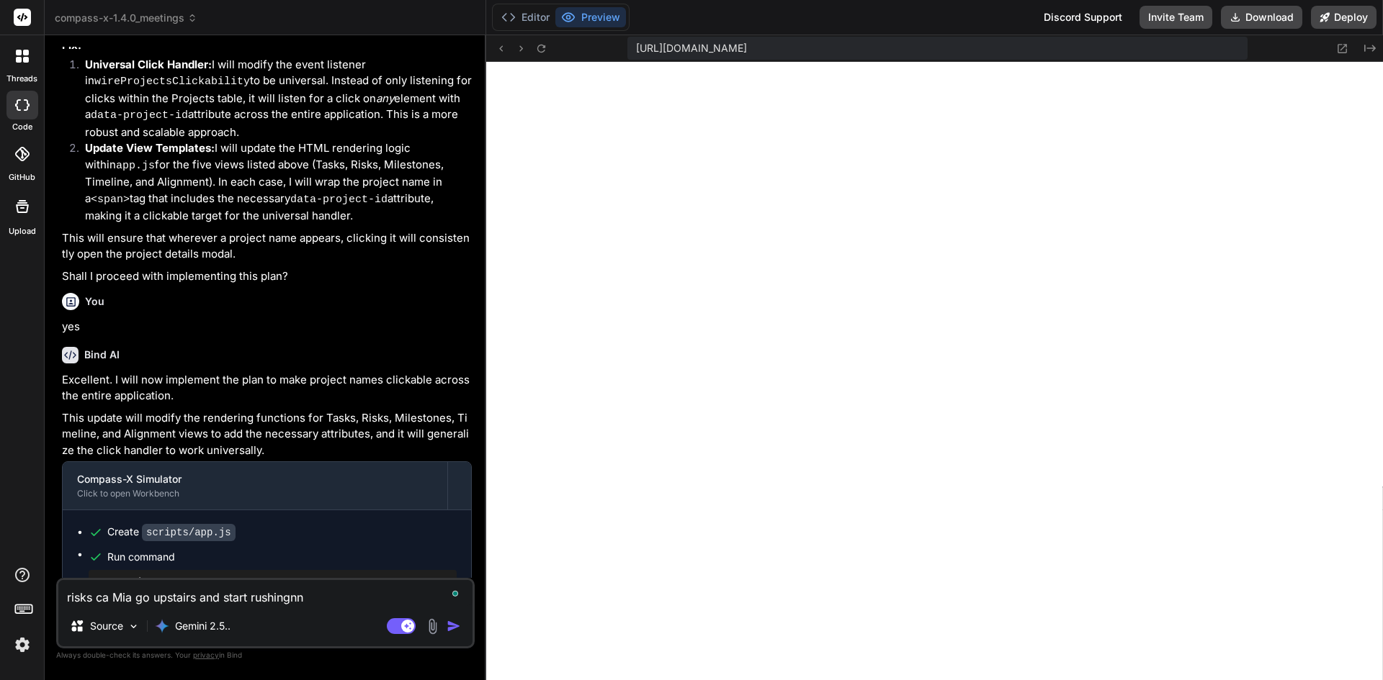
type textarea "risks ca Mia go upstairs and start rushingnno"
type textarea "x"
type textarea "risks ca Mia go upstairs and start rushingnnot"
type textarea "x"
type textarea "risks ca Mia go upstairs and start rushingnnot"
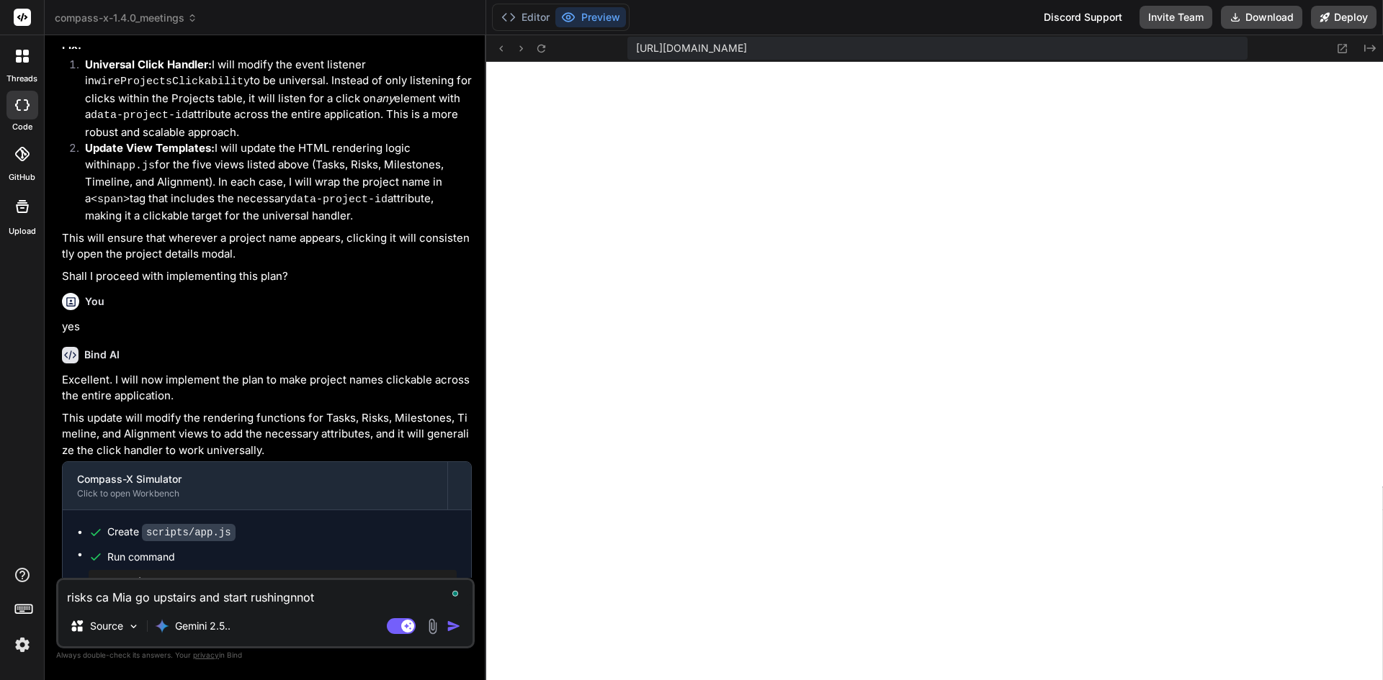
type textarea "x"
type textarea "risks ca Mia go upstairs and start rushingnnot b"
type textarea "x"
type textarea "risks ca Mia go upstairs and start rushingnnot be"
type textarea "x"
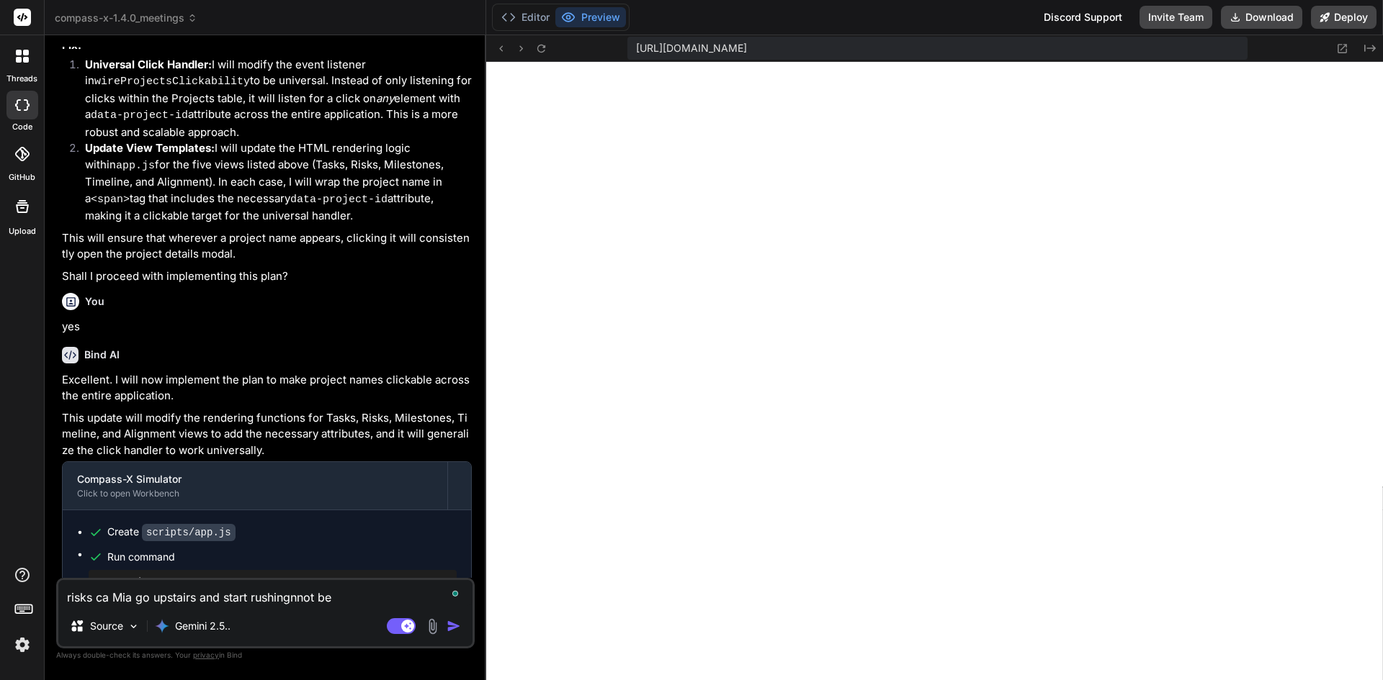
type textarea "risks ca Mia go upstairs and start rushingnnot be"
type textarea "x"
type textarea "risks ca Mia go upstairs and start rushingnnot be m"
type textarea "x"
type textarea "risks ca Mia go upstairs and start rushingnnot be mi"
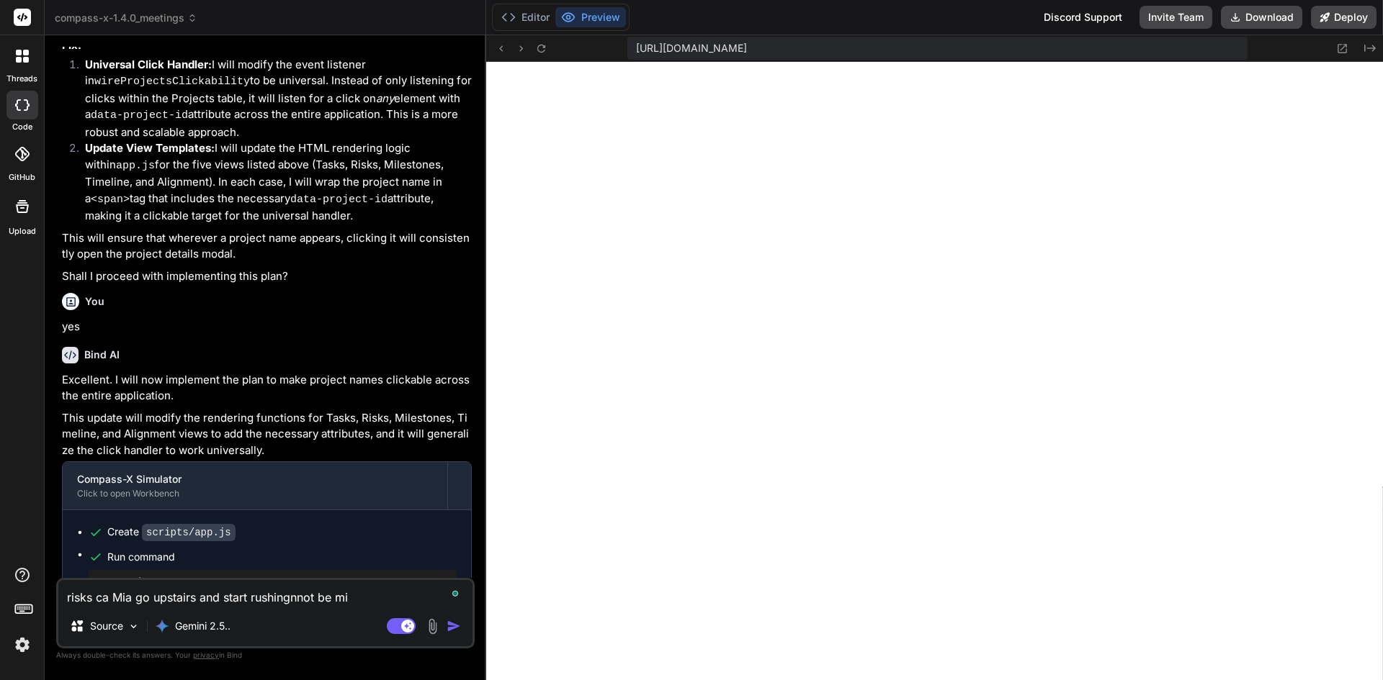
type textarea "x"
type textarea "risks ca Mia go upstairs and start rushingnnot be mit"
type textarea "x"
type textarea "risks ca Mia go upstairs and start rushingnnot be miti"
type textarea "x"
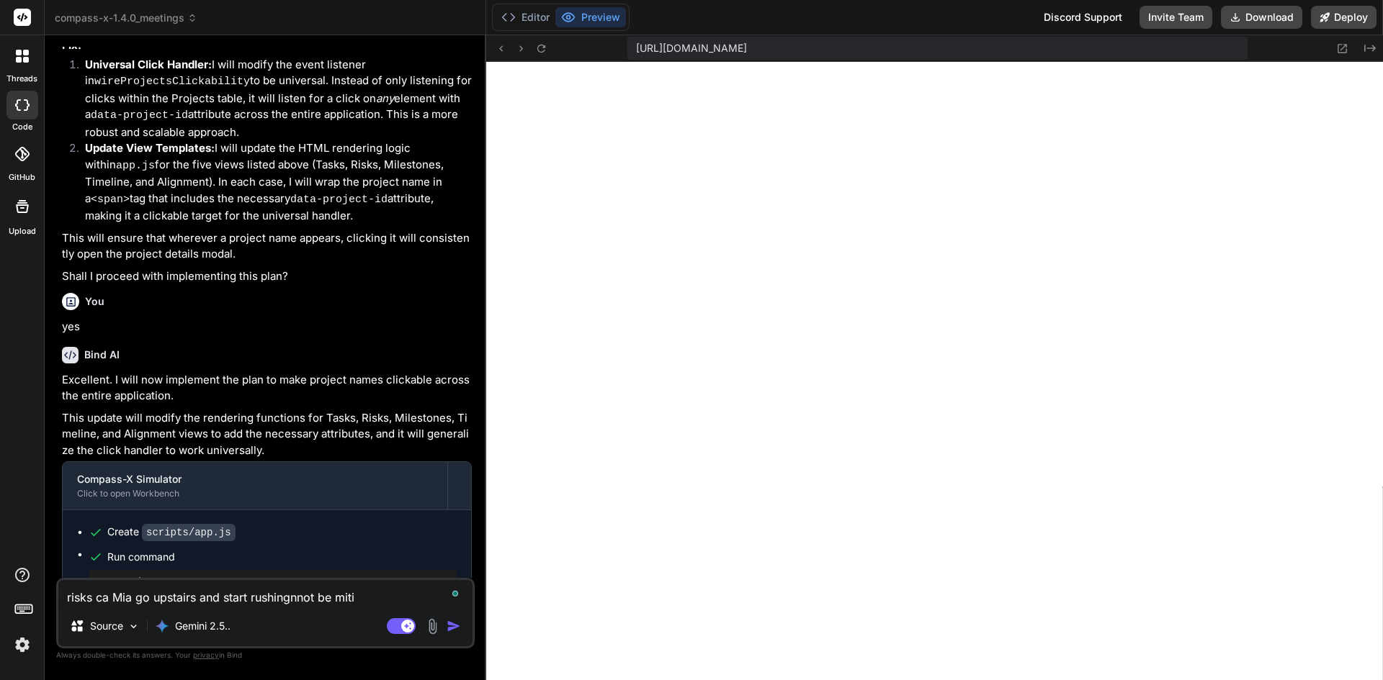
type textarea "risks ca Mia go upstairs and start rushingnnot be mitig"
type textarea "x"
type textarea "risks ca Mia go upstairs and start rushingnnot be mitiga"
type textarea "x"
type textarea "risks ca Mia go upstairs and start rushingnnot be mitigat"
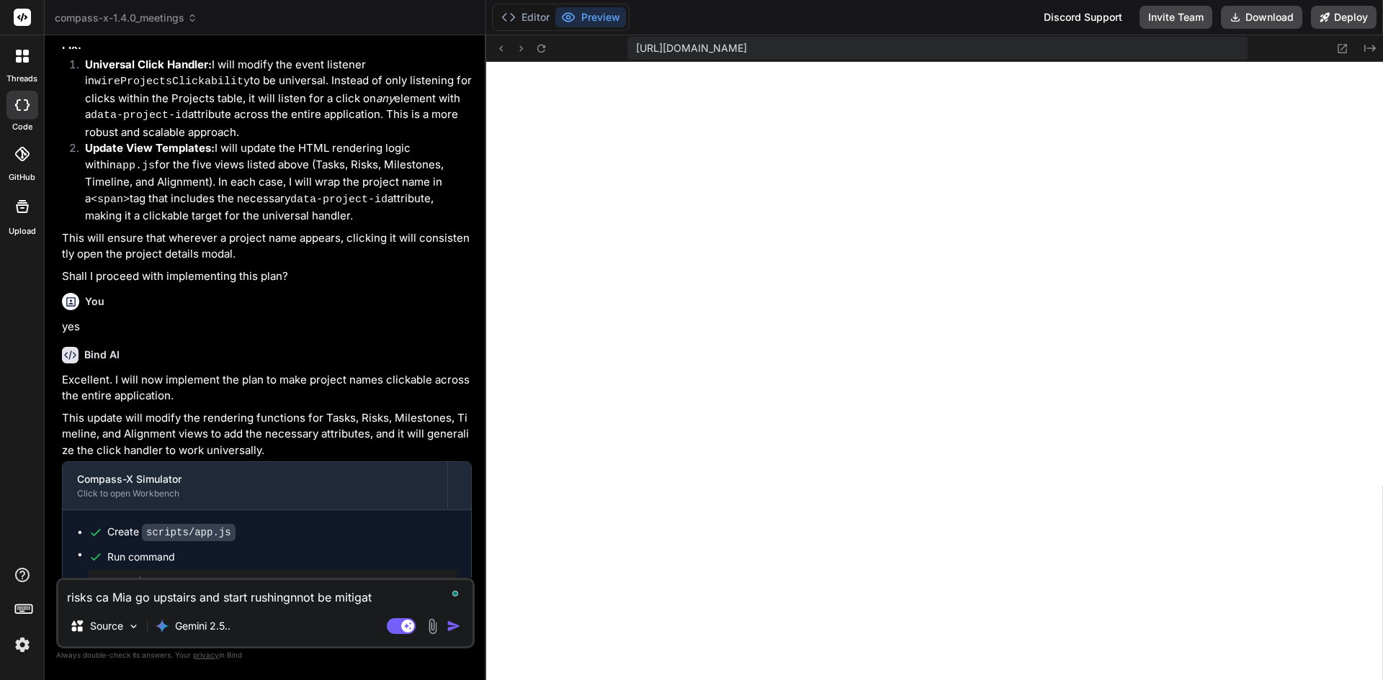
type textarea "x"
type textarea "risks ca Mia go upstairs and start rushingnnot be mitigate"
type textarea "x"
type textarea "risks ca Mia go upstairs and start rushingnnot be mitigated"
type textarea "x"
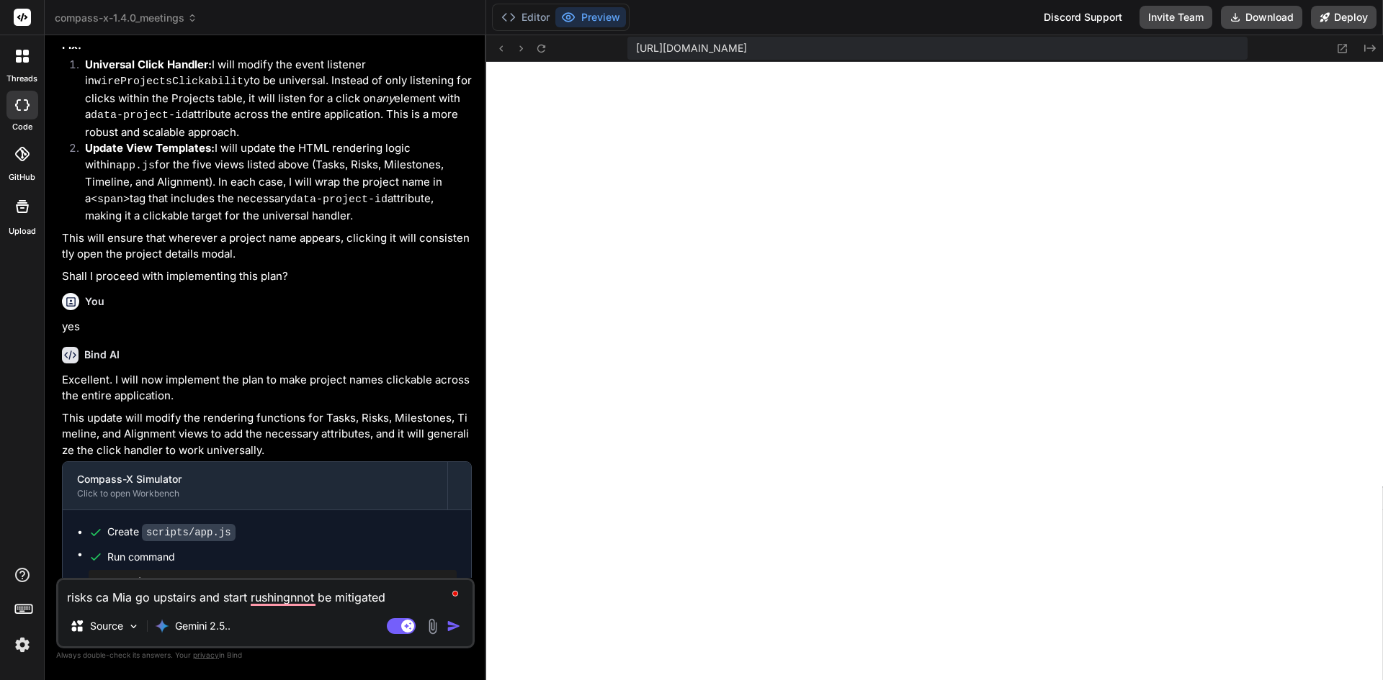
type textarea "risks ca Mia go upstairs and start rushingnnot be mitigated."
type textarea "x"
type textarea "risks ca Mia go upstairs and start rushingnnot be mitigated."
type textarea "x"
type textarea "risks ca Mia go upstairs and start rushingnnot be mitigated. c"
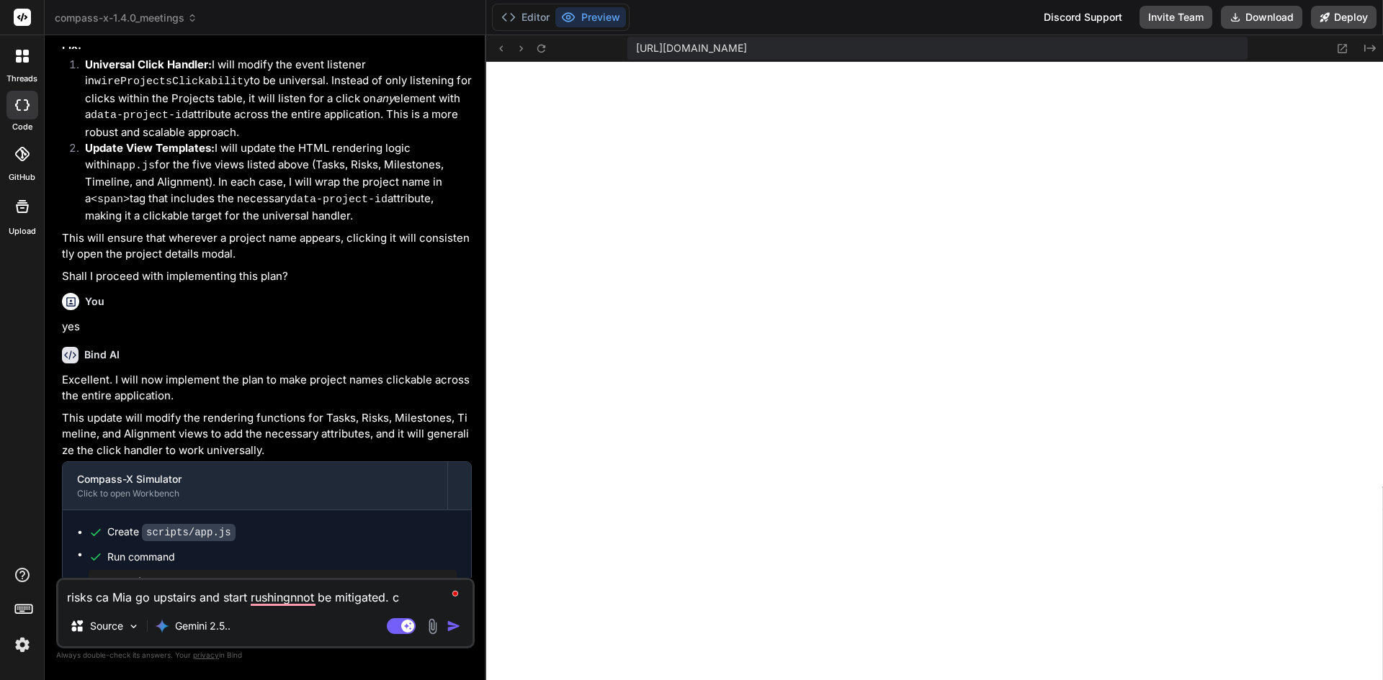
type textarea "x"
type textarea "risks ca Mia go upstairs and start rushingnnot be mitigated. ca"
type textarea "x"
type textarea "risks ca Mia go upstairs and start rushingnnot be mitigated. can"
type textarea "x"
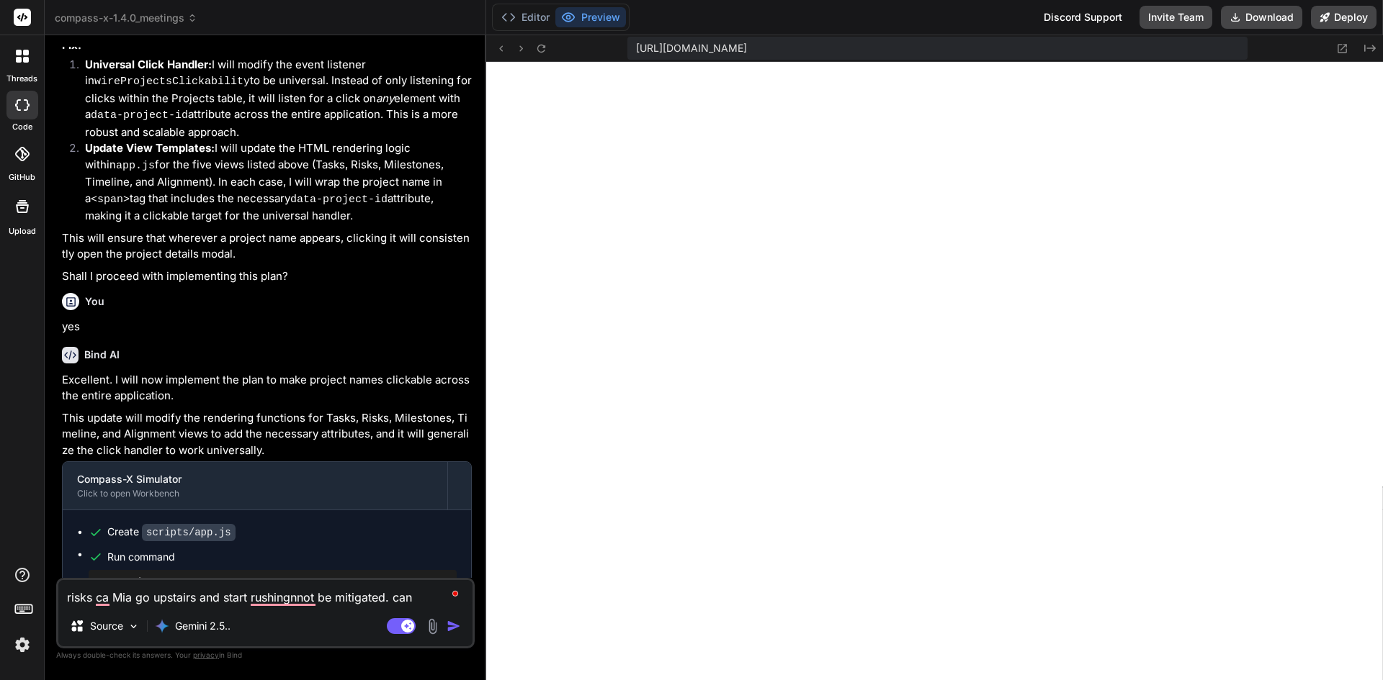
type textarea "risks ca Mia go upstairs and start rushingnnot be mitigated. can"
type textarea "x"
type textarea "risks ca Mia go upstairs and start rushingnnot be mitigated. can y"
type textarea "x"
type textarea "risks ca Mia go upstairs and start rushingnnot be mitigated. can yo"
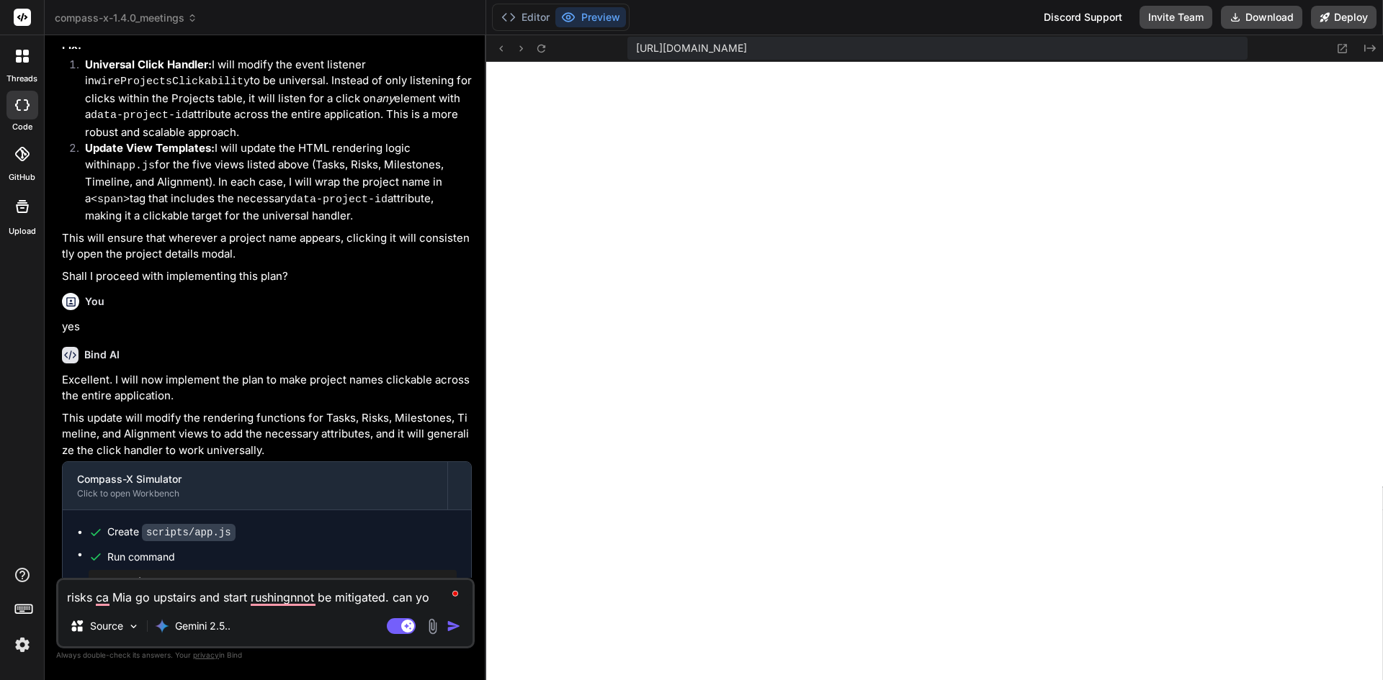
type textarea "x"
type textarea "risks ca Mia go upstairs and start rushingnnot be mitigated. can you"
type textarea "x"
type textarea "risks ca Mia go upstairs and start rushingnnot be mitigated. can you"
type textarea "x"
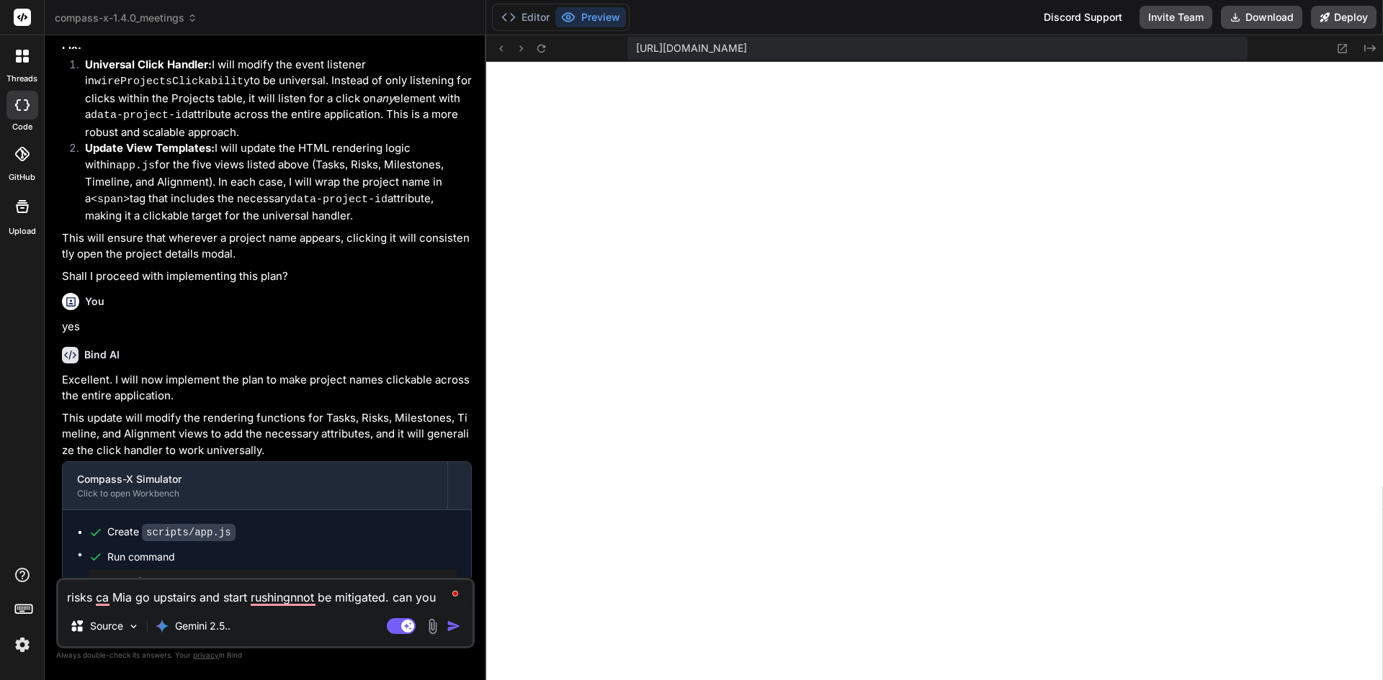
type textarea "risks ca Mia go upstairs and start rushingnnot be mitigated. can you s"
type textarea "x"
type textarea "risks ca Mia go upstairs and start rushingnnot be mitigated. can you se"
type textarea "x"
type textarea "risks ca Mia go upstairs and start rushingnnot be mitigated. can you see"
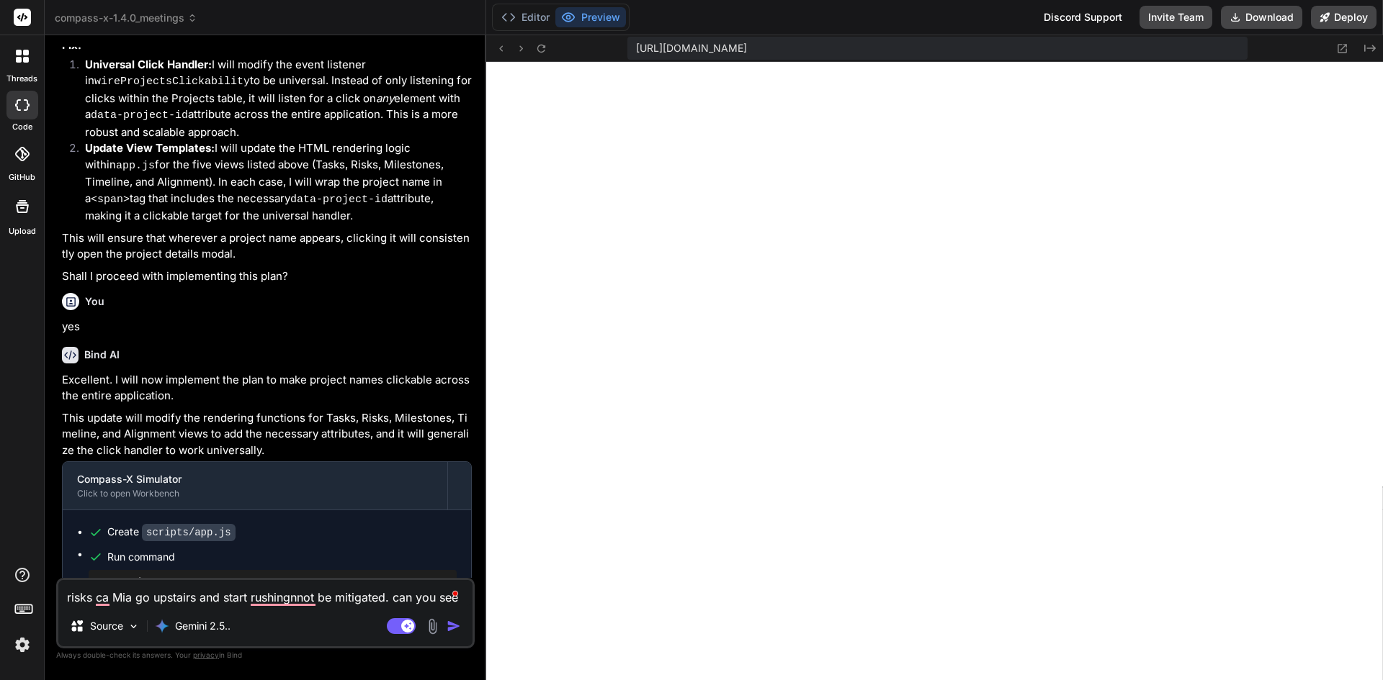
type textarea "x"
type textarea "risks ca Mia go upstairs and start rushingnnot be mitigated. can you see"
type textarea "x"
type textarea "risks ca Mia go upstairs and start rushingnnot be mitigated. can you see w"
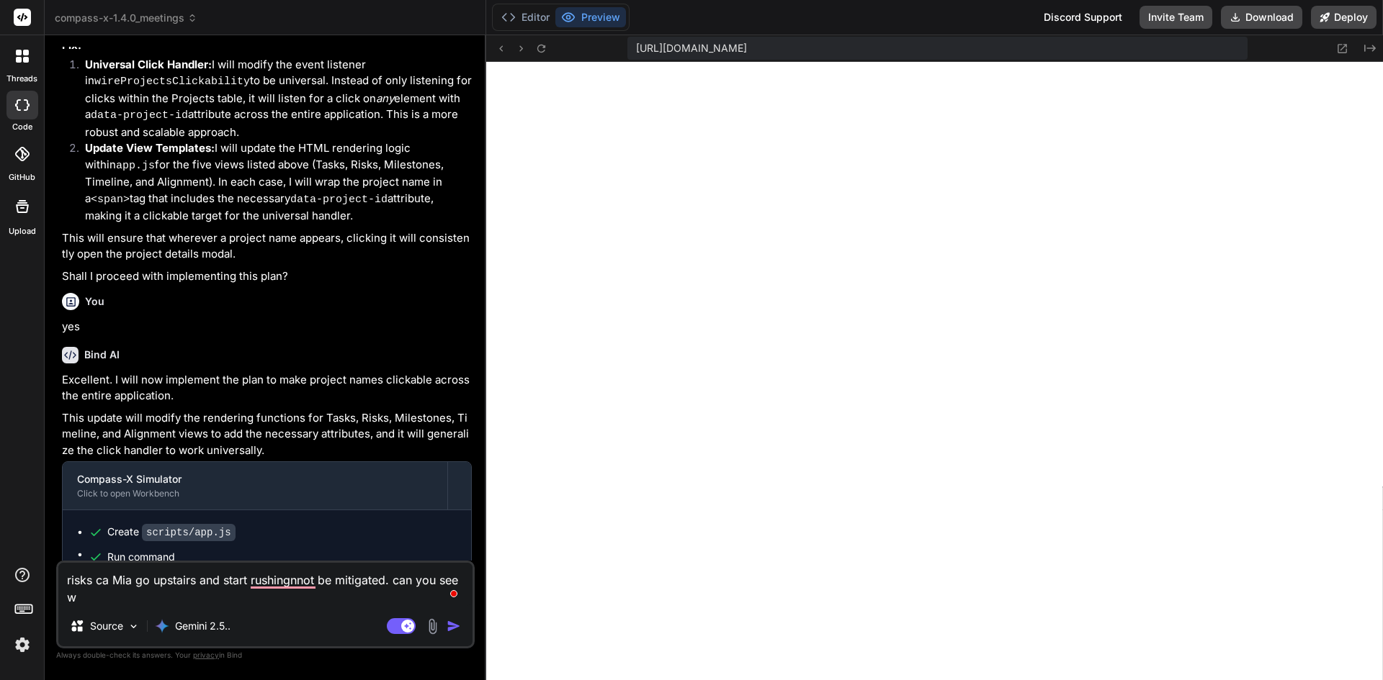
type textarea "x"
type textarea "risks ca Mia go upstairs and start rushingnnot be mitigated. can you see wh"
type textarea "x"
type textarea "risks ca Mia go upstairs and start rushingnnot be mitigated. can you see wha"
type textarea "x"
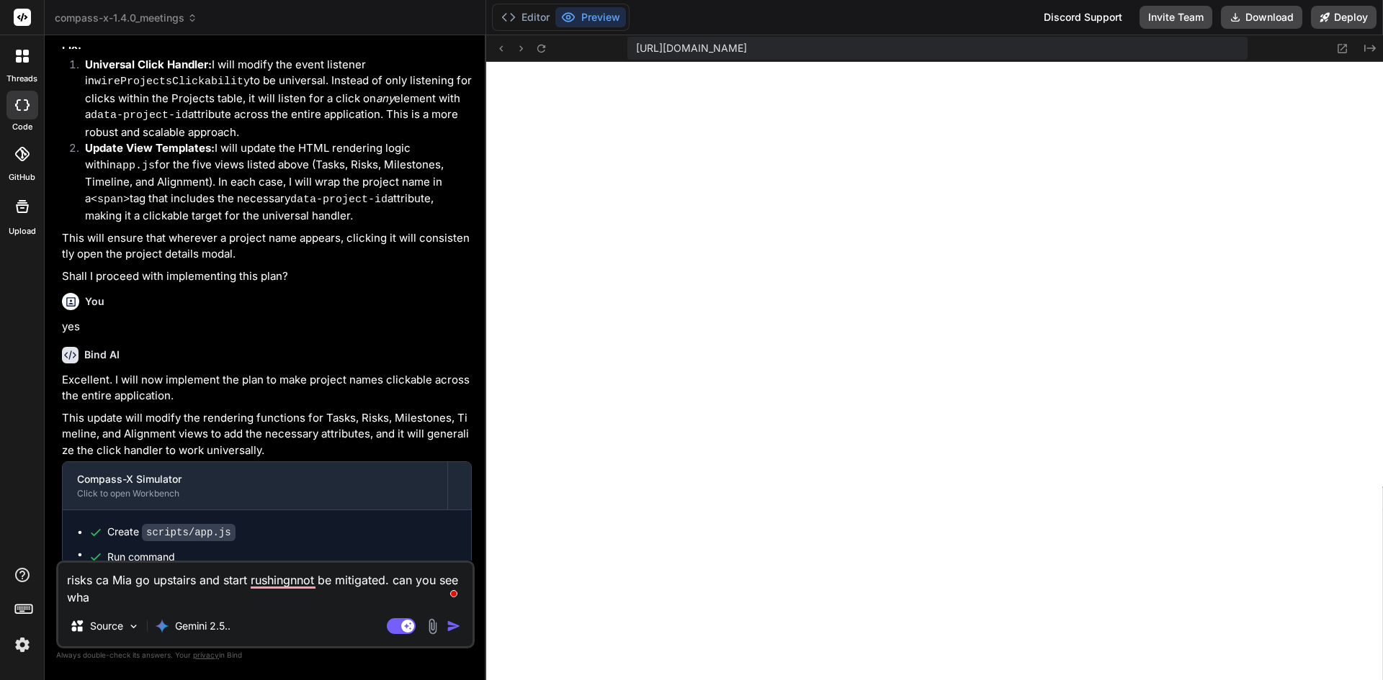
type textarea "risks ca Mia go upstairs and start rushingnnot be mitigated. can you see what"
type textarea "x"
type textarea "risks ca Mia go upstairs and start rushingnnot be mitigated. can you see what"
type textarea "x"
type textarea "risks ca Mia go upstairs and start rushingnnot be mitigated. can you see what i"
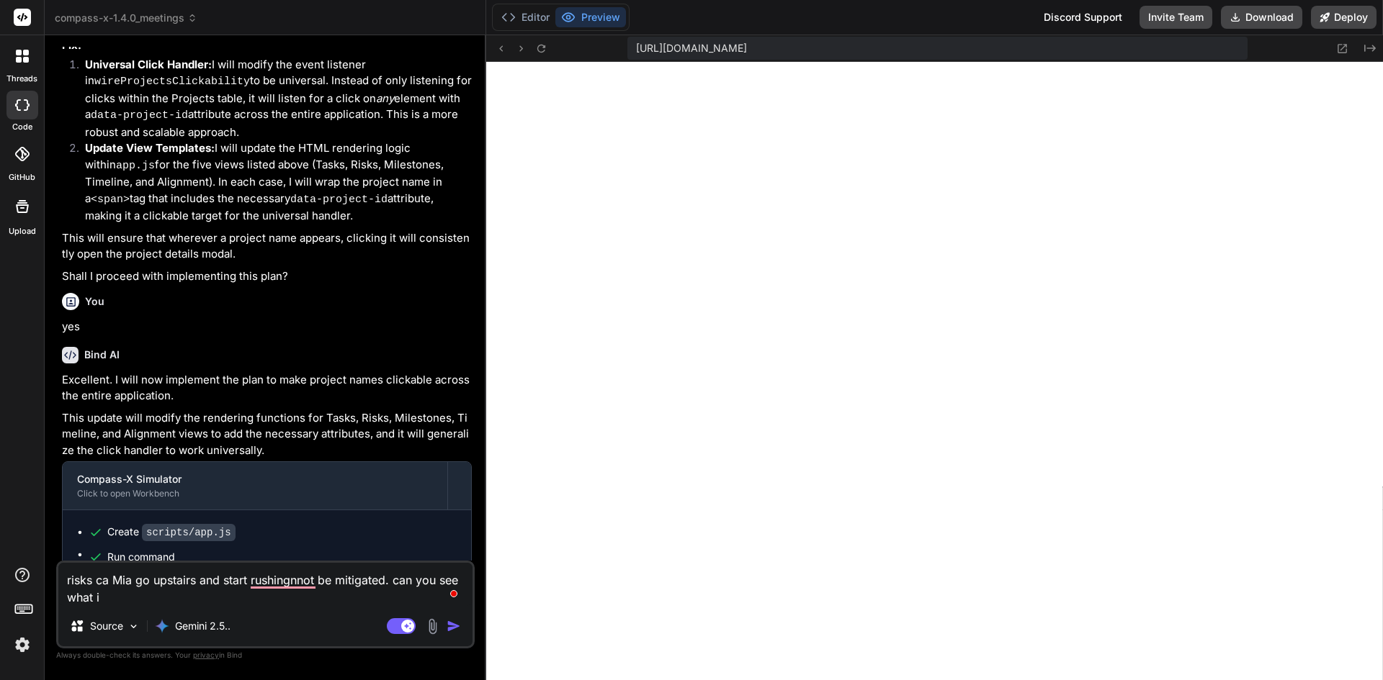
type textarea "x"
type textarea "risks ca Mia go upstairs and start rushingnnot be mitigated. can you see what i"
type textarea "x"
type textarea "risks ca Mia go upstairs and start rushingnnot be mitigated. can you see what i…"
type textarea "x"
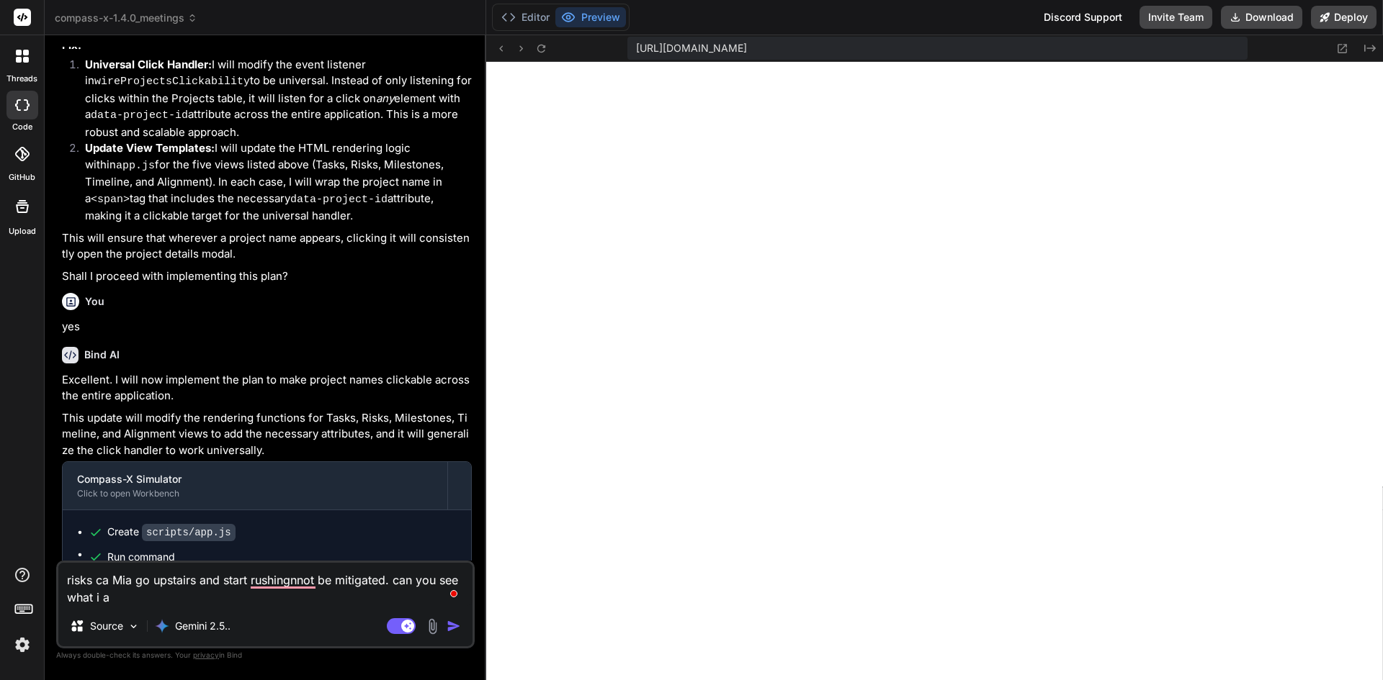
type textarea "risks ca Mia go upstairs and start rushingnnot be mitigated. can you see what i…"
type textarea "x"
type textarea "risks ca Mia go upstairs and start rushingnnot be mitigated. can you see what i…"
type textarea "x"
type textarea "risks ca Mia go upstairs and start rushingnnot be mitigated. can you see what i…"
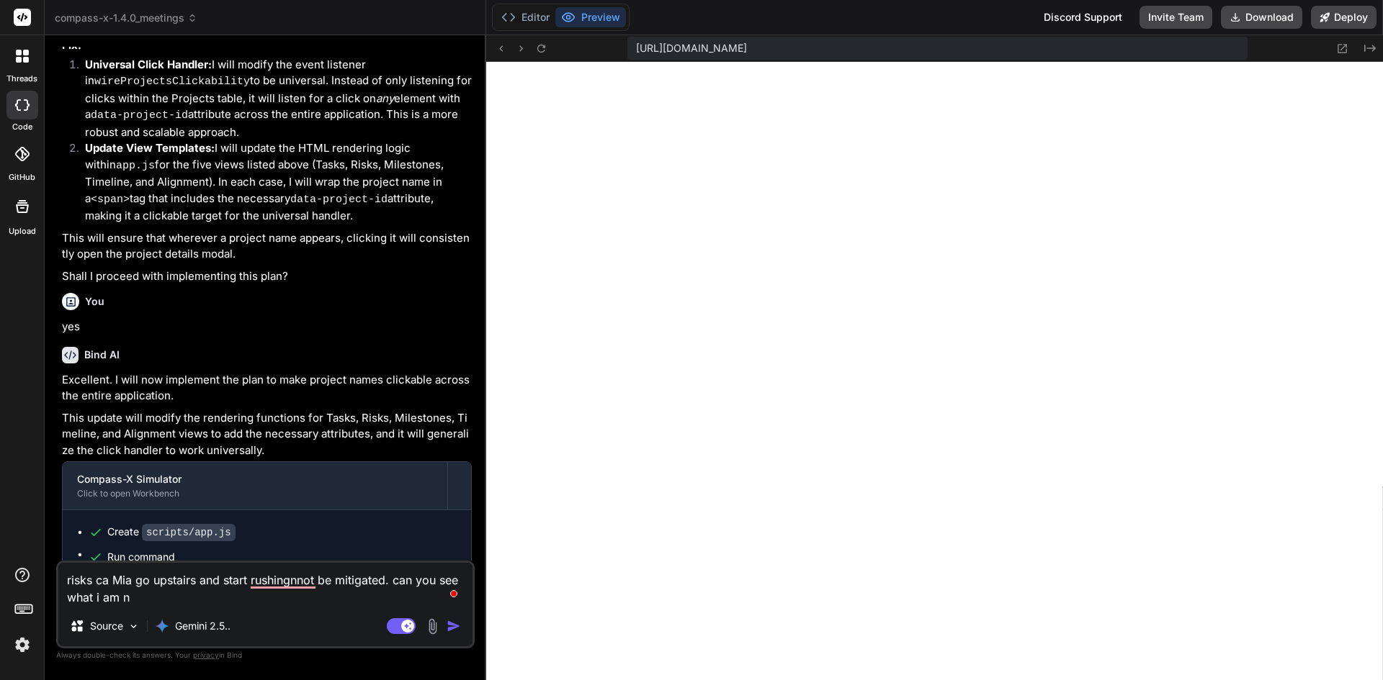
type textarea "x"
type textarea "risks ca Mia go upstairs and start rushingnnot be mitigated. can you see what i…"
type textarea "x"
type textarea "risks ca Mia go upstairs and start rushingnnot be mitigated. can you see what i…"
type textarea "x"
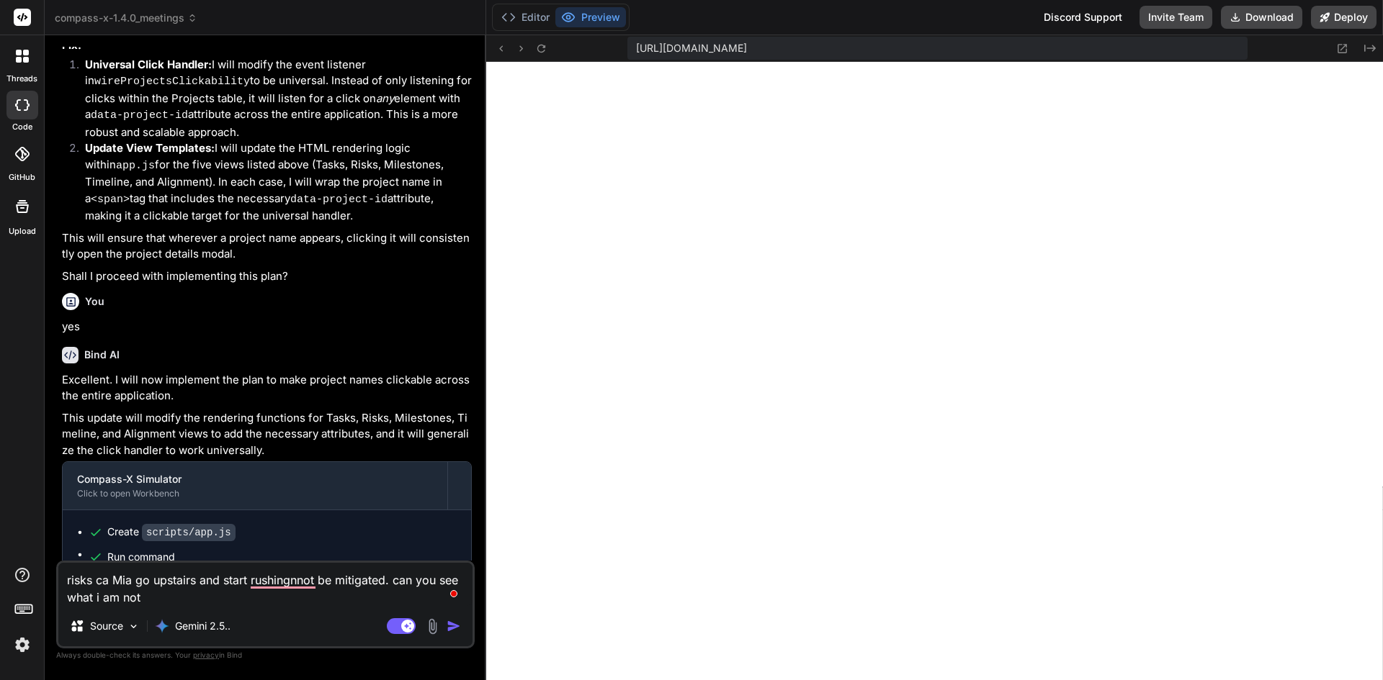
type textarea "risks ca Mia go upstairs and start rushingnnot be mitigated. can you see what i…"
type textarea "x"
type textarea "risks ca Mia go upstairs and start rushingnnot be mitigated. can you see what i…"
type textarea "x"
type textarea "risks ca Mia go upstairs and start rushingnnot be mitigated. can you see what i…"
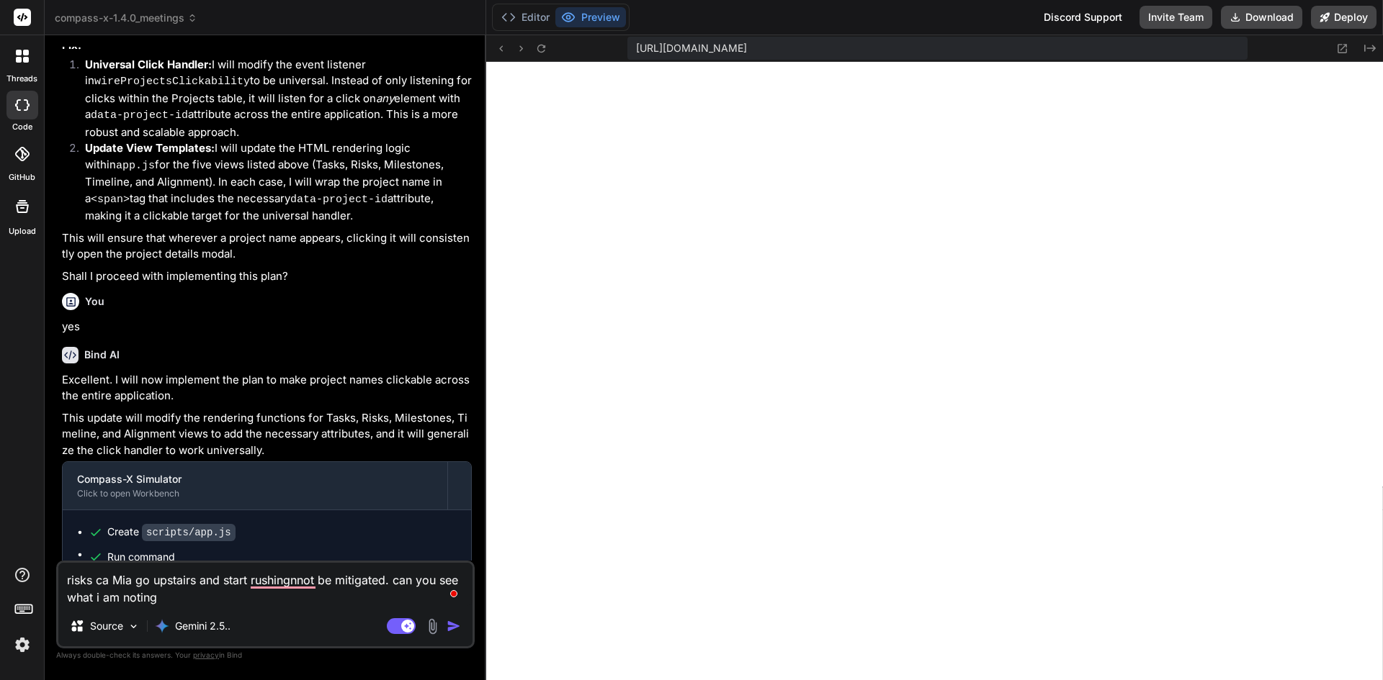
type textarea "x"
type textarea "risks ca Mia go upstairs and start rushingnnot be mitigated. can you see what i…"
type textarea "x"
type textarea "risks ca Mia go upstairs and start rushingnnot be mitigated. can you see what i…"
type textarea "x"
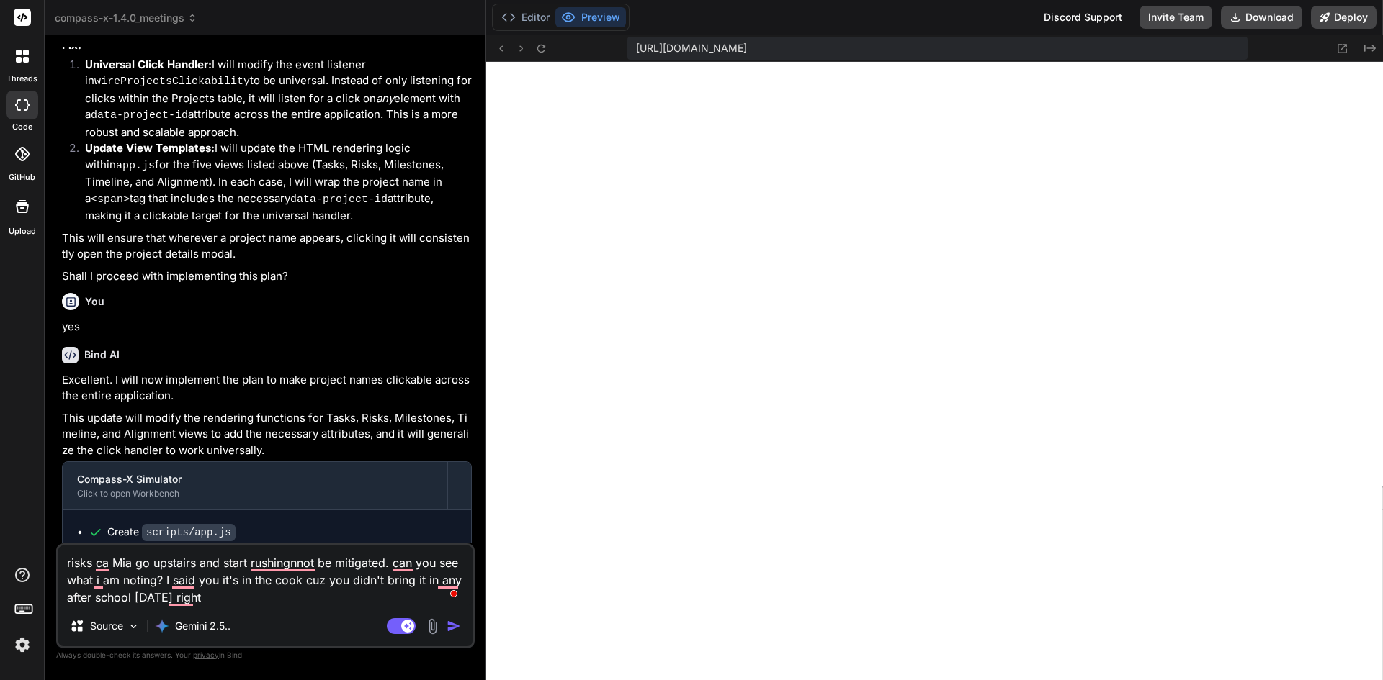
type textarea "risks ca Mia go upstairs and start rushingnnot be mitigated. can you see what i…"
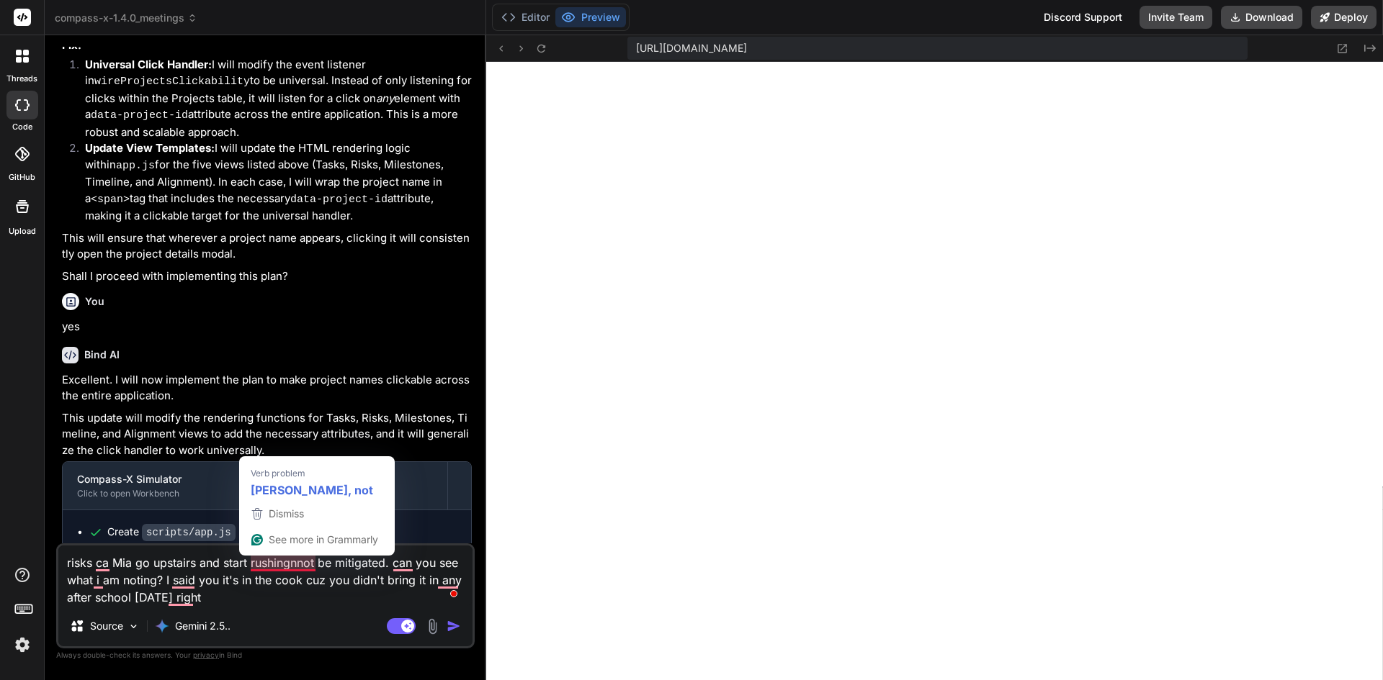
click at [251, 578] on textarea "risks ca Mia go upstairs and start rushingnnot be mitigated. can you see what i…" at bounding box center [265, 576] width 414 height 60
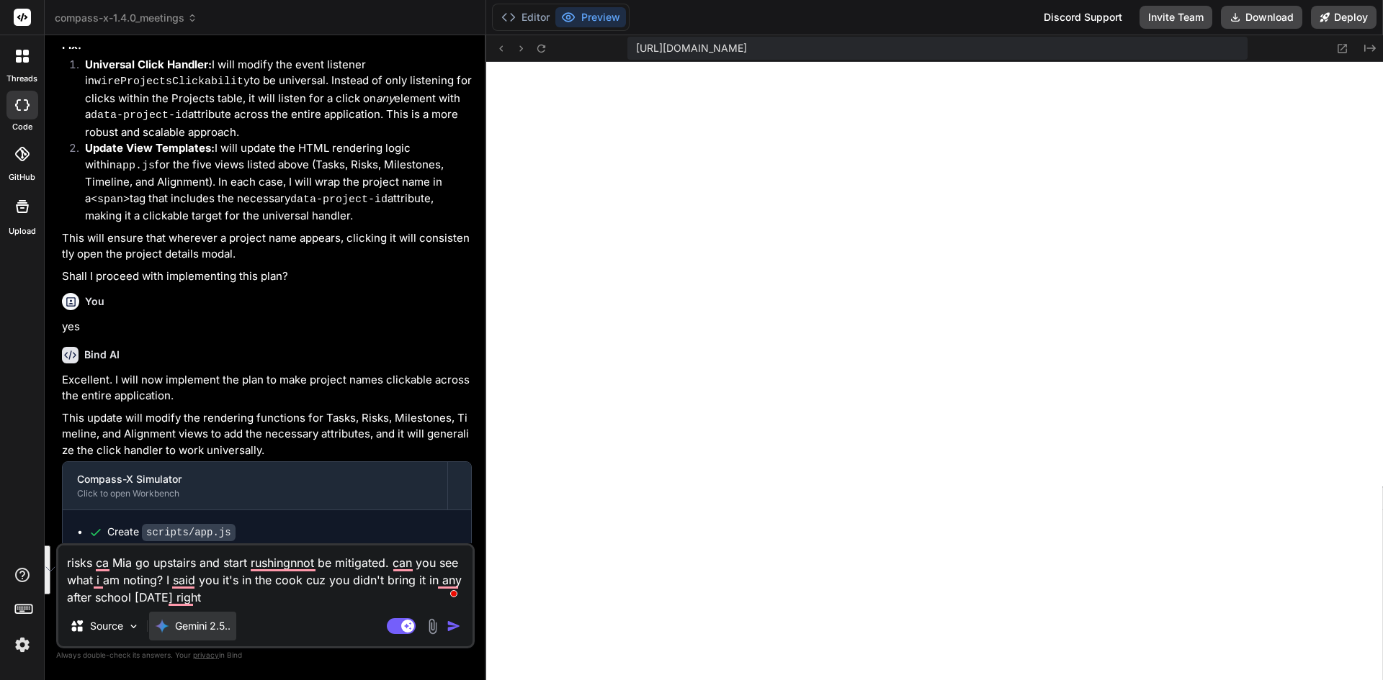
type textarea "x"
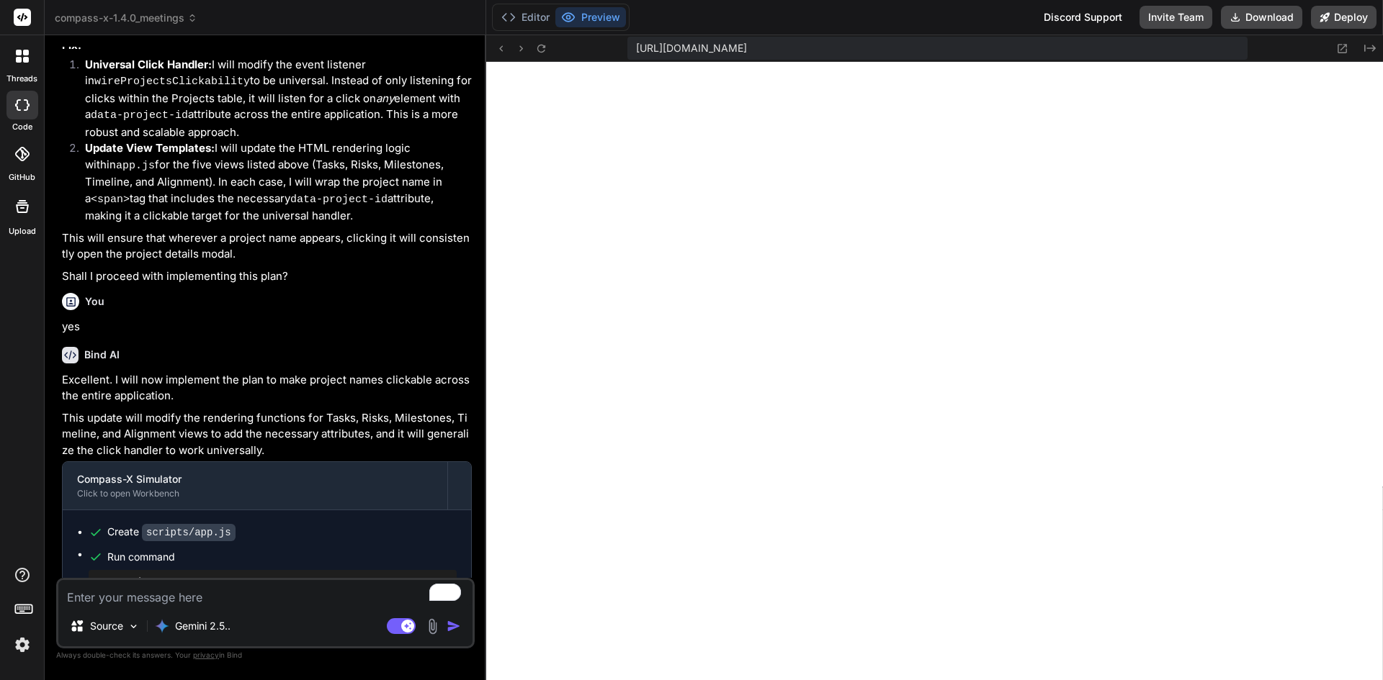
click at [206, 589] on textarea "To enrich screen reader interactions, please activate Accessibility in Grammarl…" at bounding box center [265, 593] width 414 height 26
paste textarea "{ "update": [ { "path": "scripts/app.js", "content": "/* Main app wiring */\n(f…"
type textarea "x"
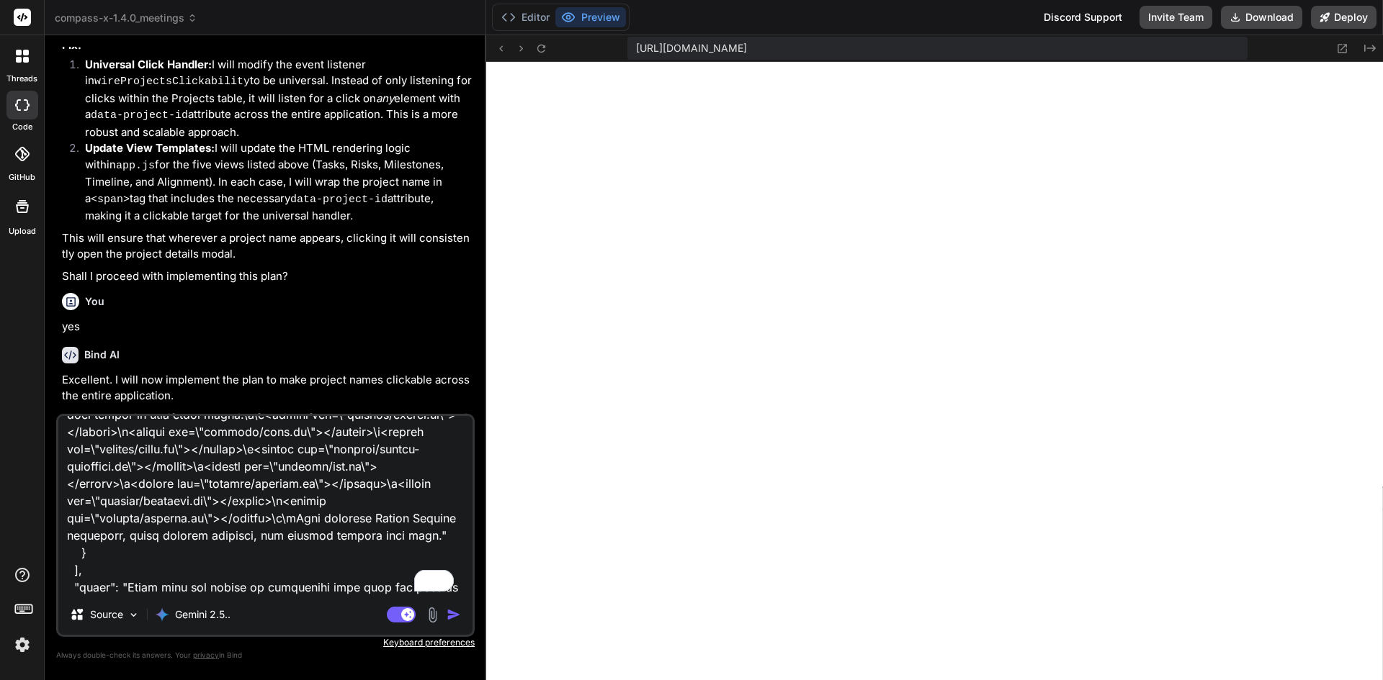
type textarea "{ "update": [ { "path": "scripts/app.js", "content": "/* Main app wiring */\n(f…"
click at [447, 614] on img "button" at bounding box center [453, 615] width 14 height 14
type textarea "x"
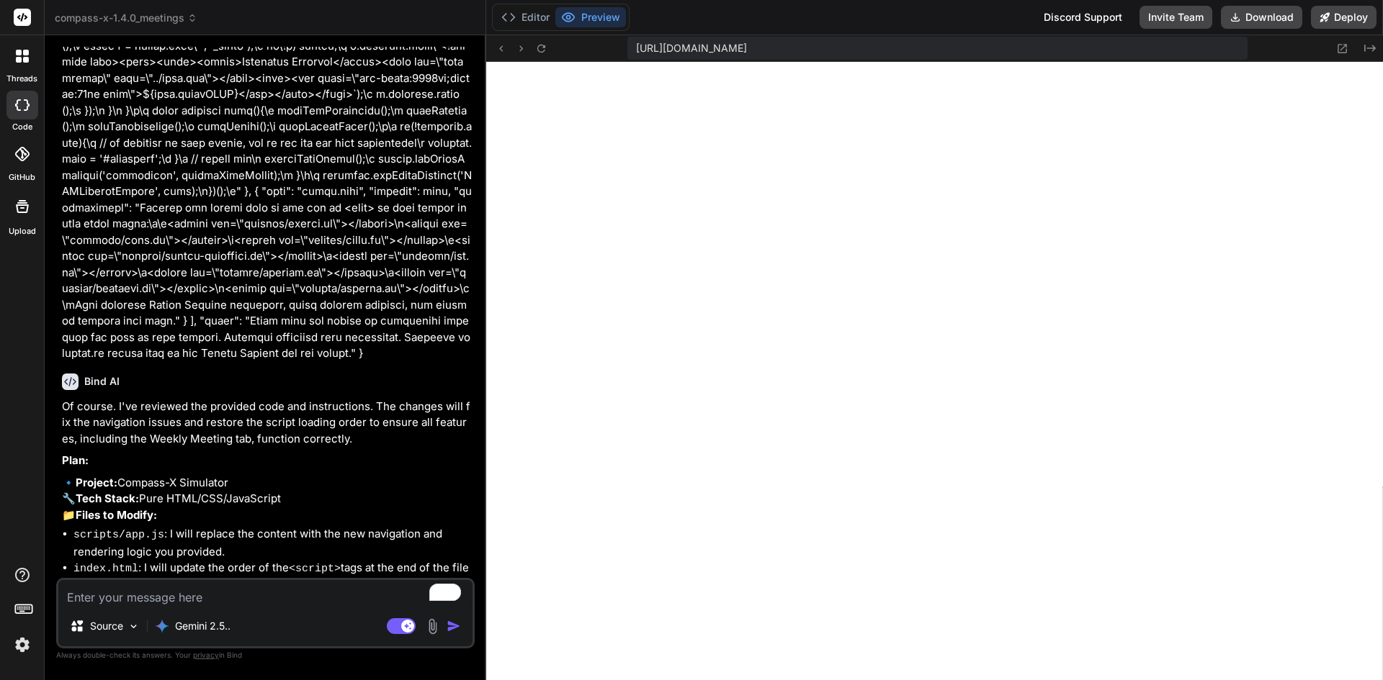
scroll to position [6511, 0]
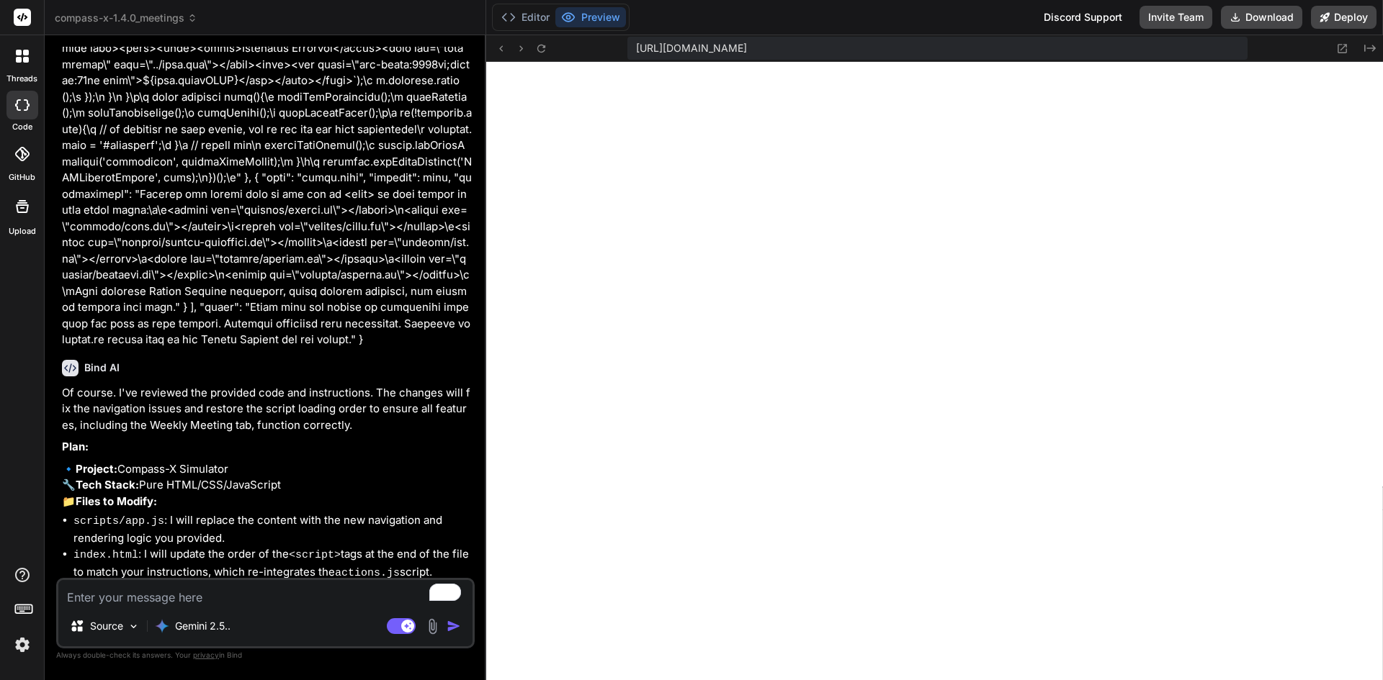
click at [316, 602] on textarea "To enrich screen reader interactions, please activate Accessibility in Grammarl…" at bounding box center [265, 593] width 414 height 26
type textarea "x"
type textarea "y"
type textarea "x"
type textarea "ye"
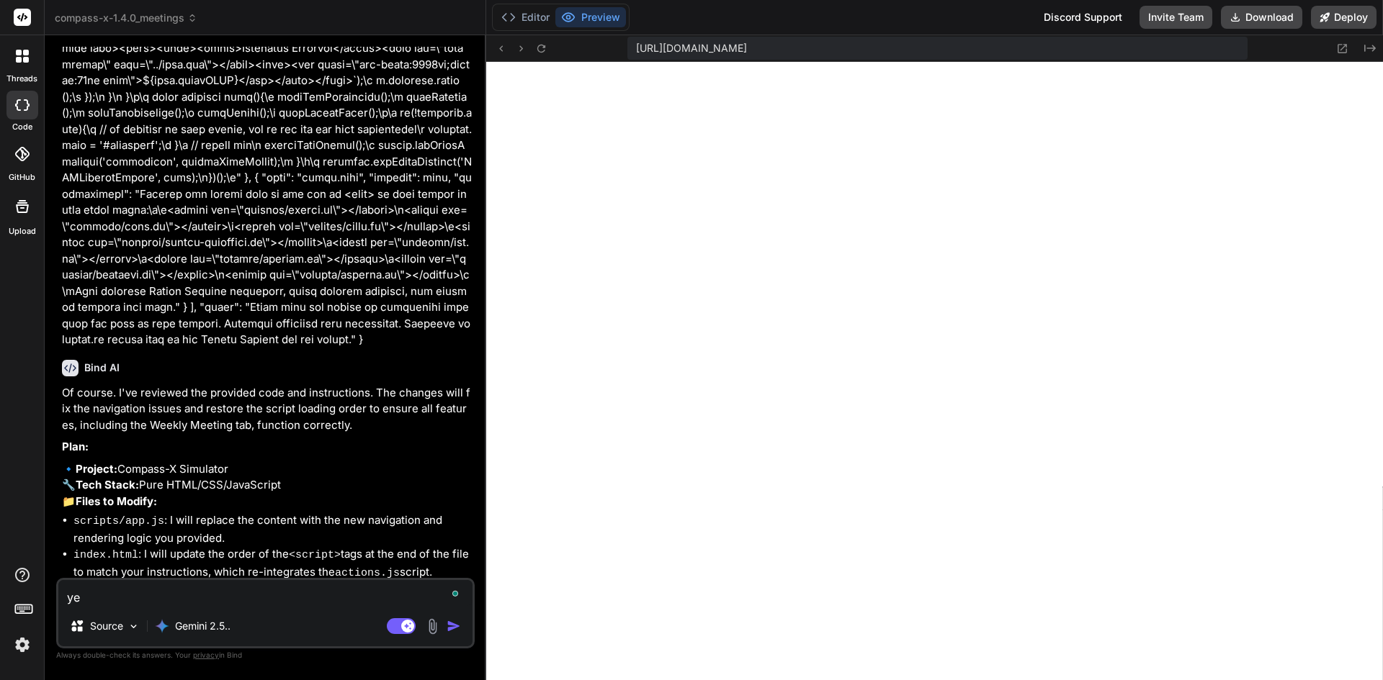
type textarea "x"
type textarea "yes"
type textarea "x"
type textarea "yes"
type textarea "x"
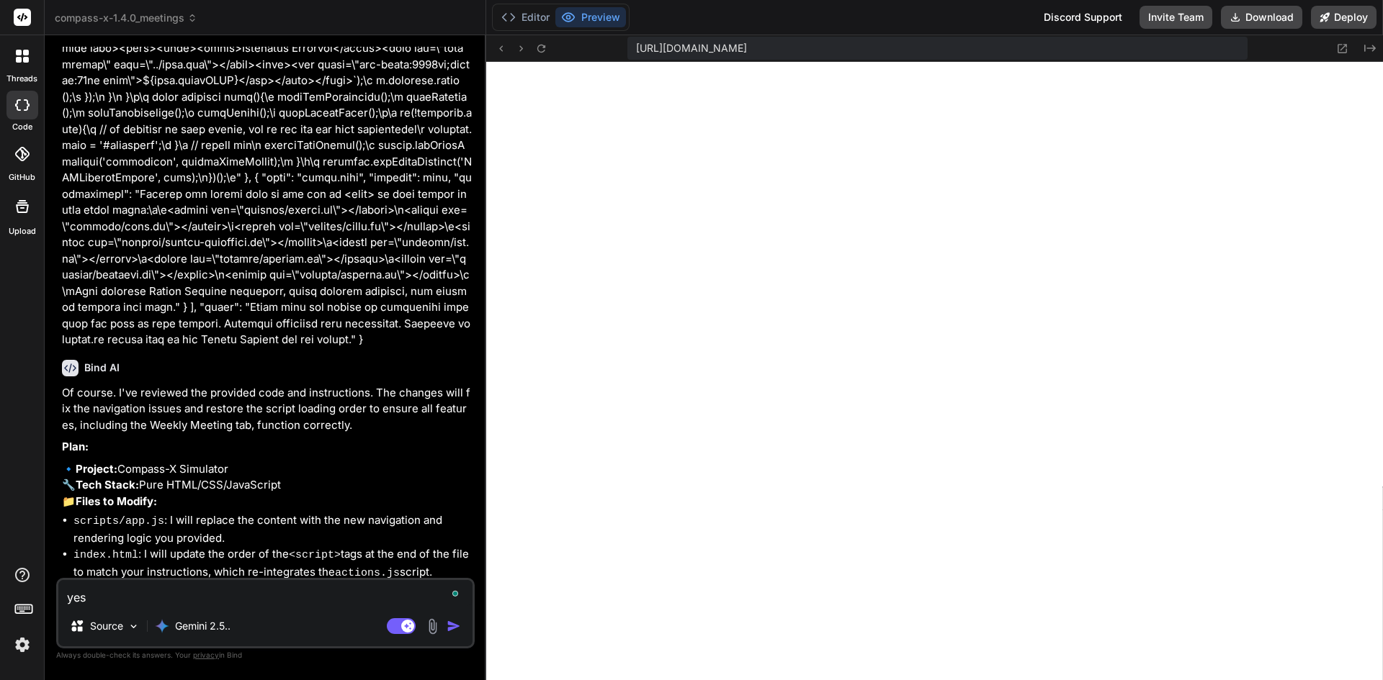
type textarea "yes p"
type textarea "x"
type textarea "yes pl"
type textarea "x"
type textarea "yes ple"
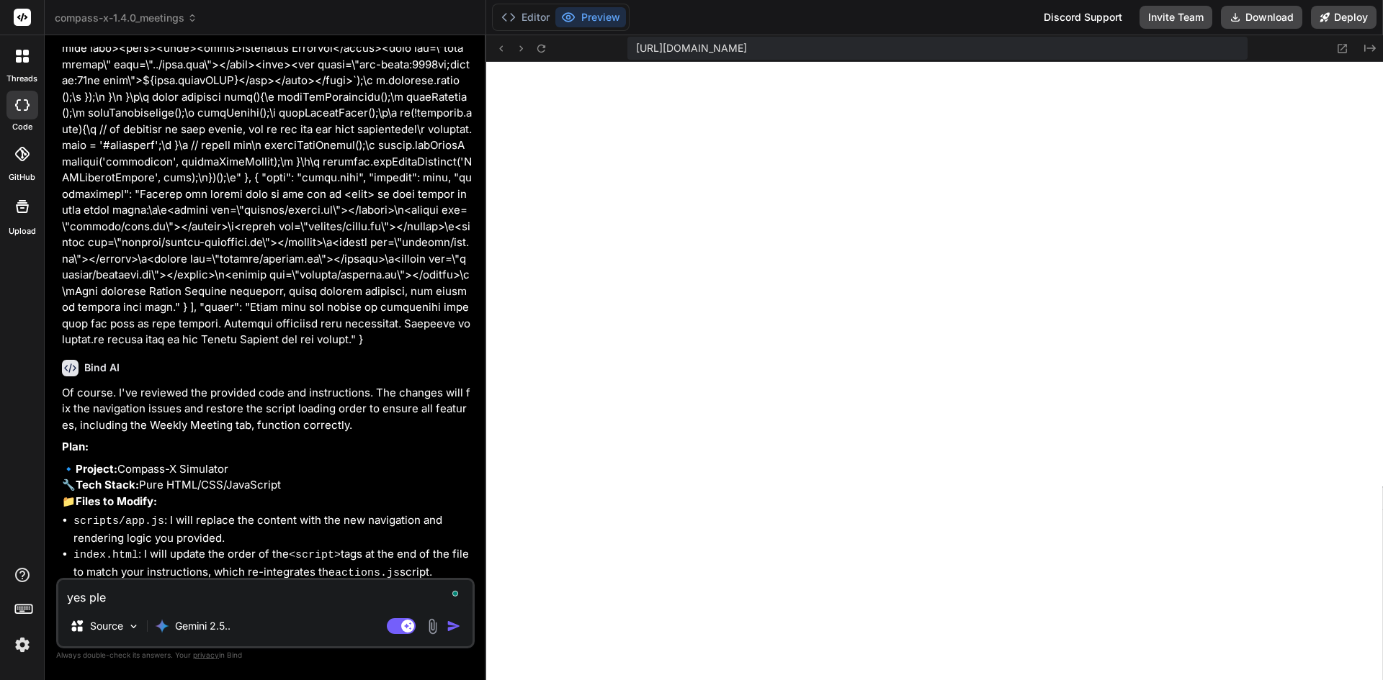
type textarea "x"
type textarea "yes plea"
type textarea "x"
type textarea "yes pleas"
type textarea "x"
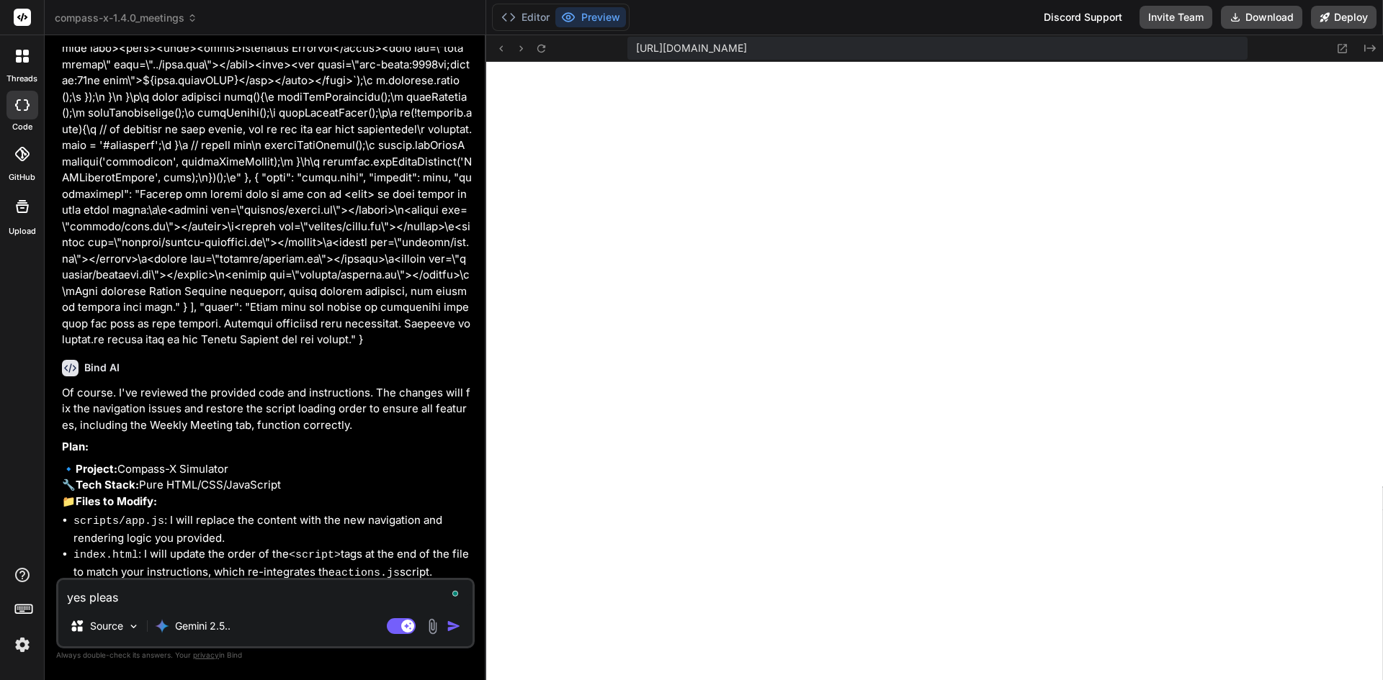
type textarea "yes please"
type textarea "x"
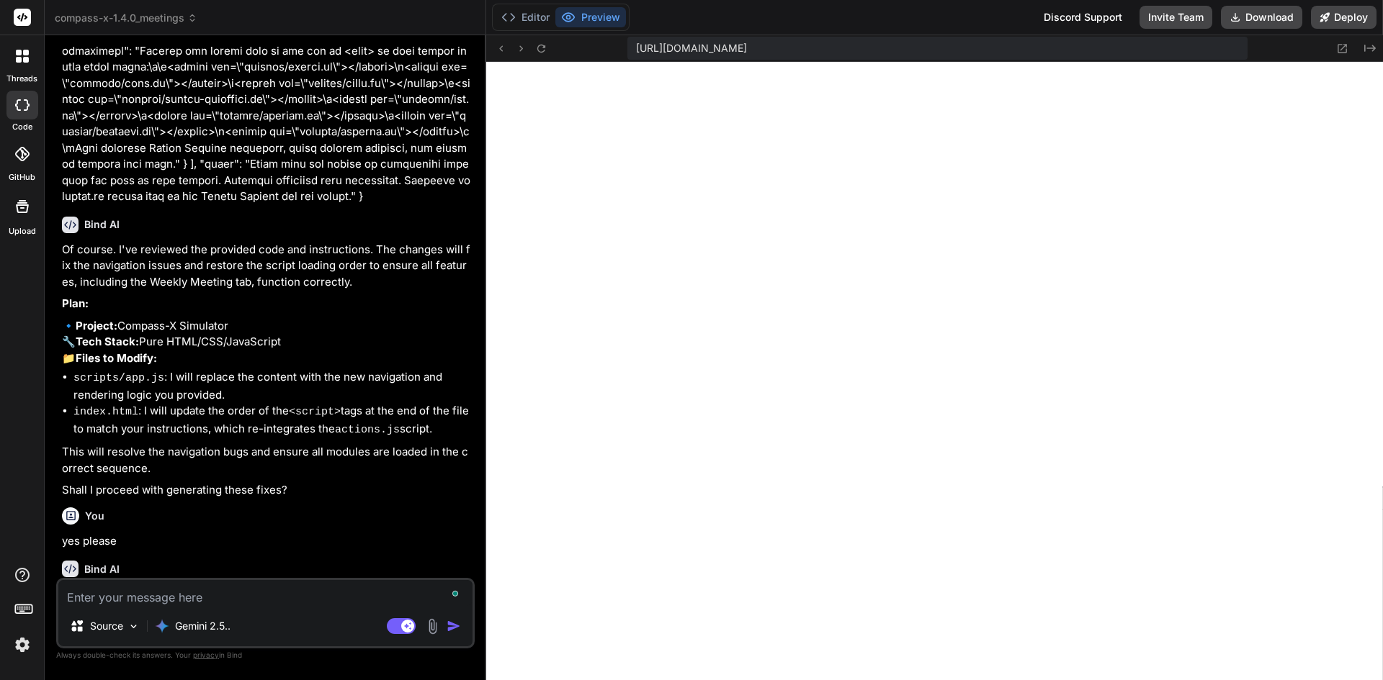
scroll to position [6660, 0]
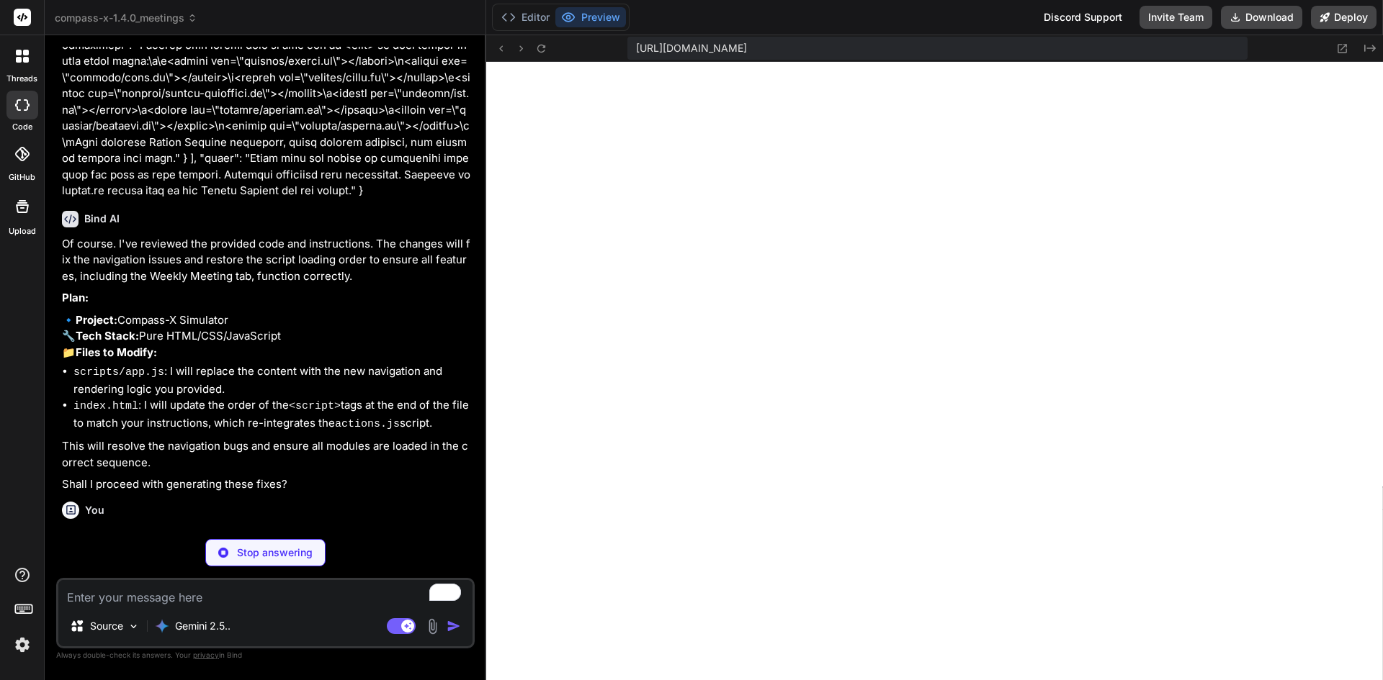
type textarea "x"
type textarea "location.hash = '#dashboard'; } handleHashChange(); window.addEventListener('ha…"
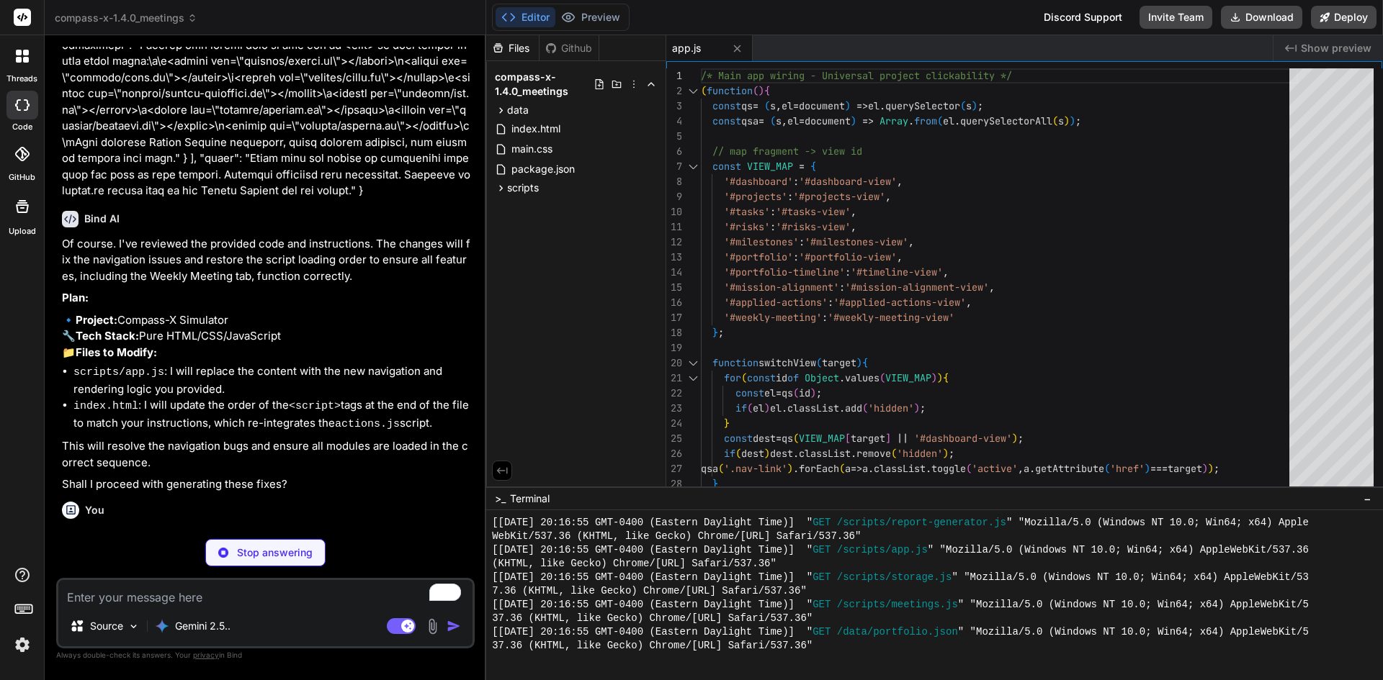
type textarea "x"
type textarea "<script src="scripts/report-generator.js"></script> <script src="scripts/app.js…"
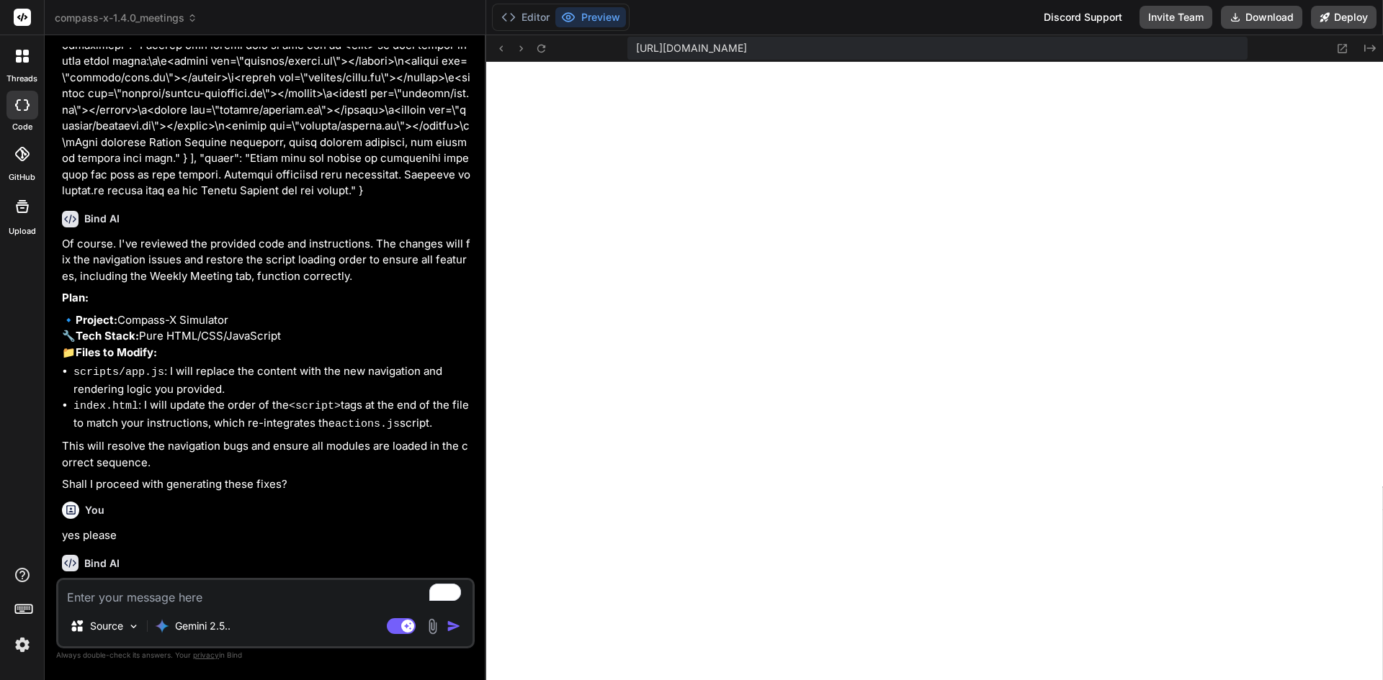
type textarea "x"
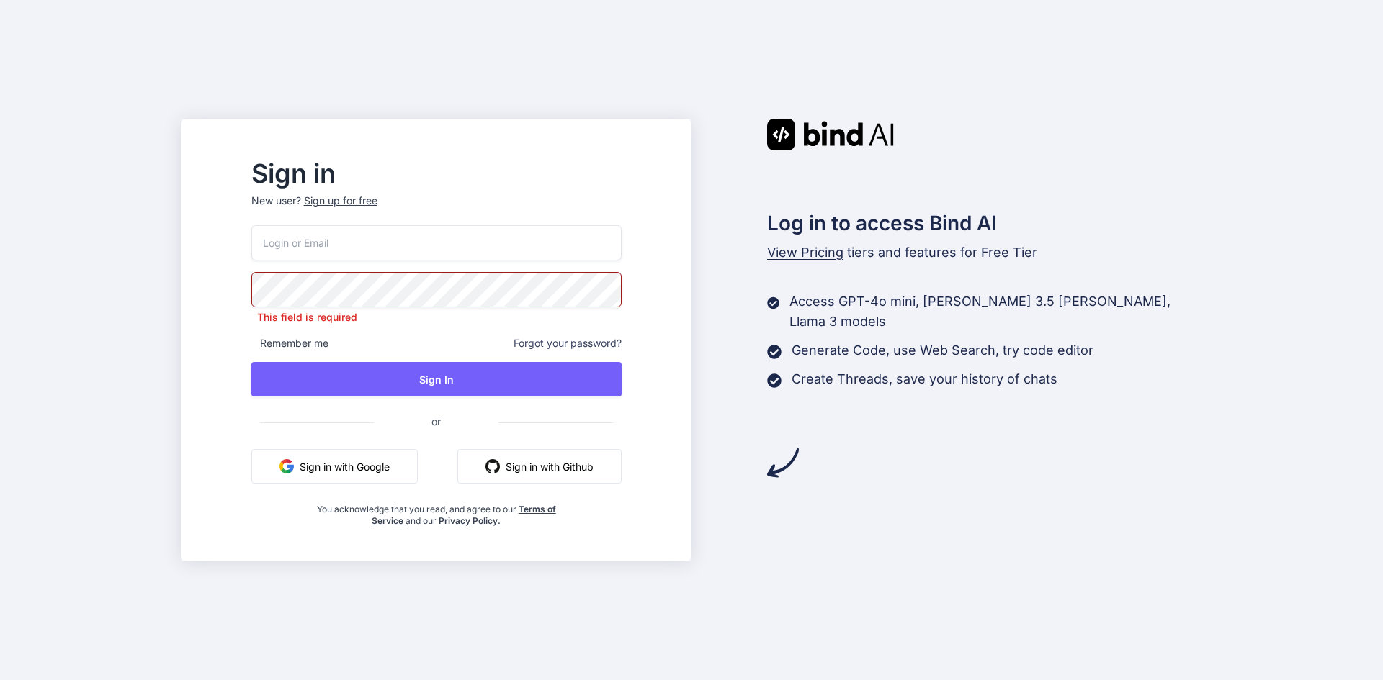
click at [374, 468] on button "Sign in with Google" at bounding box center [334, 466] width 166 height 35
